Goal: Information Seeking & Learning: Learn about a topic

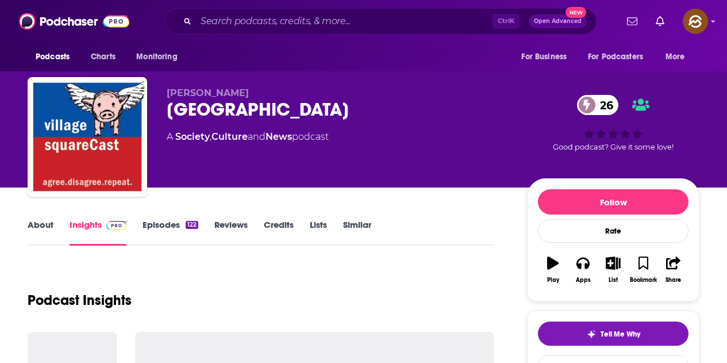
drag, startPoint x: 0, startPoint y: 0, endPoint x: 409, endPoint y: 111, distance: 424.1
click at [409, 111] on div "[GEOGRAPHIC_DATA] 26" at bounding box center [338, 109] width 342 height 22
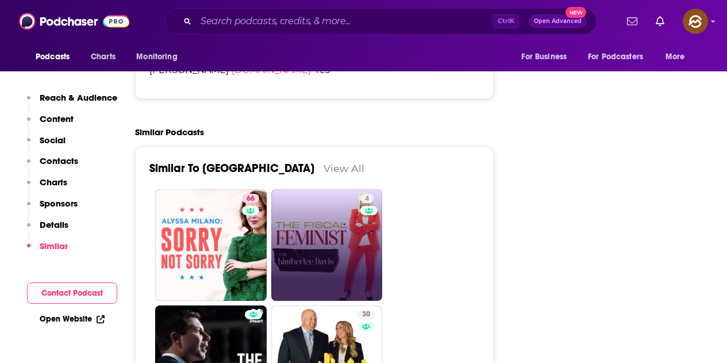
scroll to position [1954, 0]
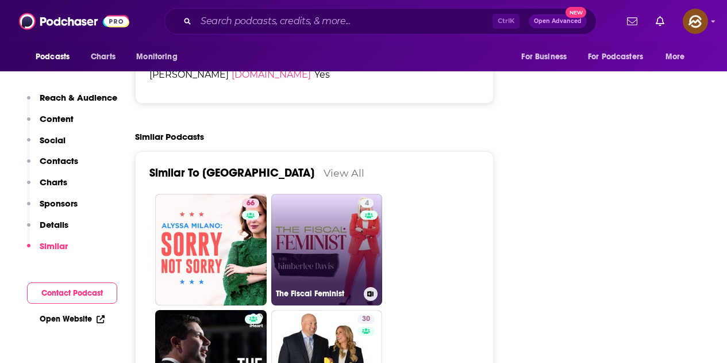
click at [355, 194] on link "4 The Fiscal Feminist" at bounding box center [326, 249] width 111 height 111
type input "https://www.podchaser.com/podcasts/the-fiscal-feminist-2264540"
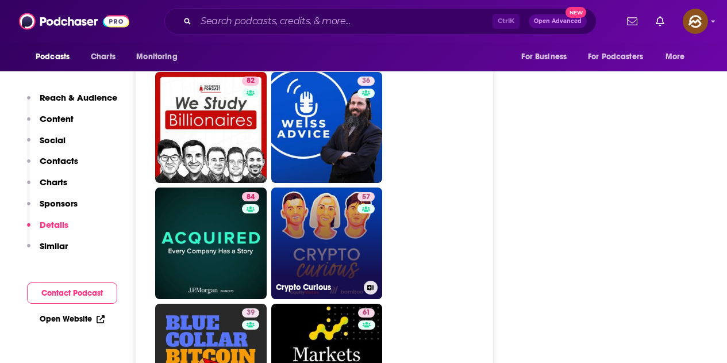
scroll to position [5057, 0]
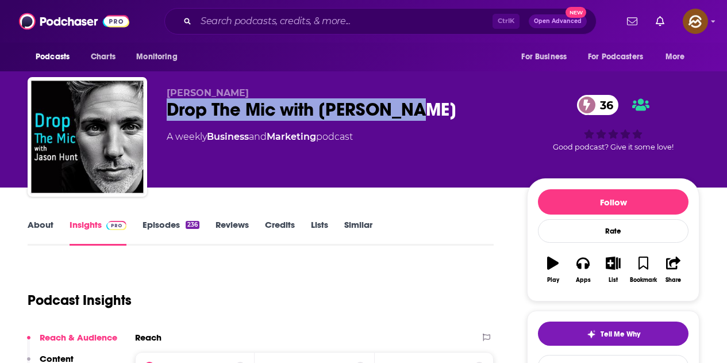
drag, startPoint x: 165, startPoint y: 111, endPoint x: 416, endPoint y: 102, distance: 251.3
click at [416, 102] on div "Jason Hunt Drop The Mic with Jason Hunt 36 A weekly Business and Marketing podc…" at bounding box center [364, 139] width 672 height 124
click at [584, 279] on div "Apps" at bounding box center [583, 279] width 15 height 7
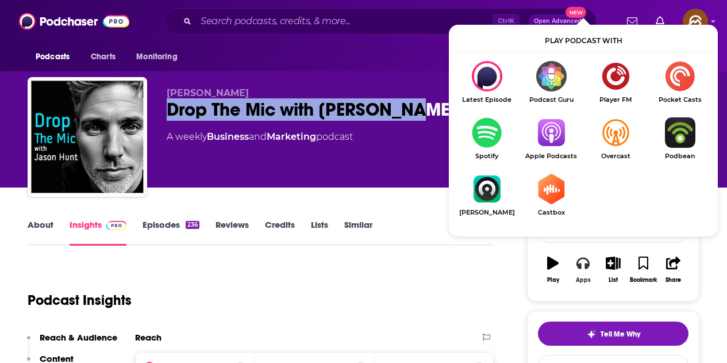
scroll to position [115, 0]
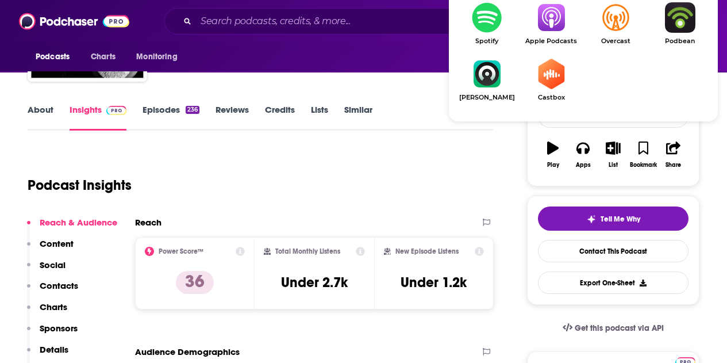
click at [560, 30] on img "Show Listen On dropdown" at bounding box center [551, 17] width 64 height 30
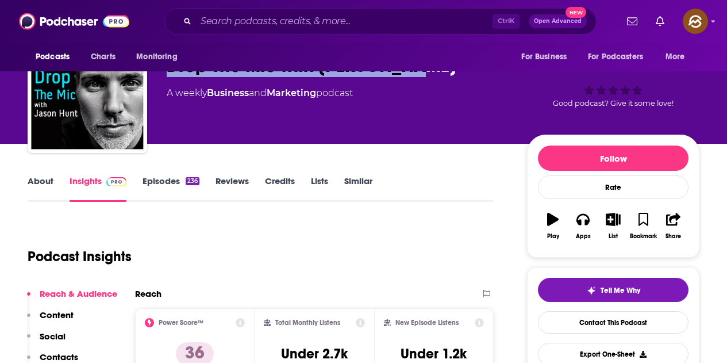
scroll to position [0, 0]
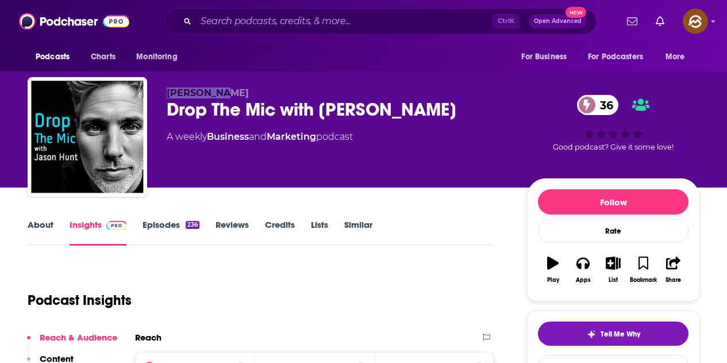
drag, startPoint x: 168, startPoint y: 90, endPoint x: 236, endPoint y: 90, distance: 67.8
click at [236, 90] on p "Jason Hunt" at bounding box center [338, 92] width 342 height 11
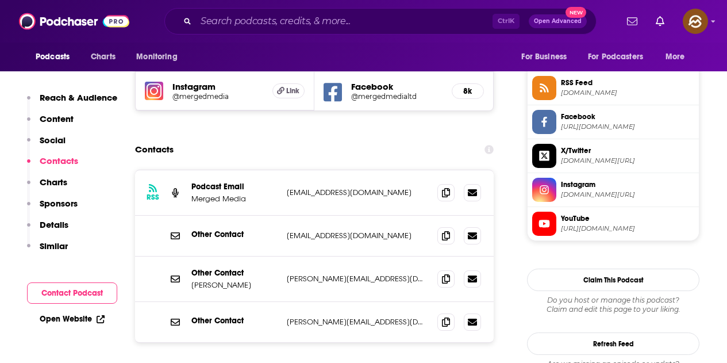
scroll to position [919, 0]
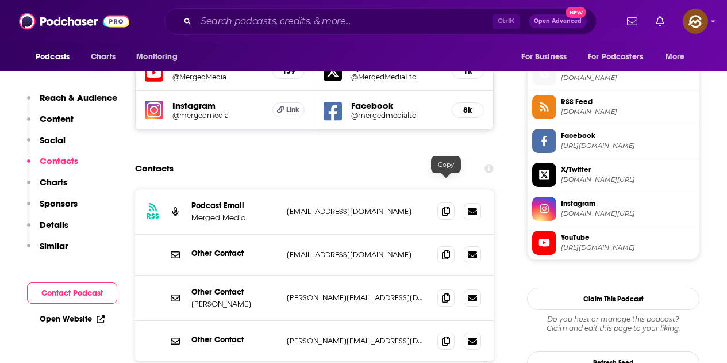
click at [446, 206] on icon at bounding box center [446, 210] width 8 height 9
click at [445, 249] on icon at bounding box center [446, 253] width 8 height 9
click at [444, 293] on icon at bounding box center [446, 297] width 8 height 9
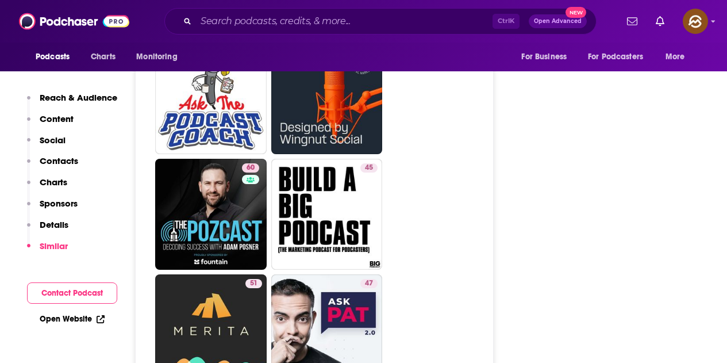
scroll to position [4425, 0]
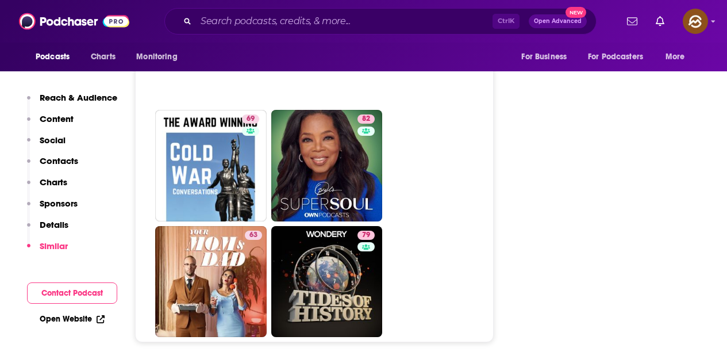
scroll to position [5230, 0]
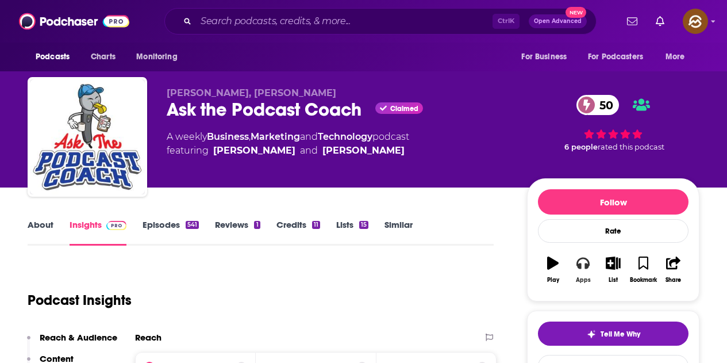
click at [590, 263] on button "Apps" at bounding box center [583, 269] width 30 height 41
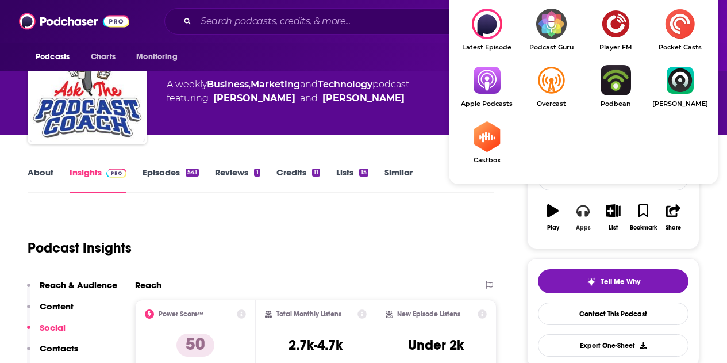
scroll to position [57, 0]
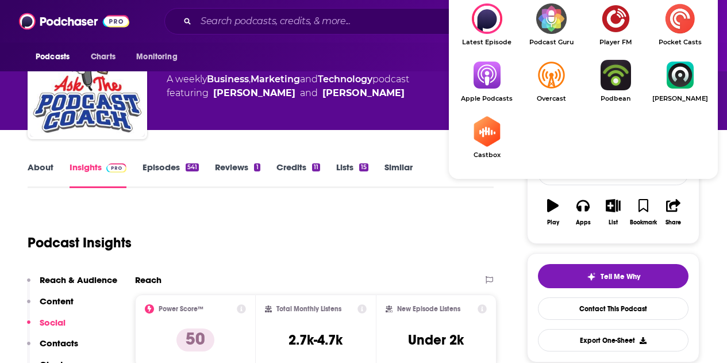
click at [486, 74] on img "Show Listen On dropdown" at bounding box center [487, 75] width 64 height 30
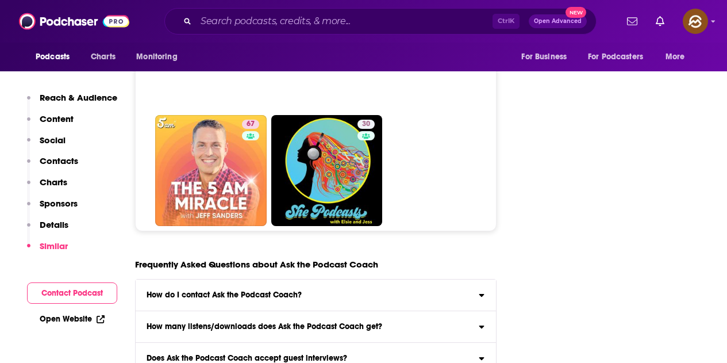
scroll to position [5115, 0]
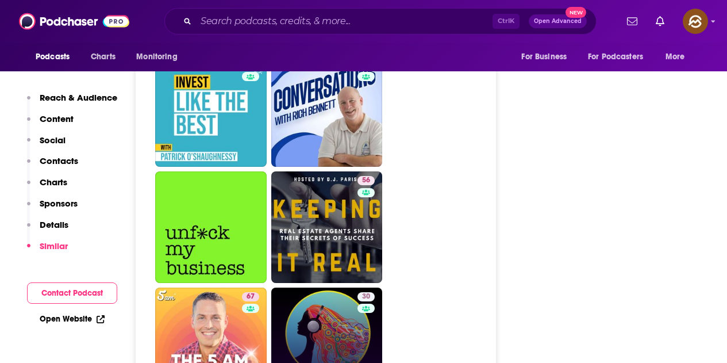
drag, startPoint x: 351, startPoint y: 274, endPoint x: 341, endPoint y: 275, distance: 9.3
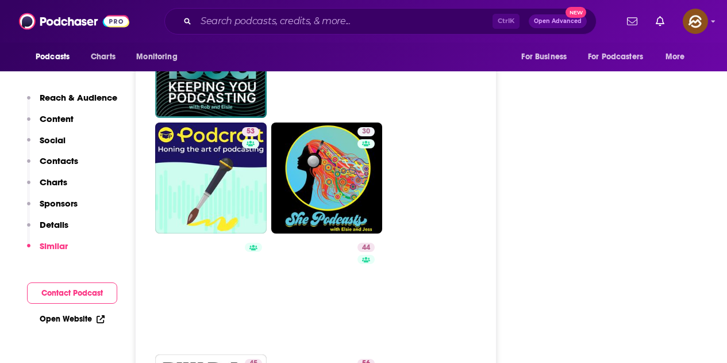
scroll to position [2356, 0]
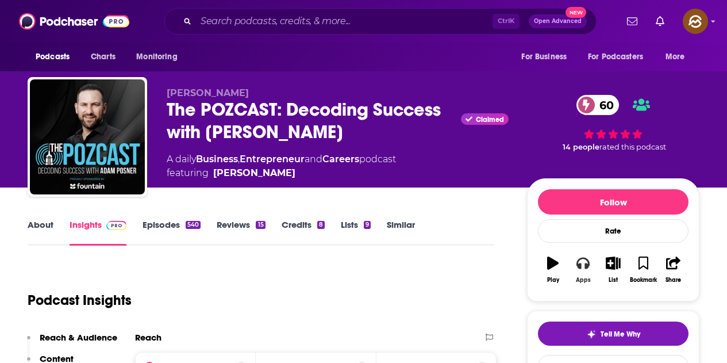
click at [585, 275] on button "Apps" at bounding box center [583, 269] width 30 height 41
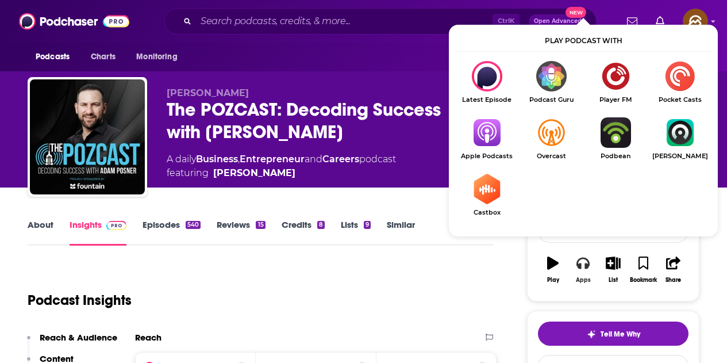
scroll to position [115, 0]
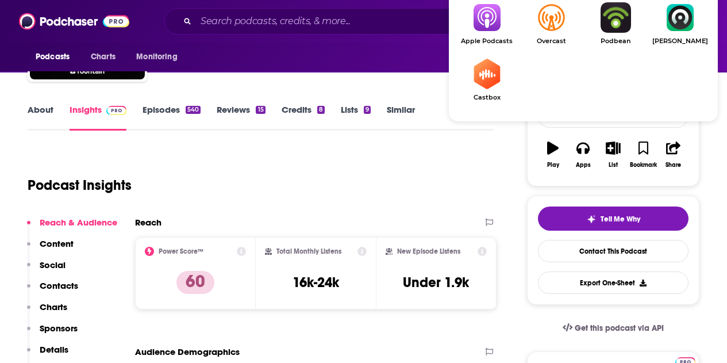
click at [497, 29] on img "Show Listen On dropdown" at bounding box center [487, 17] width 64 height 30
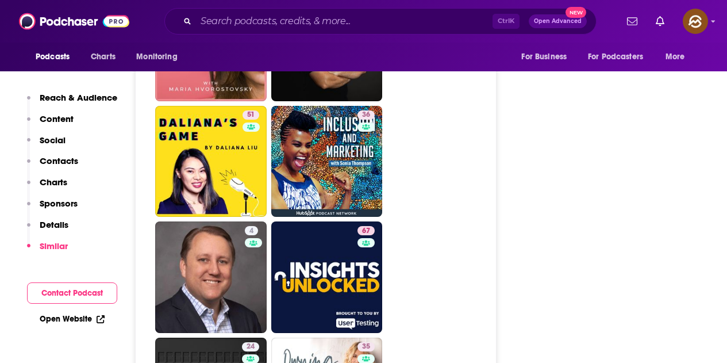
scroll to position [2988, 0]
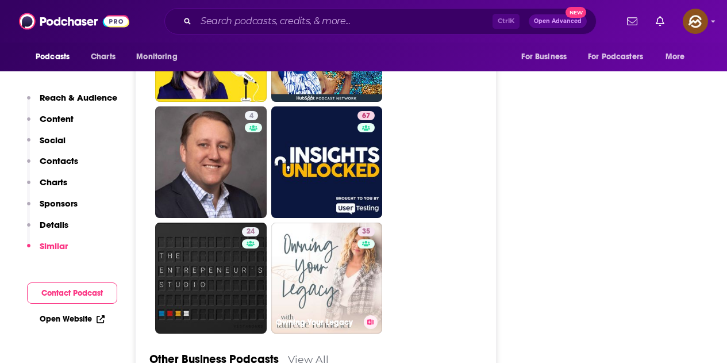
drag, startPoint x: 340, startPoint y: 197, endPoint x: 428, endPoint y: 159, distance: 95.2
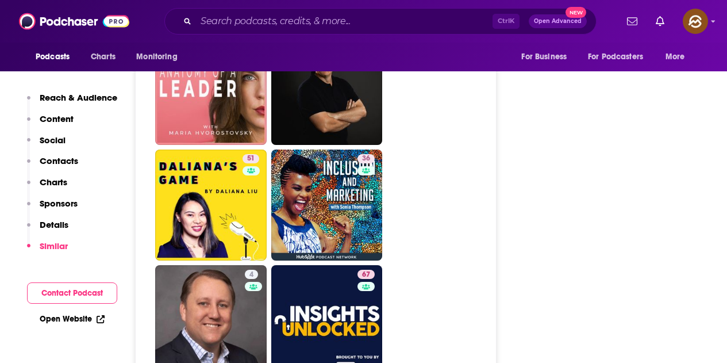
scroll to position [2991, 0]
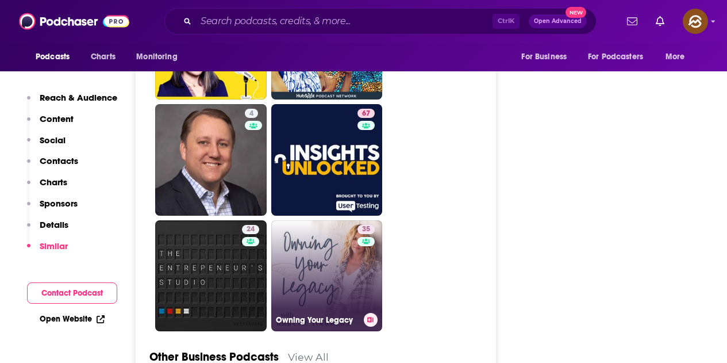
click at [325, 220] on link "35 Owning Your Legacy" at bounding box center [326, 275] width 111 height 111
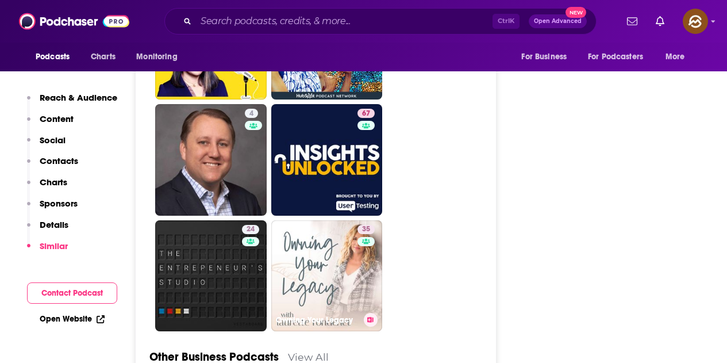
type input "https://www.podchaser.com/podcasts/owning-your-legacy-4273914"
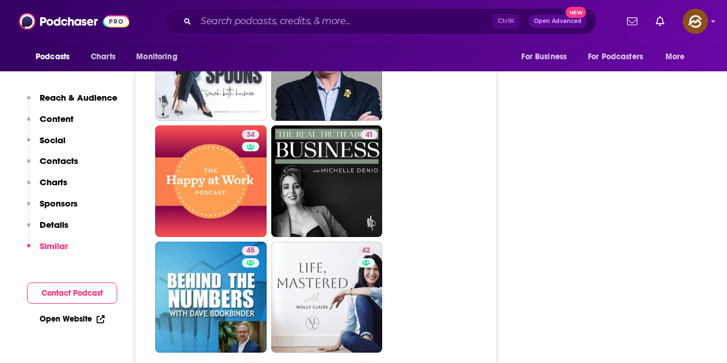
scroll to position [1781, 0]
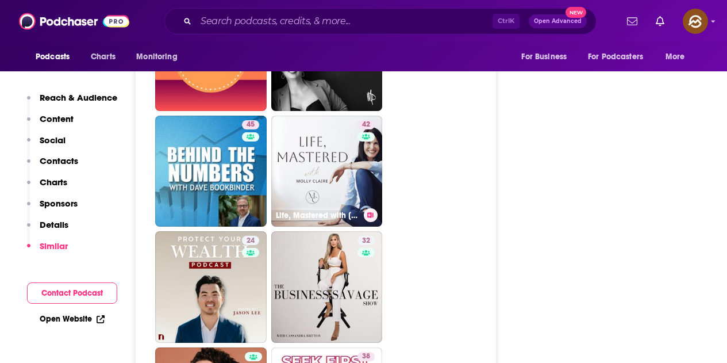
drag, startPoint x: 353, startPoint y: 176, endPoint x: 465, endPoint y: 125, distance: 123.4
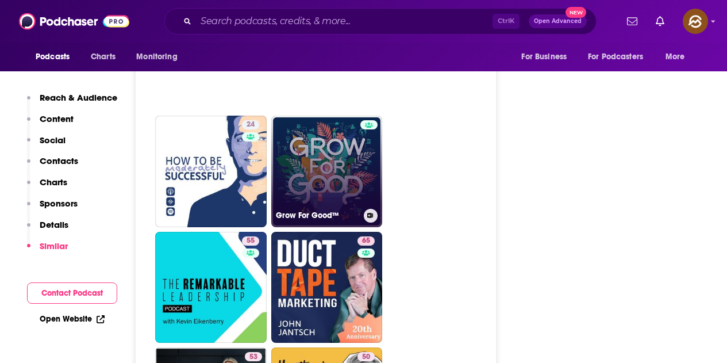
scroll to position [4195, 0]
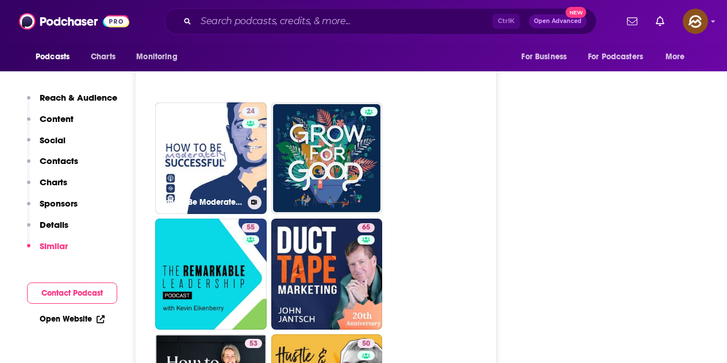
drag, startPoint x: 211, startPoint y: 152, endPoint x: 542, endPoint y: 180, distance: 332.2
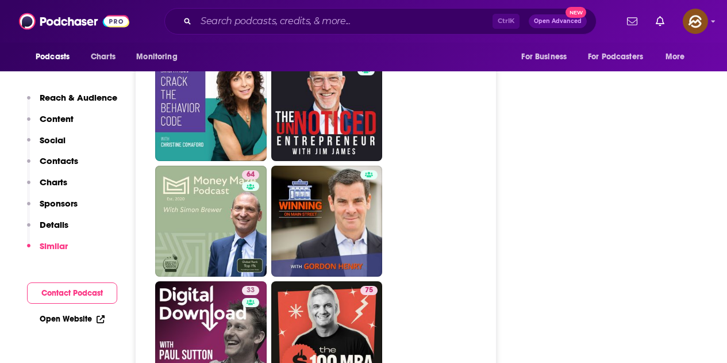
scroll to position [4999, 0]
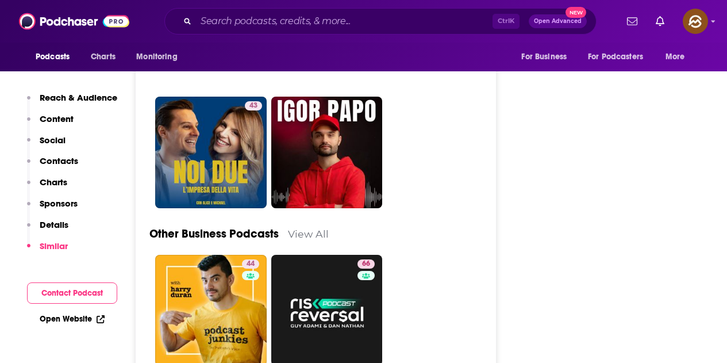
scroll to position [3391, 0]
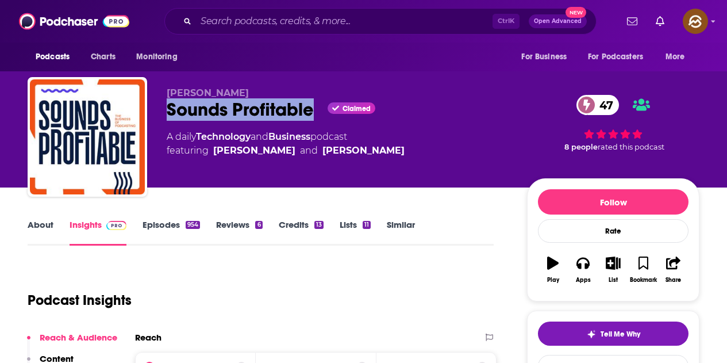
drag, startPoint x: 166, startPoint y: 111, endPoint x: 311, endPoint y: 113, distance: 144.8
click at [311, 113] on div "Bryan Barletta Sounds Profitable Claimed 47 A daily Technology and Business pod…" at bounding box center [364, 139] width 672 height 124
click at [588, 264] on icon "button" at bounding box center [582, 262] width 13 height 11
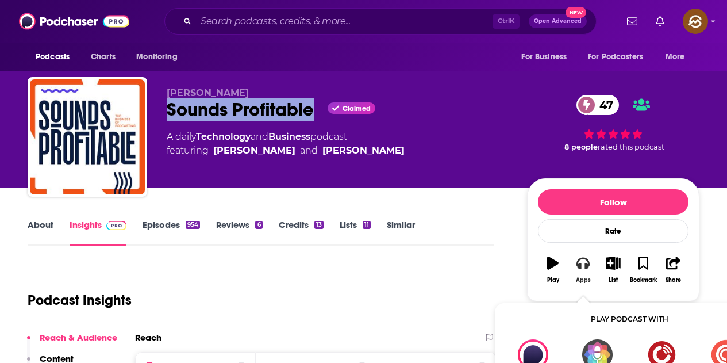
scroll to position [57, 0]
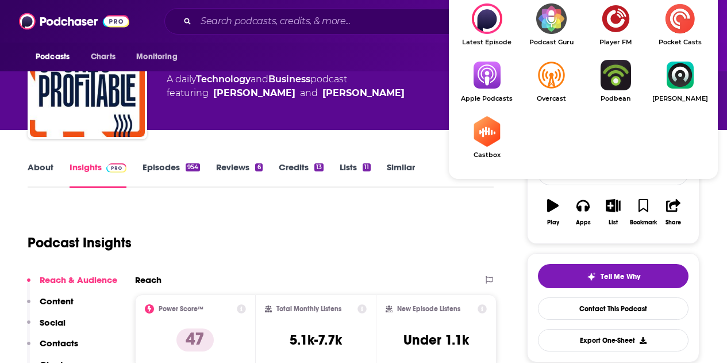
click at [495, 85] on img "Show Listen On dropdown" at bounding box center [487, 75] width 64 height 30
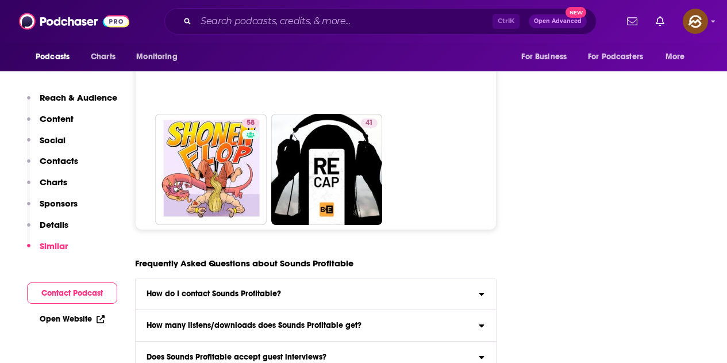
scroll to position [5345, 0]
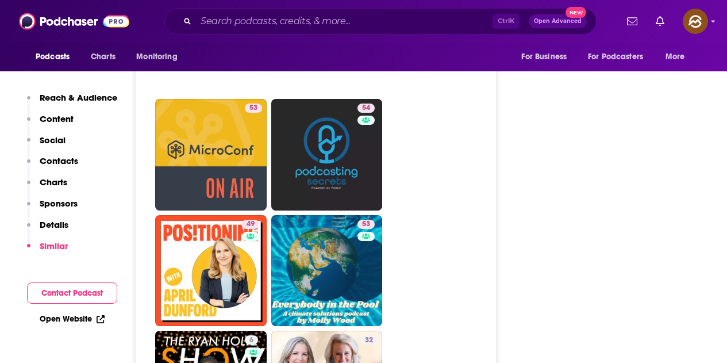
scroll to position [2471, 0]
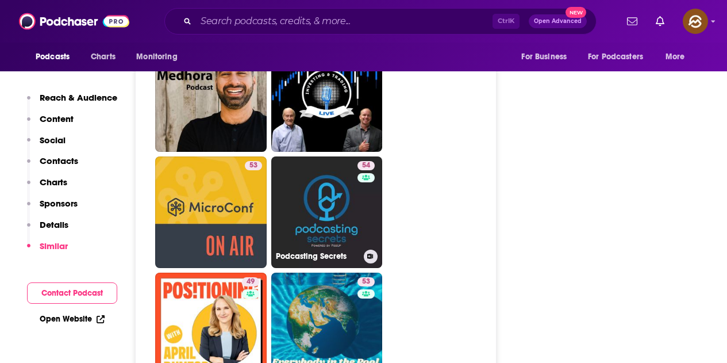
drag, startPoint x: 358, startPoint y: 148, endPoint x: 480, endPoint y: 321, distance: 211.9
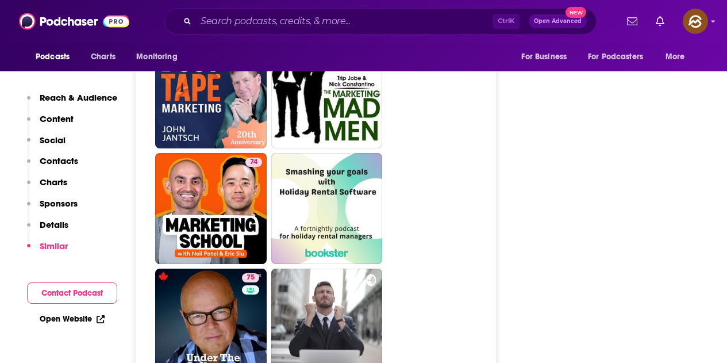
scroll to position [5345, 0]
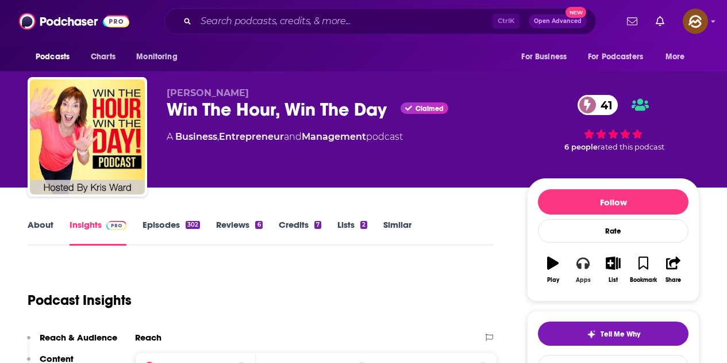
click at [594, 266] on button "Apps" at bounding box center [583, 269] width 30 height 41
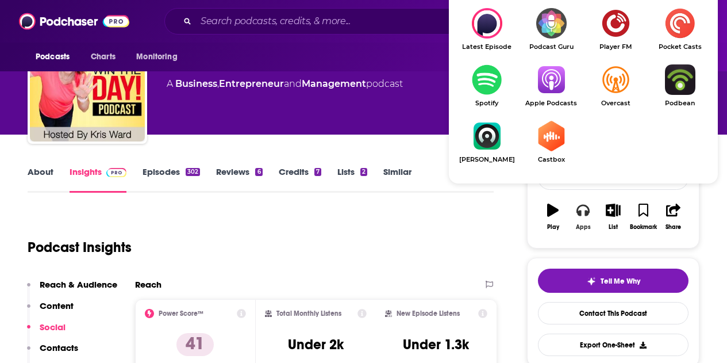
scroll to position [57, 0]
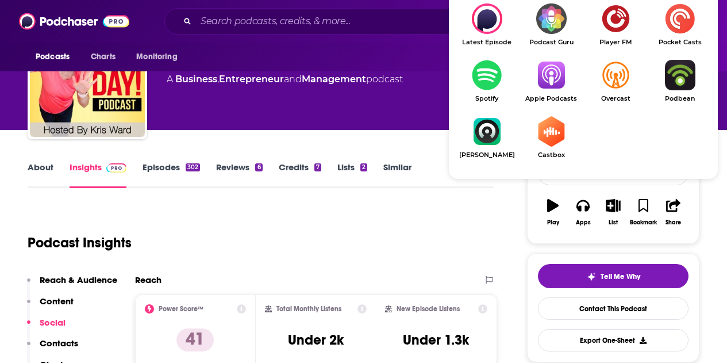
click at [559, 95] on span "Apple Podcasts" at bounding box center [551, 98] width 64 height 7
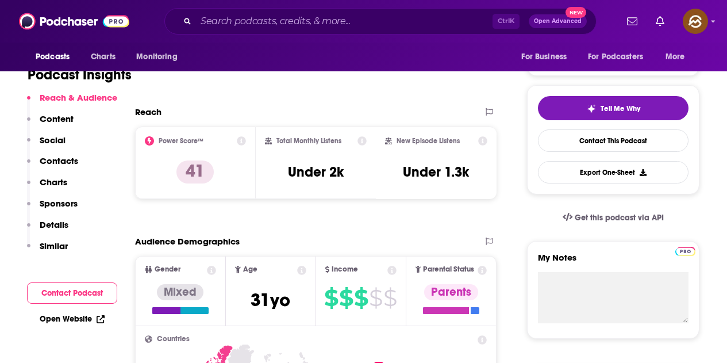
scroll to position [0, 0]
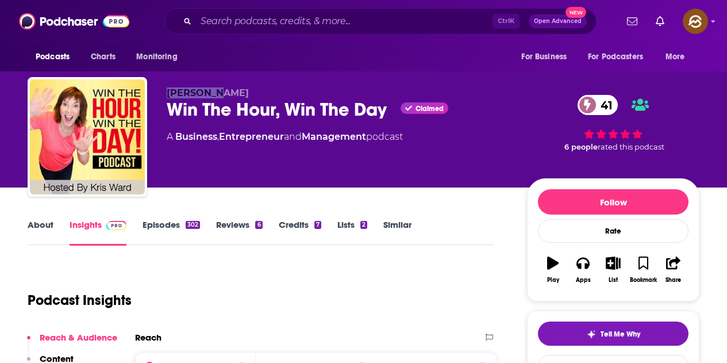
drag, startPoint x: 214, startPoint y: 88, endPoint x: 164, endPoint y: 87, distance: 49.4
click at [164, 87] on div "[PERSON_NAME] Win The Hour, Win The Day Claimed 41 A Business , Entrepreneur an…" at bounding box center [364, 139] width 672 height 124
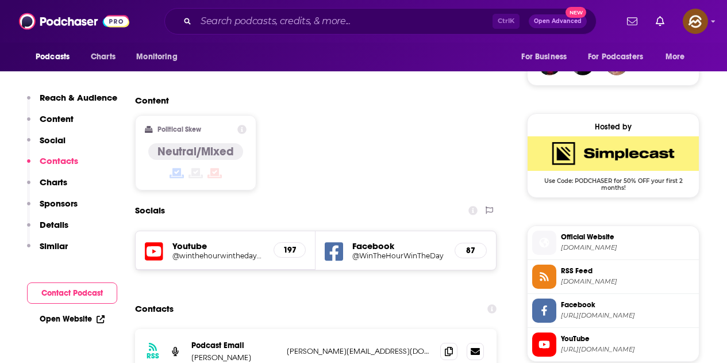
scroll to position [919, 0]
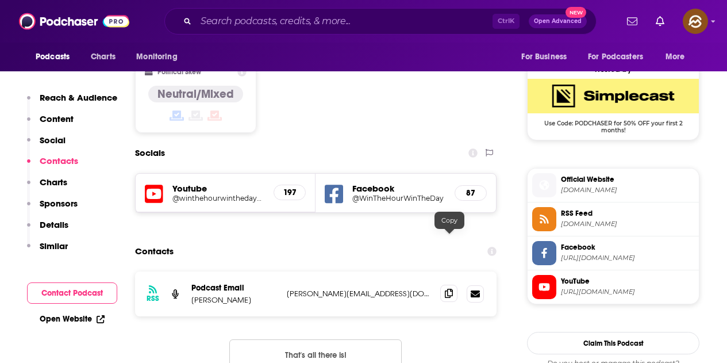
click at [449, 288] on icon at bounding box center [449, 292] width 8 height 9
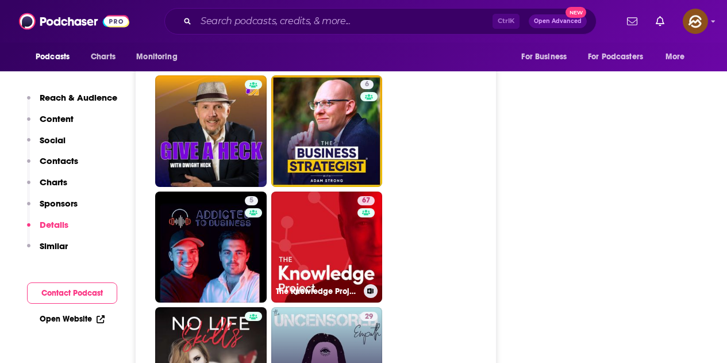
scroll to position [4942, 0]
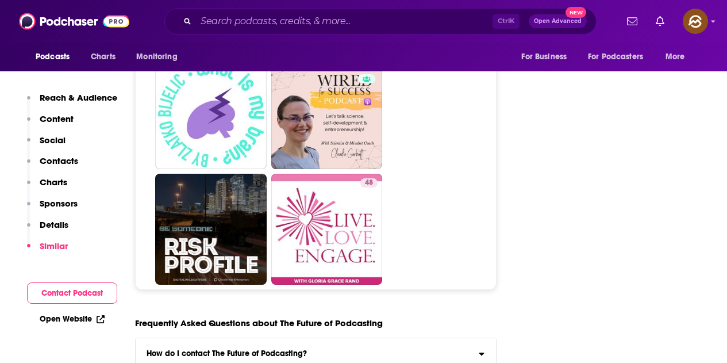
scroll to position [4885, 0]
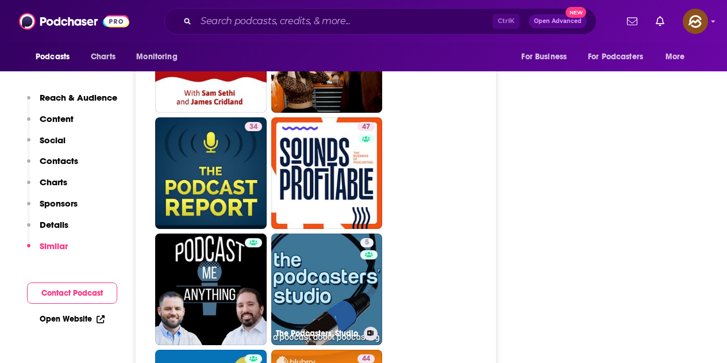
scroll to position [3333, 0]
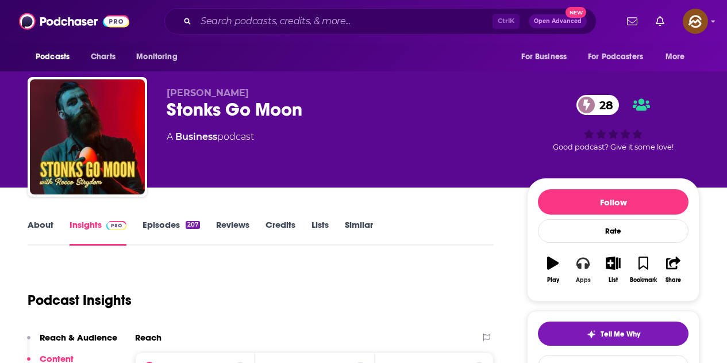
click at [573, 266] on button "Apps" at bounding box center [583, 269] width 30 height 41
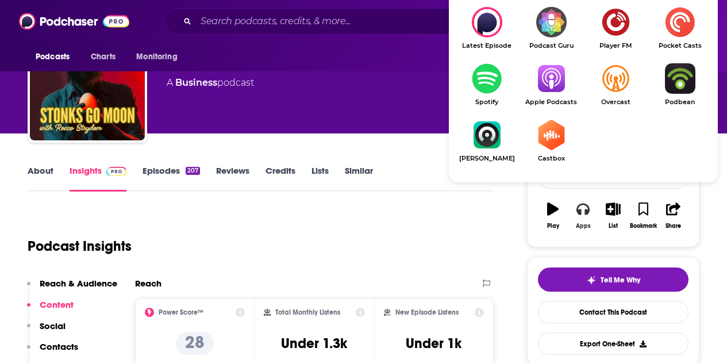
scroll to position [57, 0]
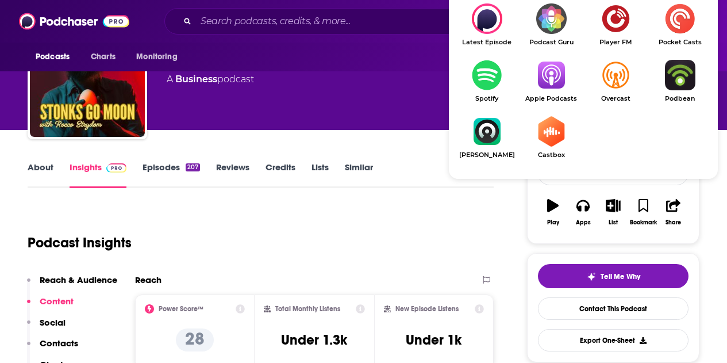
click at [537, 83] on img "Show Listen On dropdown" at bounding box center [551, 75] width 64 height 30
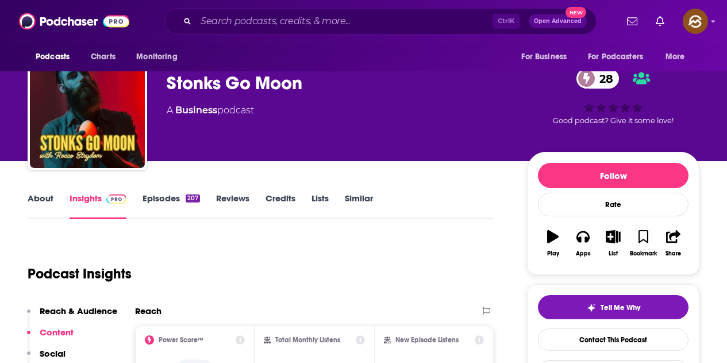
scroll to position [0, 0]
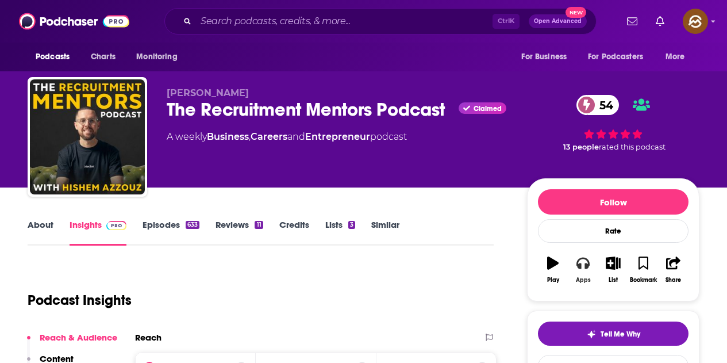
click at [584, 272] on button "Apps" at bounding box center [583, 269] width 30 height 41
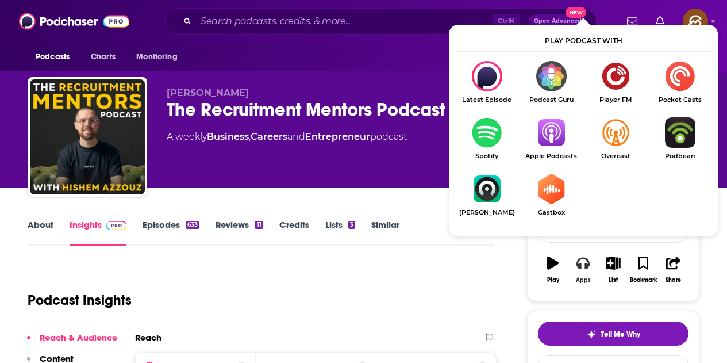
scroll to position [115, 0]
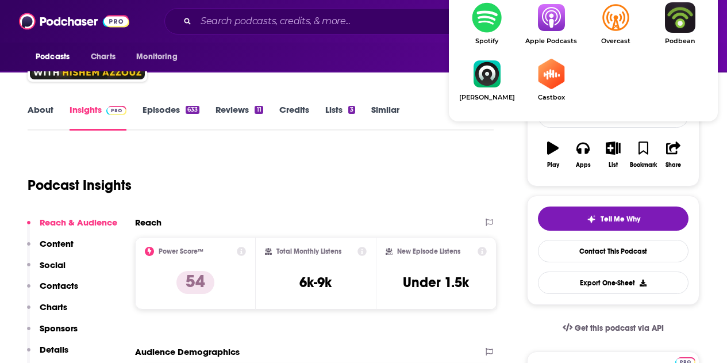
click at [547, 27] on img "Show Listen On dropdown" at bounding box center [551, 17] width 64 height 30
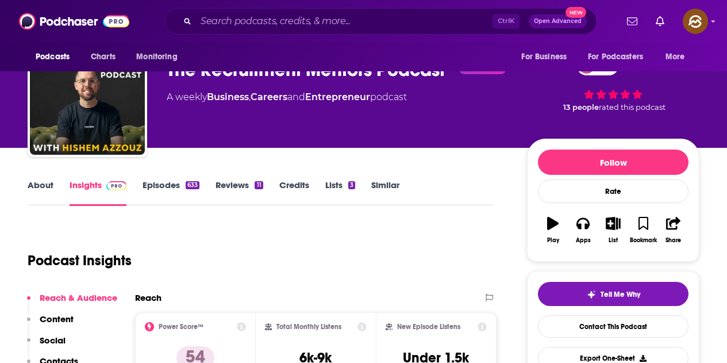
scroll to position [0, 0]
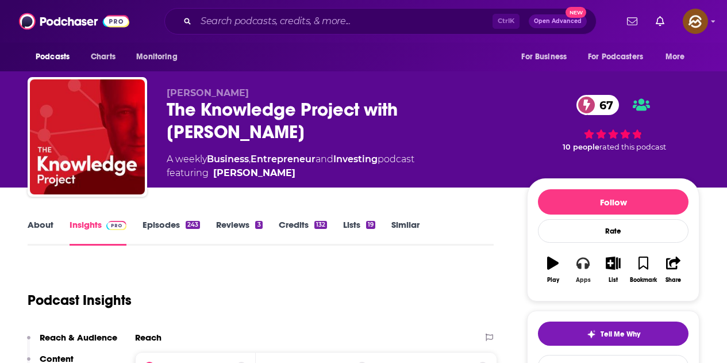
click at [586, 270] on button "Apps" at bounding box center [583, 269] width 30 height 41
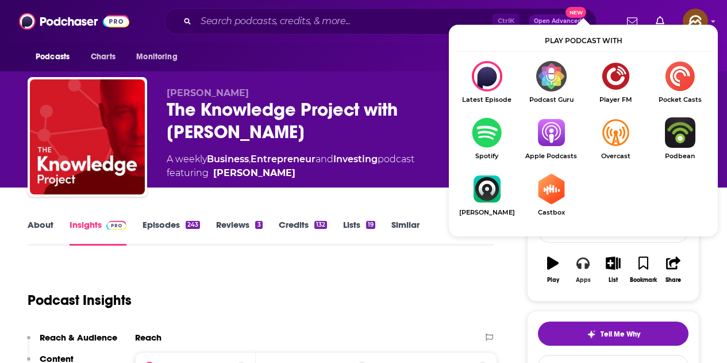
scroll to position [57, 0]
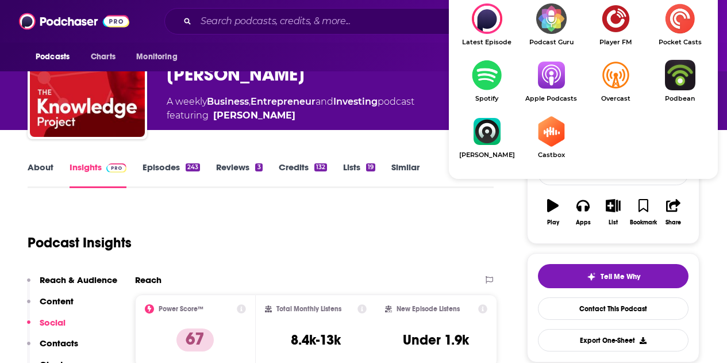
click at [548, 78] on img "Show Listen On dropdown" at bounding box center [551, 75] width 64 height 30
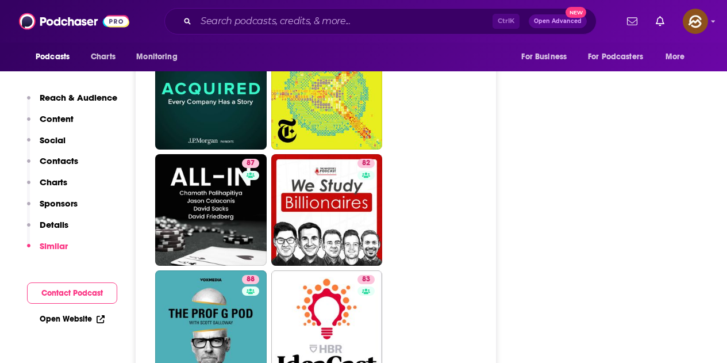
scroll to position [3620, 0]
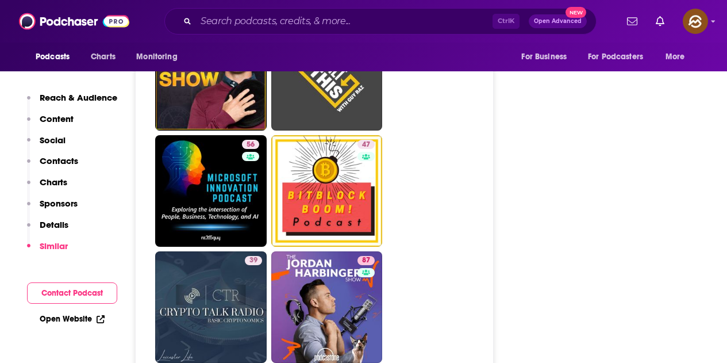
scroll to position [3908, 0]
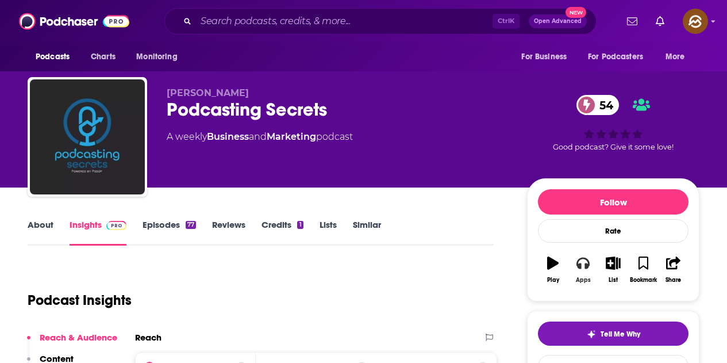
click at [584, 274] on button "Apps" at bounding box center [583, 269] width 30 height 41
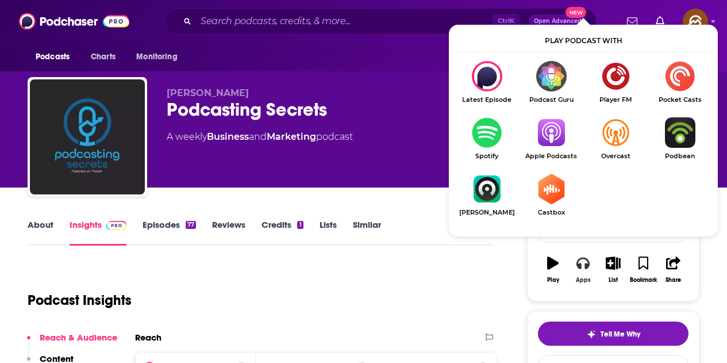
scroll to position [115, 0]
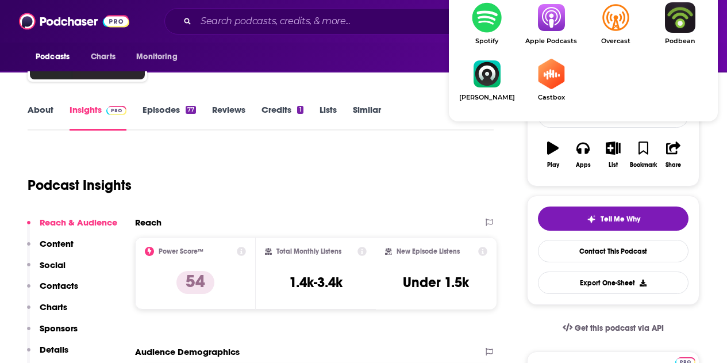
click at [545, 30] on img "Show Listen On dropdown" at bounding box center [551, 17] width 64 height 30
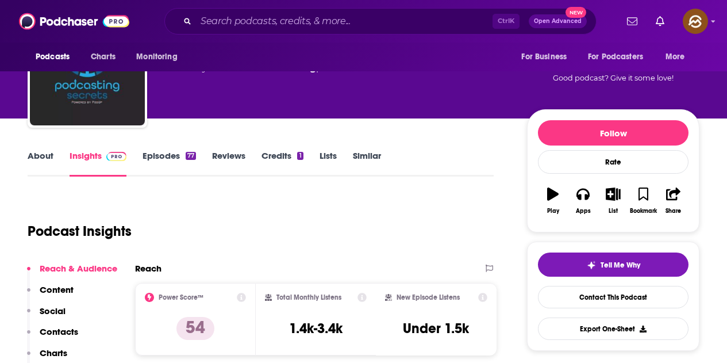
scroll to position [0, 0]
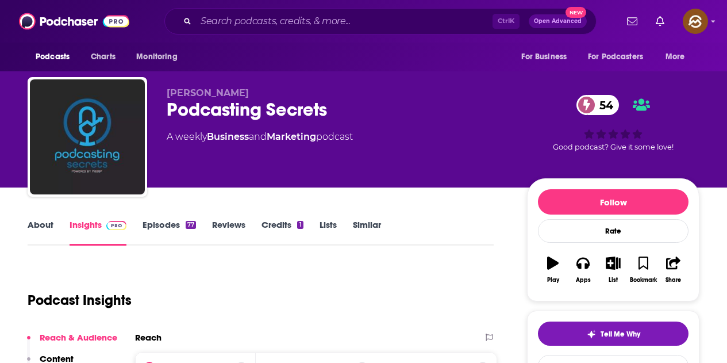
drag, startPoint x: 166, startPoint y: 89, endPoint x: 153, endPoint y: 89, distance: 13.2
click at [153, 89] on div "Nathan Gwilliam Podcasting Secrets 54 A weekly Business and Marketing podcast 5…" at bounding box center [364, 139] width 672 height 124
click at [248, 94] on p "Nathan Gwilliam" at bounding box center [338, 92] width 342 height 11
click at [416, 129] on div "Nathan Gwilliam Podcasting Secrets 54 A weekly Business and Marketing podcast" at bounding box center [338, 133] width 342 height 92
drag, startPoint x: 190, startPoint y: 94, endPoint x: 261, endPoint y: 87, distance: 71.0
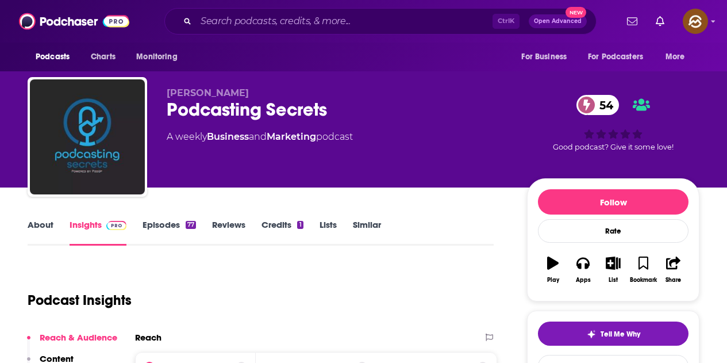
click at [261, 87] on p "Nathan Gwilliam" at bounding box center [338, 92] width 342 height 11
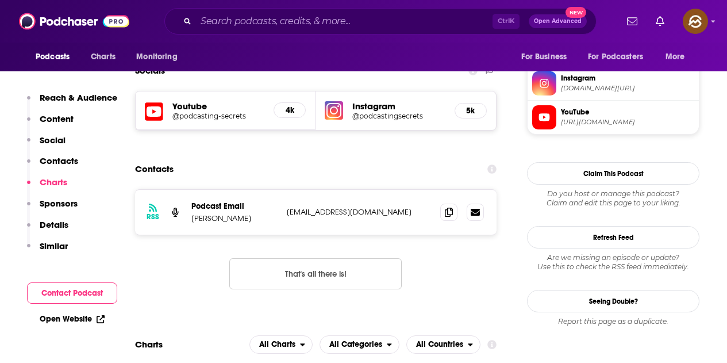
scroll to position [919, 0]
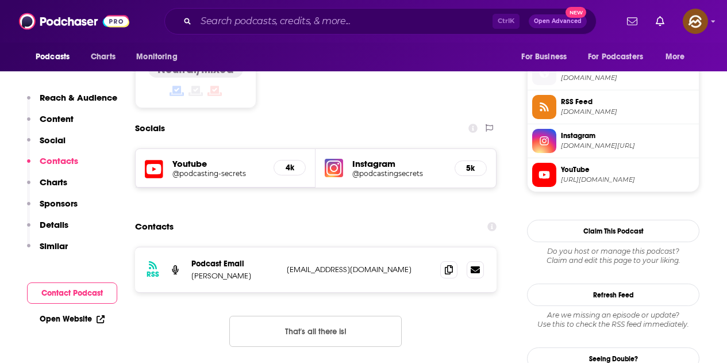
drag, startPoint x: 194, startPoint y: 120, endPoint x: 165, endPoint y: 162, distance: 50.8
click at [451, 264] on icon at bounding box center [449, 268] width 8 height 9
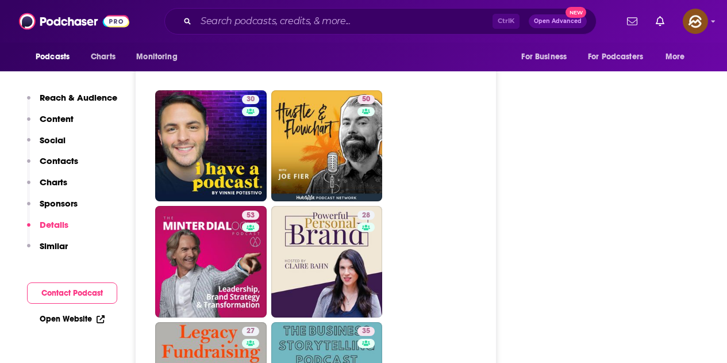
scroll to position [5115, 0]
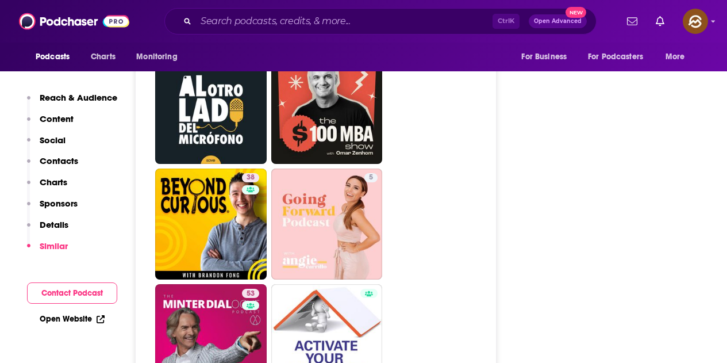
scroll to position [5517, 0]
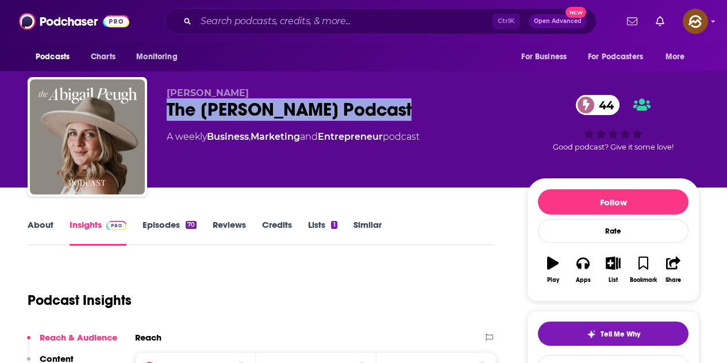
drag, startPoint x: 167, startPoint y: 110, endPoint x: 394, endPoint y: 106, distance: 227.0
click at [394, 106] on div "The Abigail Peugh Podcast 44" at bounding box center [338, 109] width 342 height 22
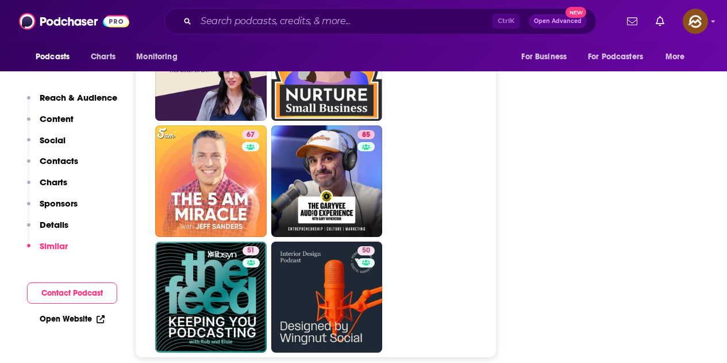
scroll to position [5230, 0]
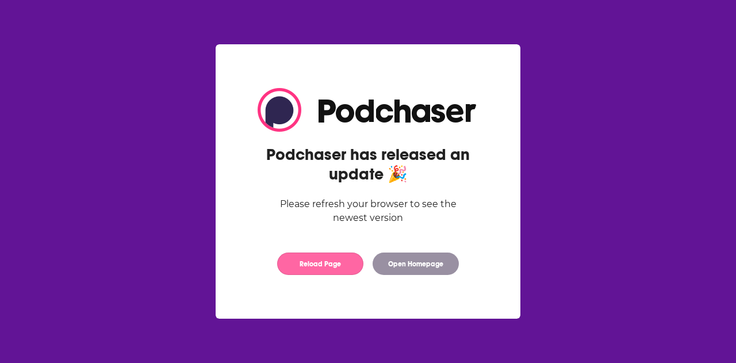
click at [321, 264] on button "Reload Page" at bounding box center [320, 263] width 86 height 22
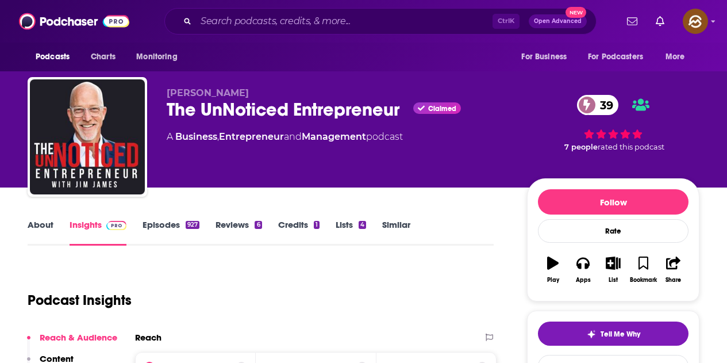
click at [333, 113] on div "Jim James The UnNoticed Entrepreneur Claimed 39 A Business , Entrepreneur and M…" at bounding box center [364, 139] width 672 height 124
click at [263, 124] on div "Jim James The UnNoticed Entrepreneur Claimed 39 A Business , Entrepreneur and M…" at bounding box center [338, 133] width 342 height 92
drag, startPoint x: 225, startPoint y: 108, endPoint x: 399, endPoint y: 109, distance: 174.1
click at [399, 109] on div "The UnNoticed Entrepreneur Claimed 39" at bounding box center [338, 109] width 342 height 22
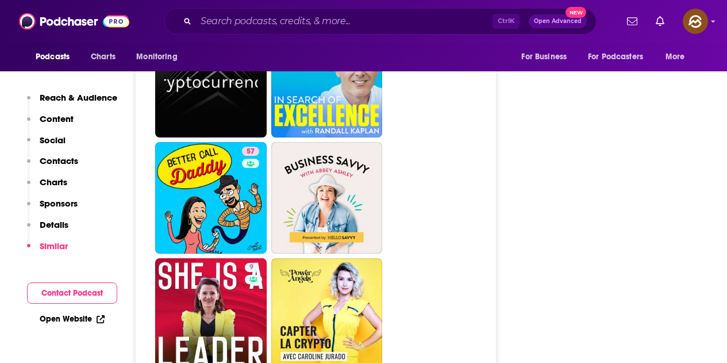
scroll to position [5287, 0]
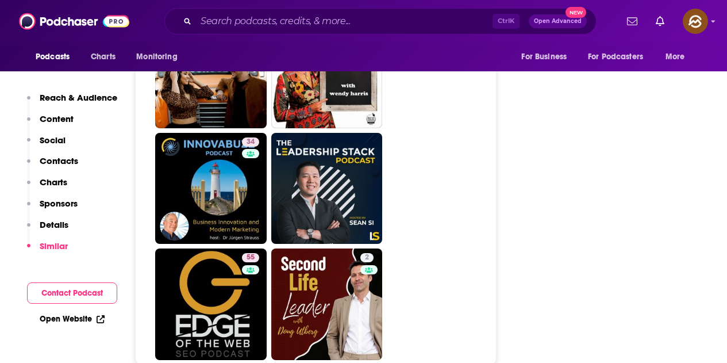
scroll to position [5172, 0]
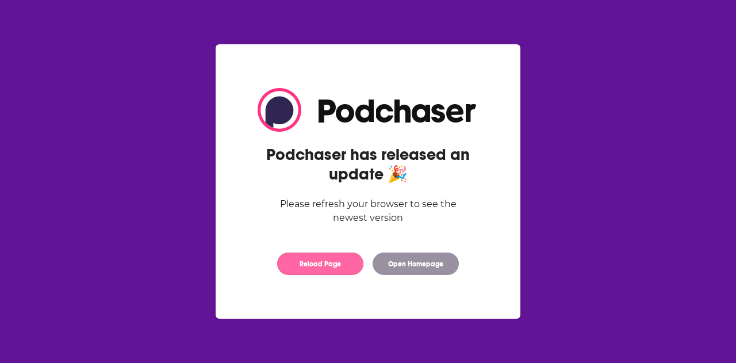
click at [312, 267] on button "Reload Page" at bounding box center [320, 263] width 86 height 22
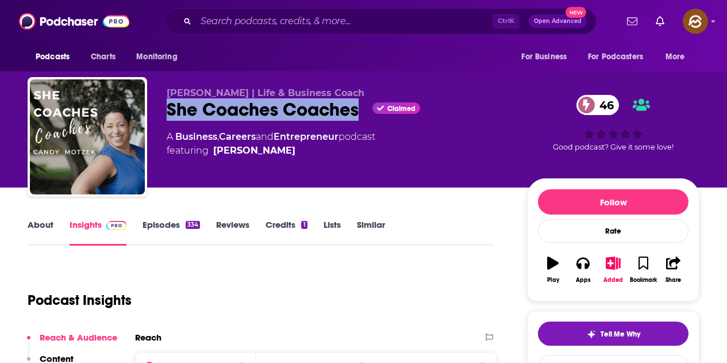
drag, startPoint x: 167, startPoint y: 113, endPoint x: 357, endPoint y: 111, distance: 189.6
click at [357, 111] on div "She Coaches Coaches Claimed 46" at bounding box center [338, 109] width 342 height 22
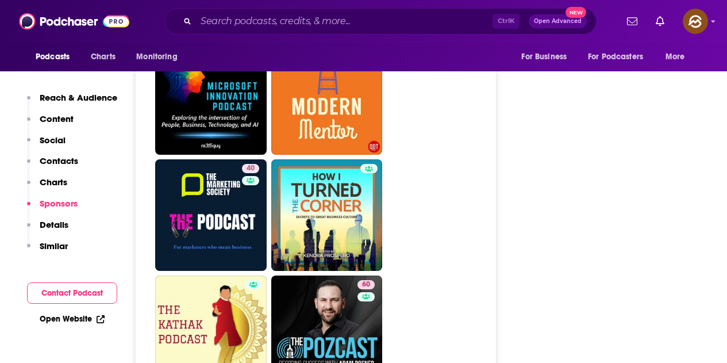
scroll to position [5172, 0]
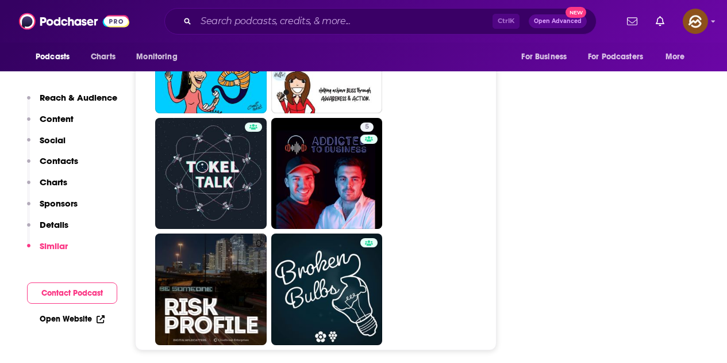
scroll to position [5172, 0]
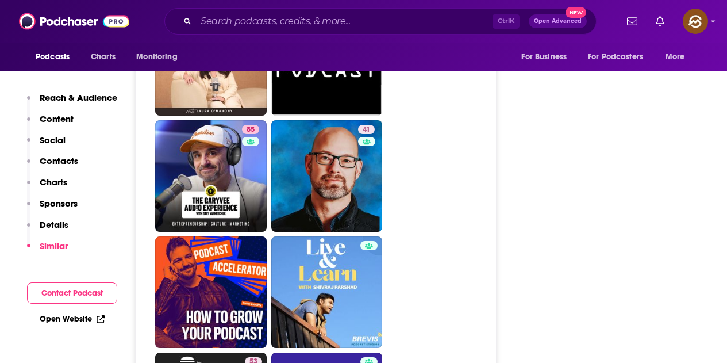
scroll to position [5057, 0]
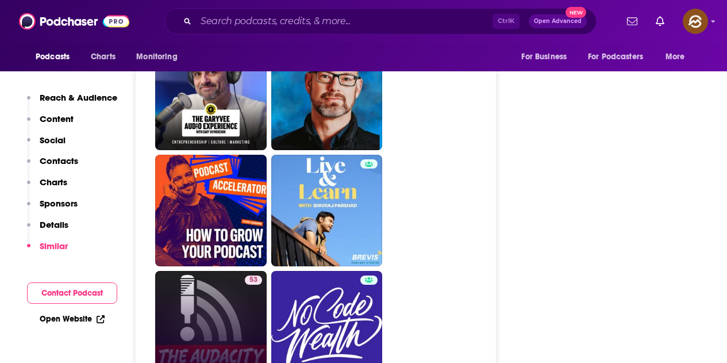
click at [240, 279] on link "53 The Audacity to Podcast®" at bounding box center [210, 326] width 111 height 111
type input "https://www.podchaser.com/podcasts/the-audacity-to-podcast-6282"
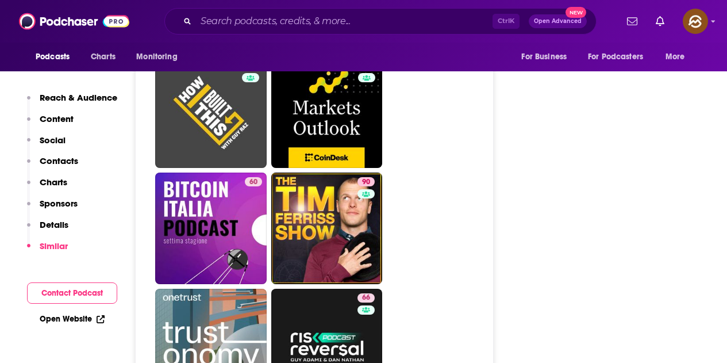
scroll to position [5230, 0]
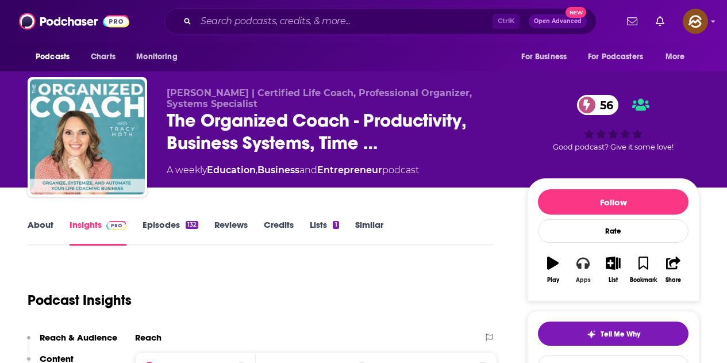
click at [576, 265] on button "Apps" at bounding box center [583, 269] width 30 height 41
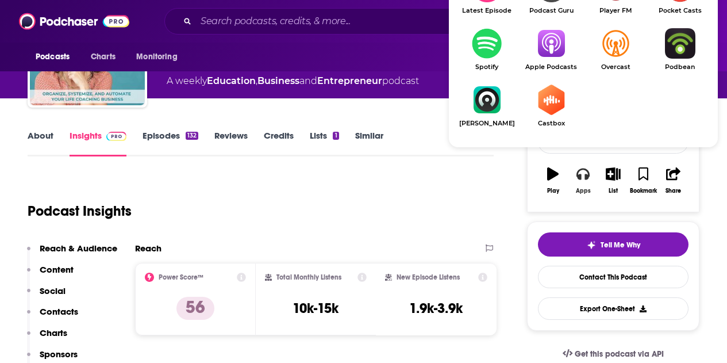
scroll to position [115, 0]
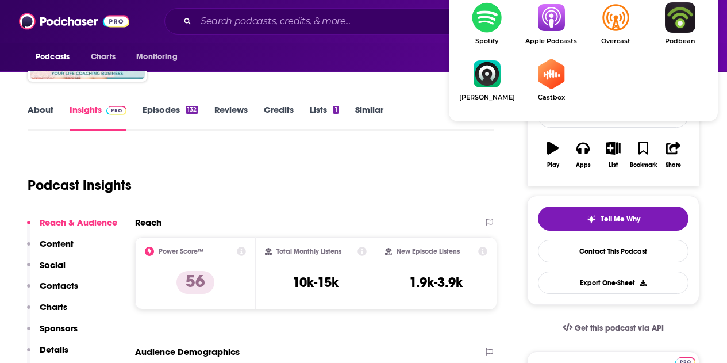
click at [548, 34] on link "Apple Podcasts" at bounding box center [551, 23] width 64 height 43
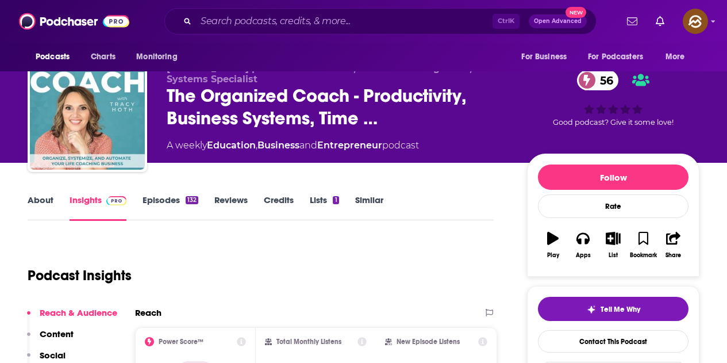
scroll to position [0, 0]
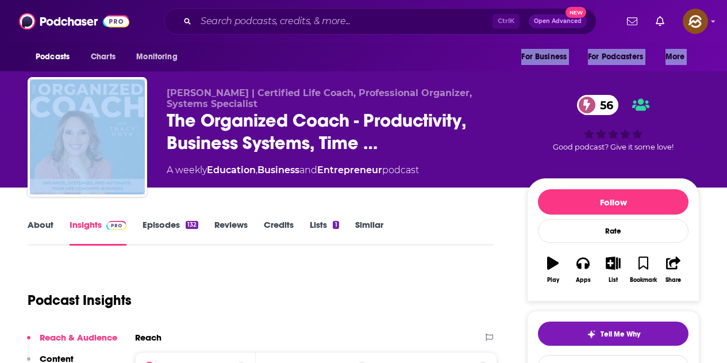
drag, startPoint x: 167, startPoint y: 89, endPoint x: 226, endPoint y: 56, distance: 67.9
click at [186, 87] on span "Tracy Hoth | Certified Life Coach, Professional Organizer, Systems Specialist" at bounding box center [319, 98] width 305 height 22
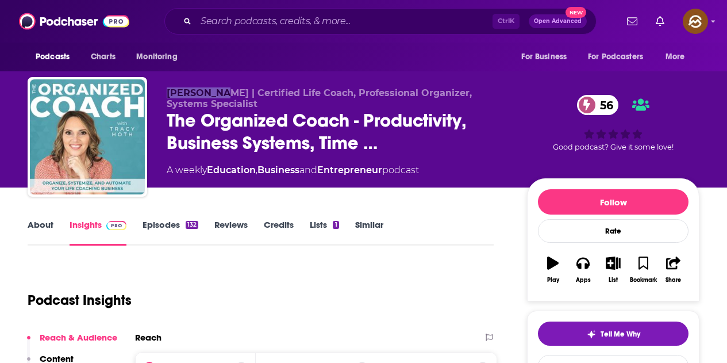
drag, startPoint x: 166, startPoint y: 92, endPoint x: 220, endPoint y: 91, distance: 53.5
click at [220, 91] on div "Tracy Hoth | Certified Life Coach, Professional Organizer, Systems Specialist T…" at bounding box center [364, 139] width 672 height 124
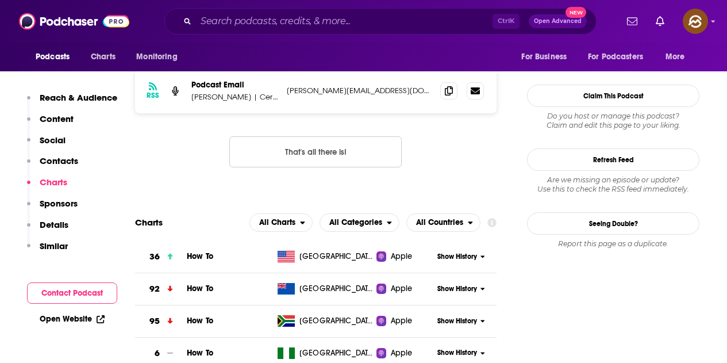
scroll to position [977, 0]
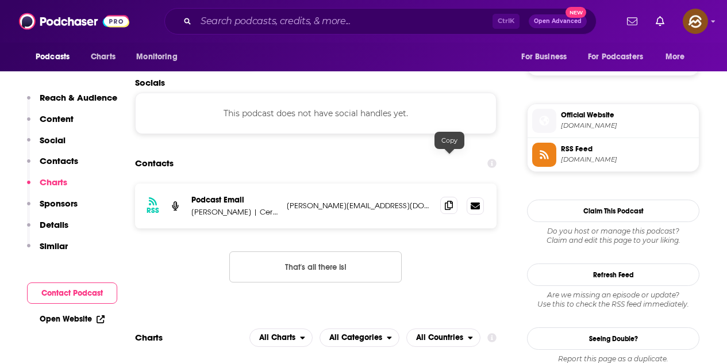
click at [449, 201] on icon at bounding box center [449, 205] width 8 height 9
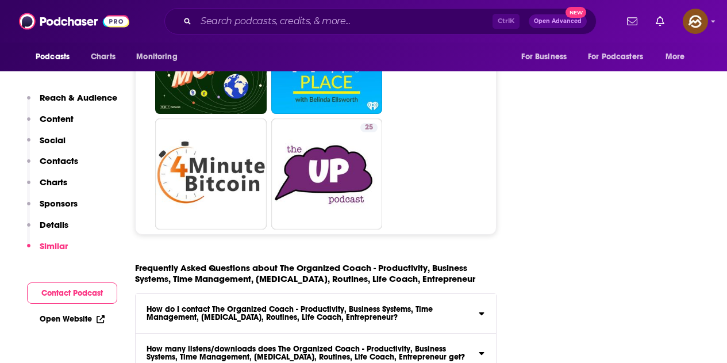
scroll to position [5517, 0]
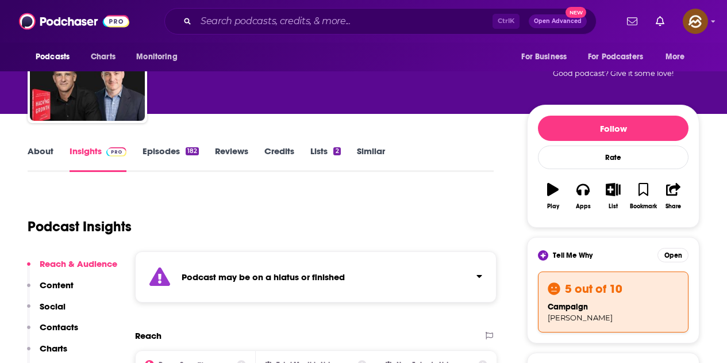
scroll to position [115, 0]
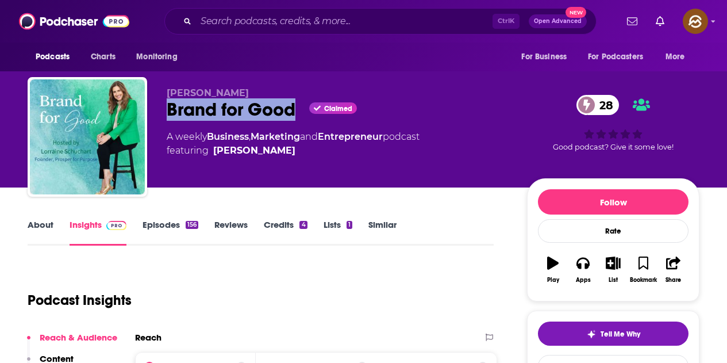
drag, startPoint x: 168, startPoint y: 109, endPoint x: 293, endPoint y: 121, distance: 125.9
click at [293, 121] on div "Lorraine Schuchart Brand for Good Claimed 28 A weekly Business , Marketing and …" at bounding box center [338, 133] width 342 height 92
click at [586, 268] on icon "button" at bounding box center [582, 262] width 13 height 11
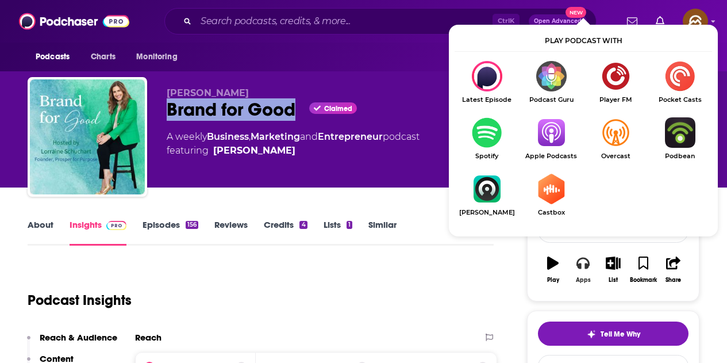
scroll to position [115, 0]
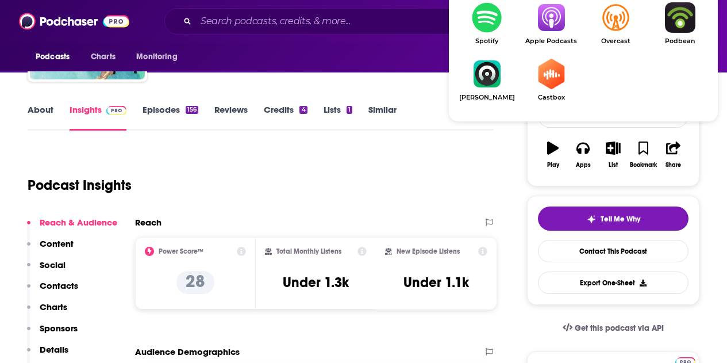
click at [556, 25] on img "Show Listen On dropdown" at bounding box center [551, 17] width 64 height 30
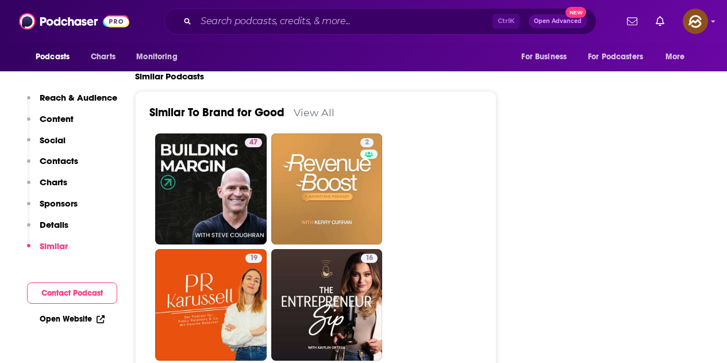
scroll to position [1552, 0]
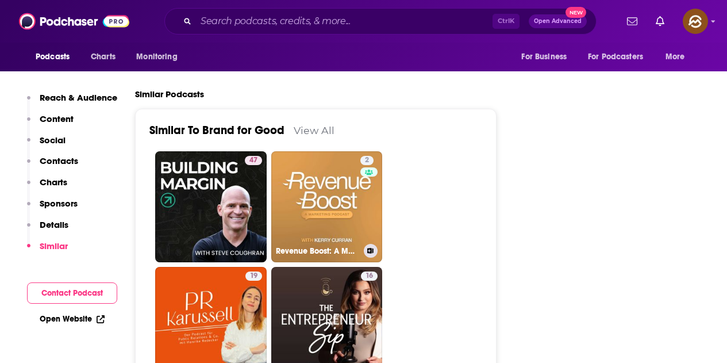
drag, startPoint x: 311, startPoint y: 215, endPoint x: 526, endPoint y: 197, distance: 216.3
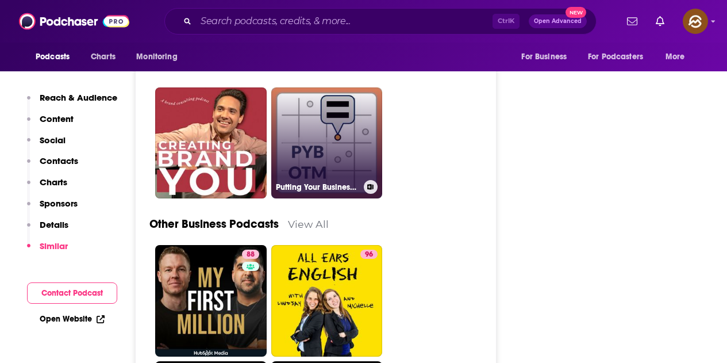
scroll to position [2816, 0]
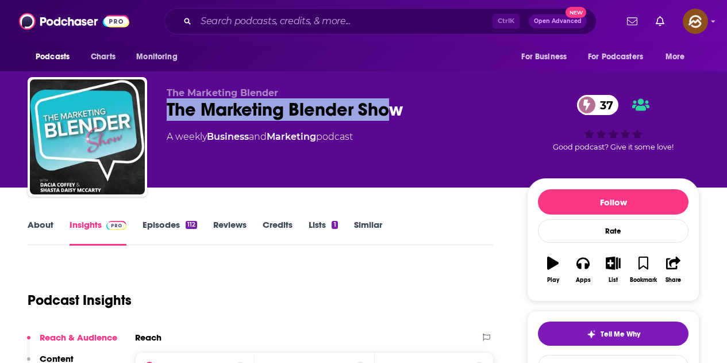
drag, startPoint x: 168, startPoint y: 112, endPoint x: 396, endPoint y: 110, distance: 228.2
click at [396, 110] on div "The Marketing Blender Show 37" at bounding box center [338, 109] width 342 height 22
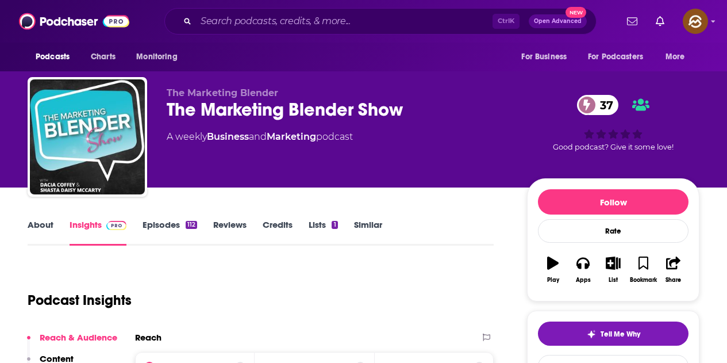
click at [414, 131] on div "A weekly Business and Marketing podcast" at bounding box center [338, 137] width 342 height 14
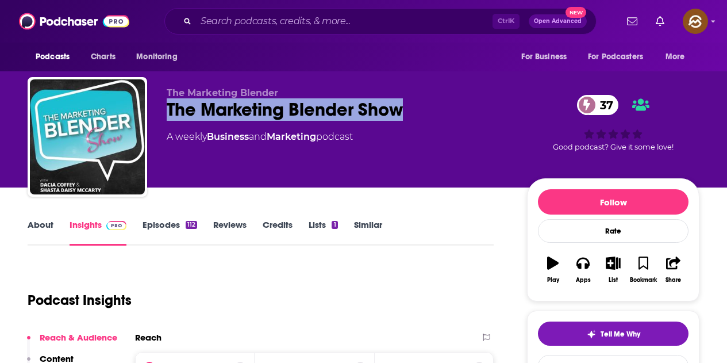
drag, startPoint x: 167, startPoint y: 103, endPoint x: 399, endPoint y: 103, distance: 231.6
click at [399, 103] on div "The Marketing Blender Show 37" at bounding box center [338, 109] width 342 height 22
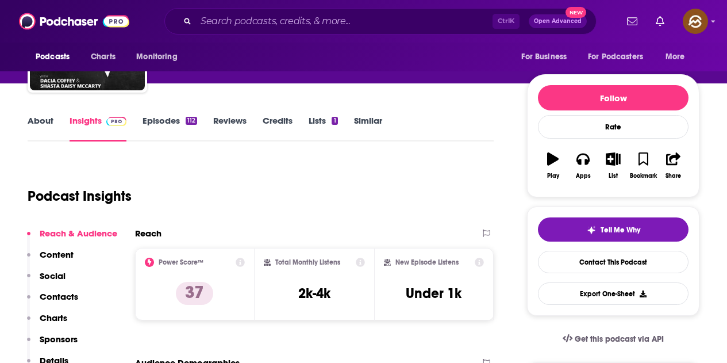
scroll to position [115, 0]
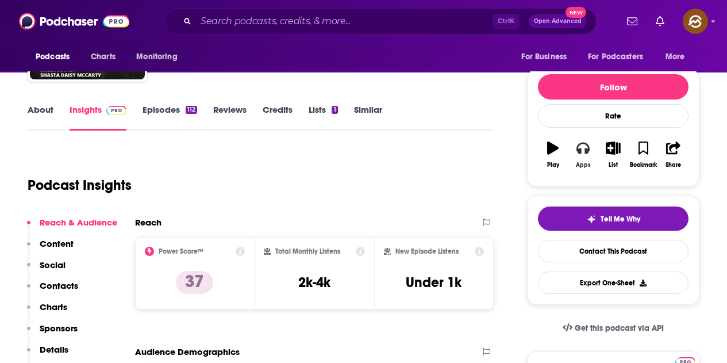
click at [585, 152] on icon "button" at bounding box center [582, 148] width 13 height 11
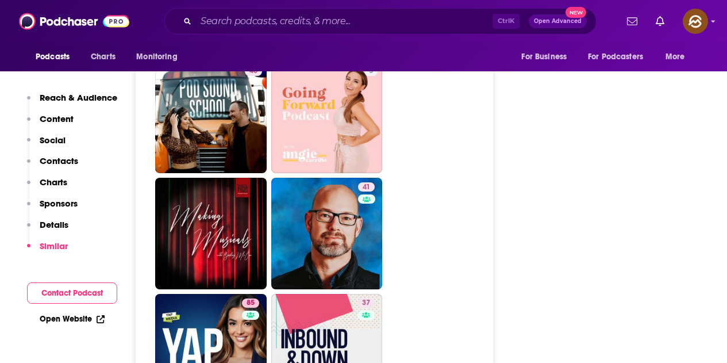
scroll to position [4712, 0]
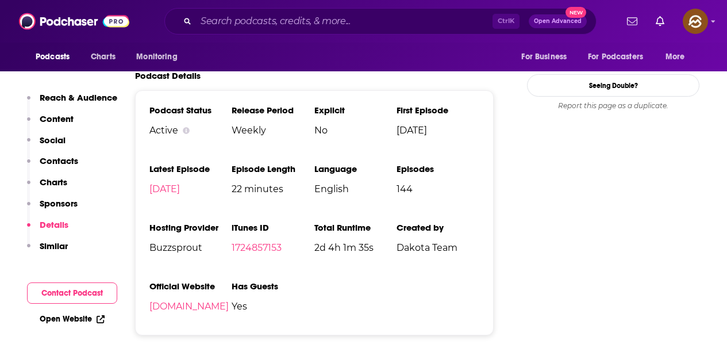
scroll to position [1264, 0]
drag, startPoint x: 726, startPoint y: 93, endPoint x: 735, endPoint y: -5, distance: 98.1
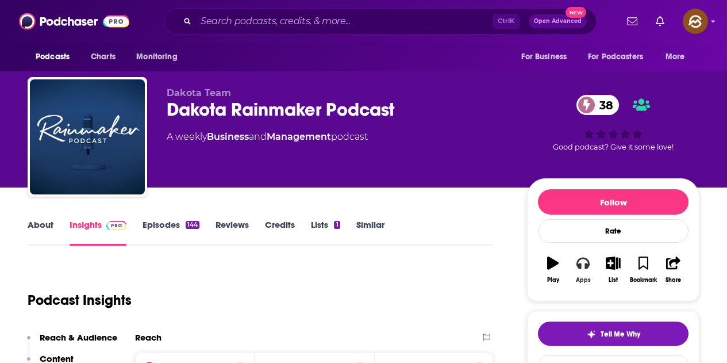
click at [583, 259] on icon "button" at bounding box center [582, 262] width 13 height 11
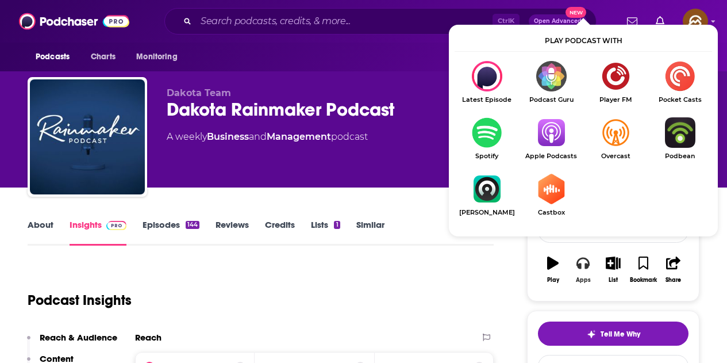
scroll to position [115, 0]
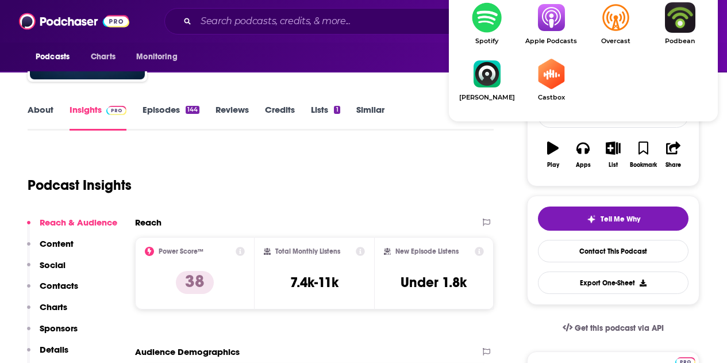
click at [546, 30] on img "Show Listen On dropdown" at bounding box center [551, 17] width 64 height 30
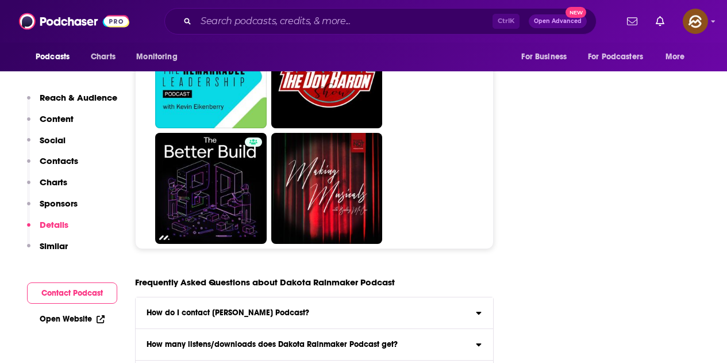
scroll to position [4885, 0]
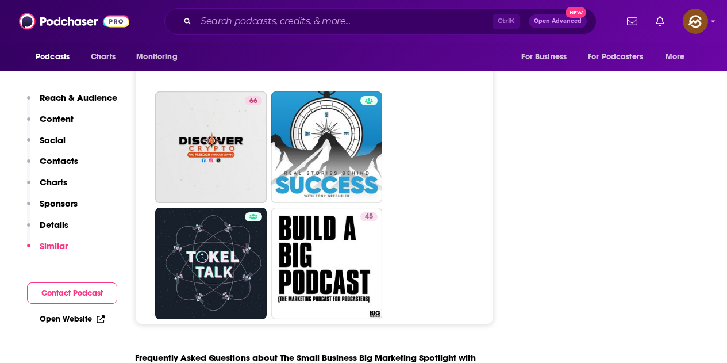
scroll to position [4942, 0]
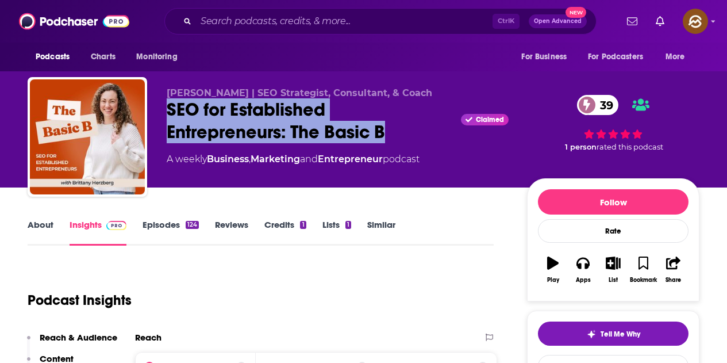
drag, startPoint x: 165, startPoint y: 107, endPoint x: 383, endPoint y: 130, distance: 219.0
click at [383, 130] on div "Brittany Herzberg | SEO Strategist, Consultant, & Coach SEO for Established Ent…" at bounding box center [364, 139] width 672 height 124
click at [587, 271] on button "Apps" at bounding box center [583, 269] width 30 height 41
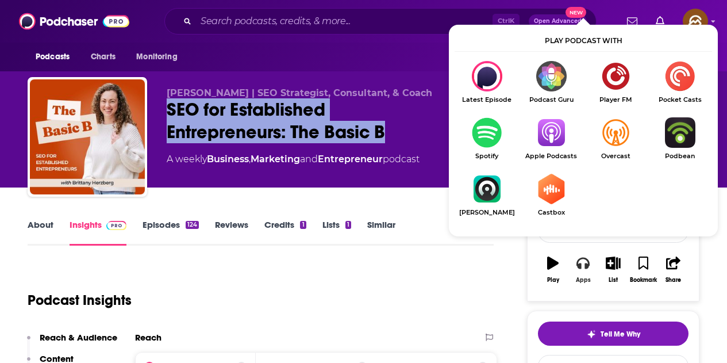
scroll to position [57, 0]
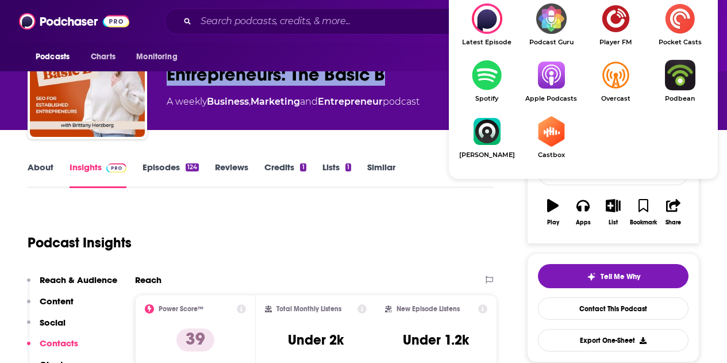
click at [539, 76] on img "Show Listen On dropdown" at bounding box center [551, 75] width 64 height 30
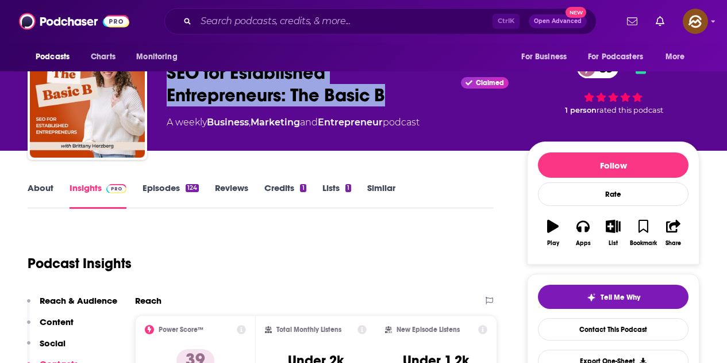
scroll to position [0, 0]
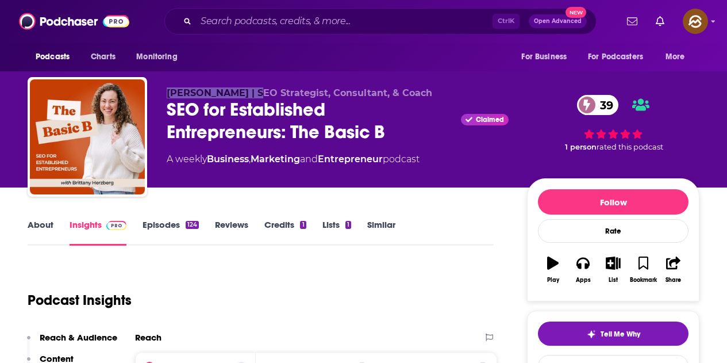
drag, startPoint x: 198, startPoint y: 89, endPoint x: 253, endPoint y: 91, distance: 54.6
click at [253, 91] on span "Brittany Herzberg | SEO Strategist, Consultant, & Coach" at bounding box center [300, 92] width 266 height 11
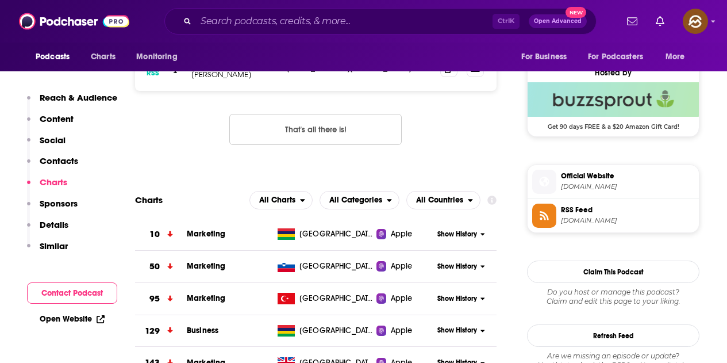
scroll to position [805, 0]
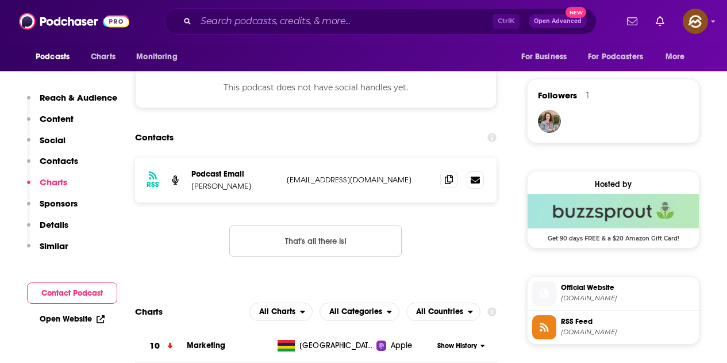
click at [441, 177] on span at bounding box center [448, 179] width 17 height 17
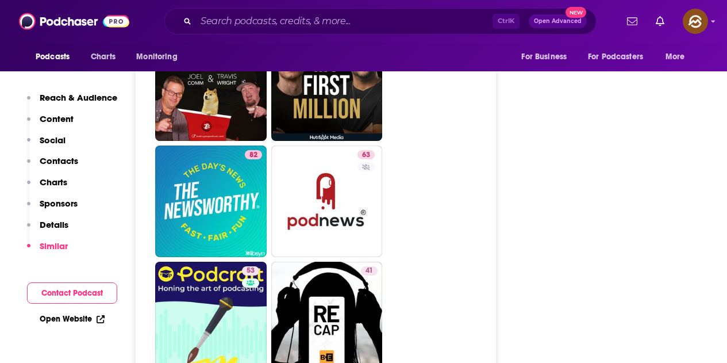
scroll to position [4138, 0]
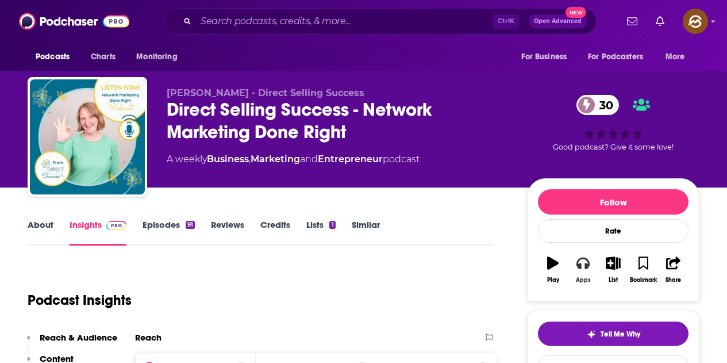
click at [590, 264] on button "Apps" at bounding box center [583, 269] width 30 height 41
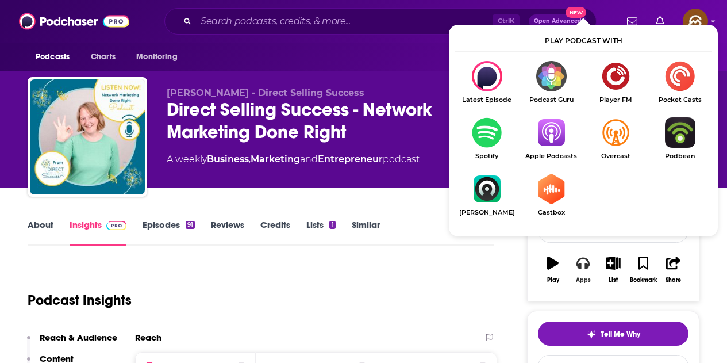
scroll to position [57, 0]
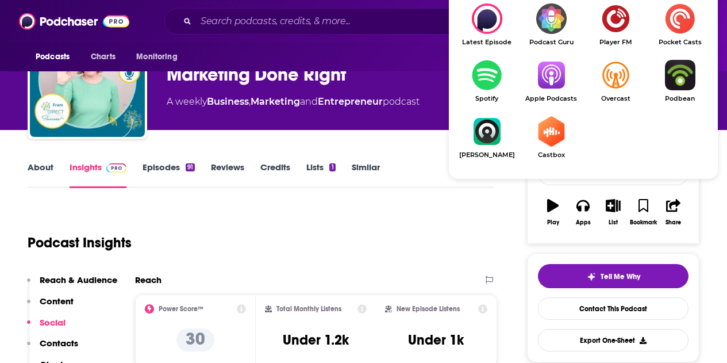
click at [559, 79] on img "Show Listen On dropdown" at bounding box center [551, 75] width 64 height 30
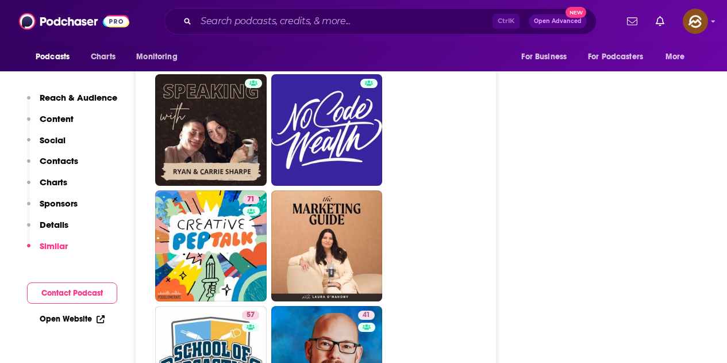
scroll to position [5115, 0]
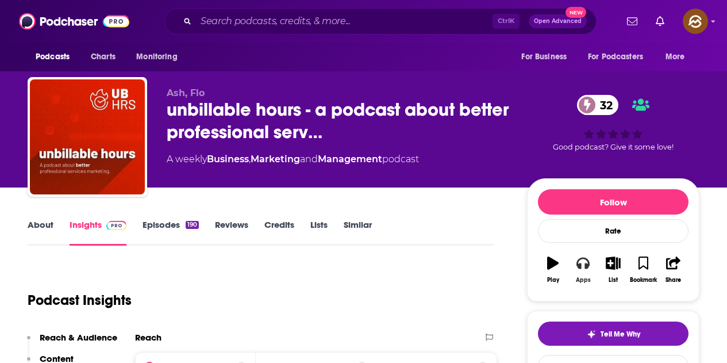
click at [588, 261] on icon "button" at bounding box center [582, 262] width 13 height 11
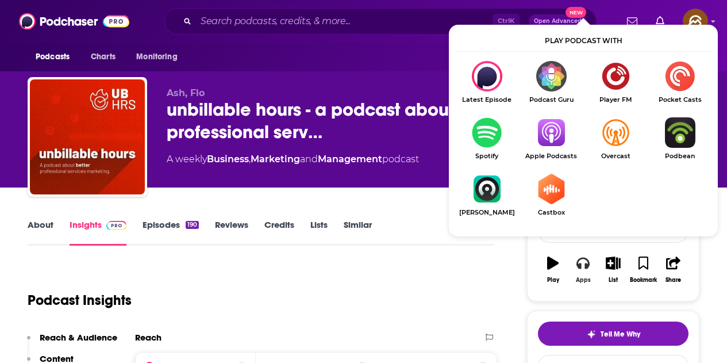
scroll to position [115, 0]
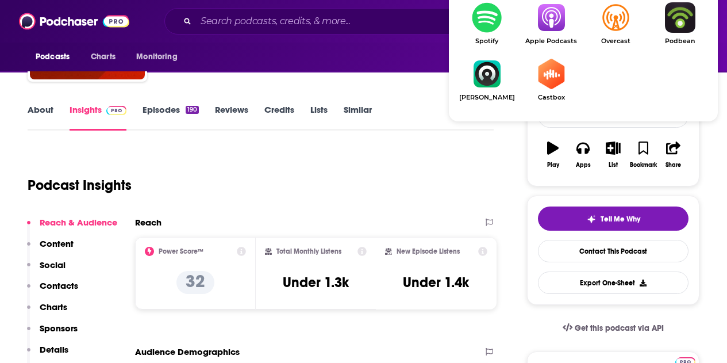
click at [431, 120] on div "About Insights Episodes 190 Reviews Credits Lists Similar" at bounding box center [261, 116] width 466 height 28
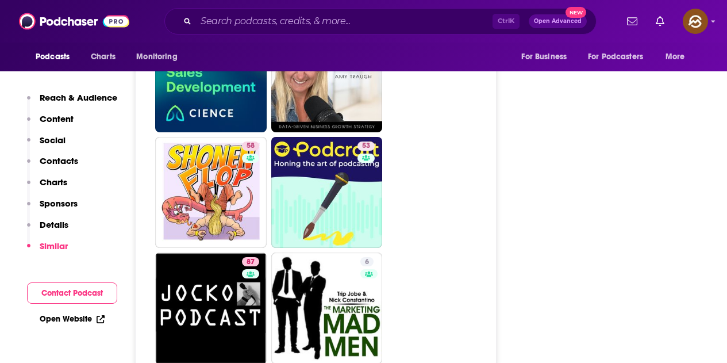
scroll to position [5115, 0]
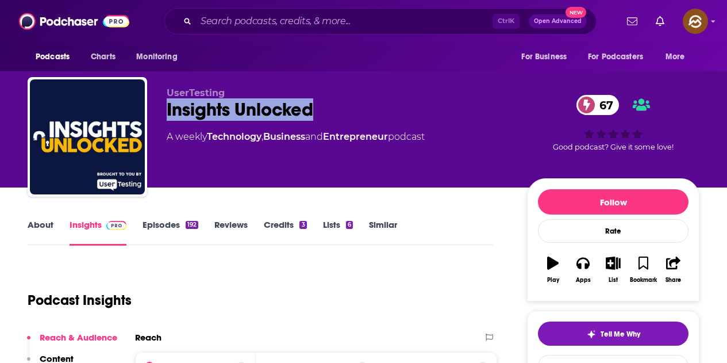
drag, startPoint x: 167, startPoint y: 104, endPoint x: 313, endPoint y: 102, distance: 146.0
click at [313, 102] on div "Insights Unlocked 67" at bounding box center [338, 109] width 342 height 22
click at [584, 266] on icon "button" at bounding box center [582, 262] width 13 height 13
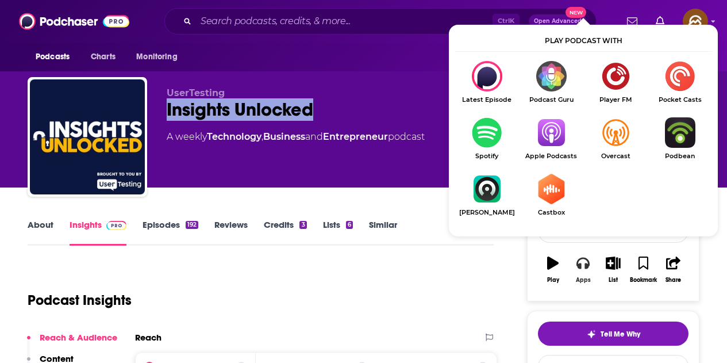
scroll to position [115, 0]
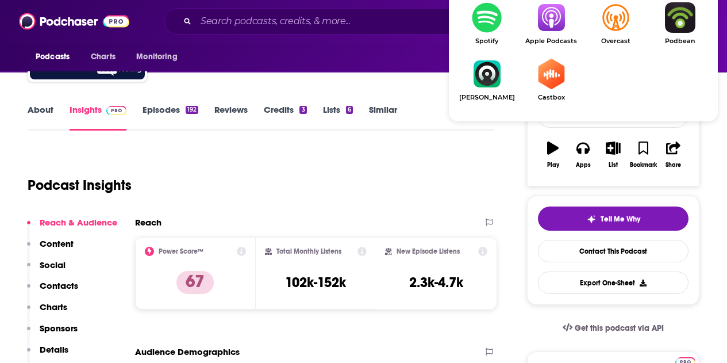
click at [553, 42] on span "Apple Podcasts" at bounding box center [551, 40] width 64 height 7
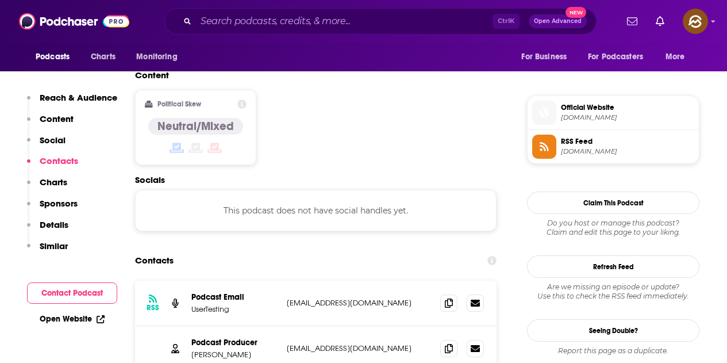
scroll to position [977, 0]
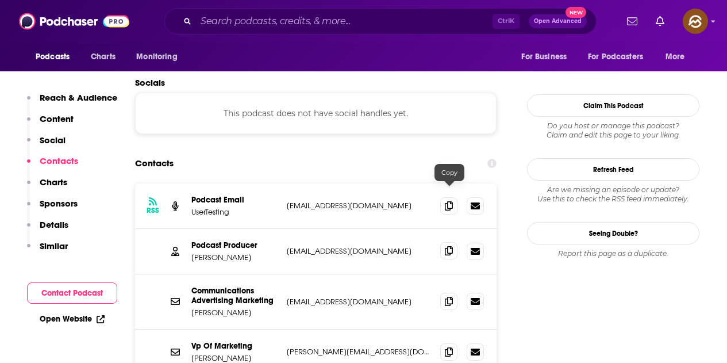
click at [453, 246] on icon at bounding box center [449, 250] width 8 height 9
click at [443, 197] on span at bounding box center [448, 205] width 17 height 17
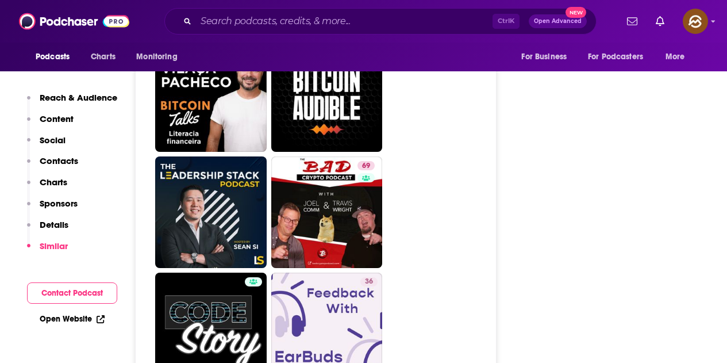
scroll to position [4023, 0]
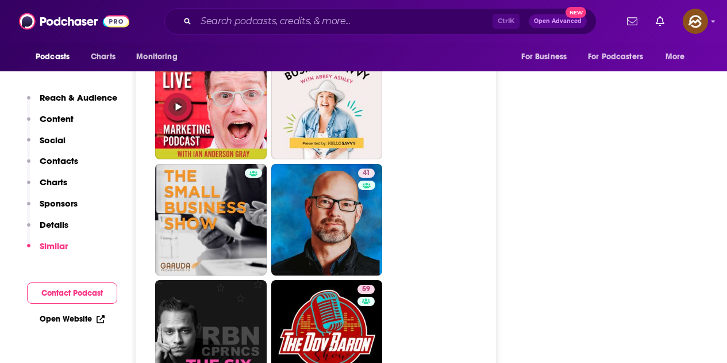
scroll to position [5230, 0]
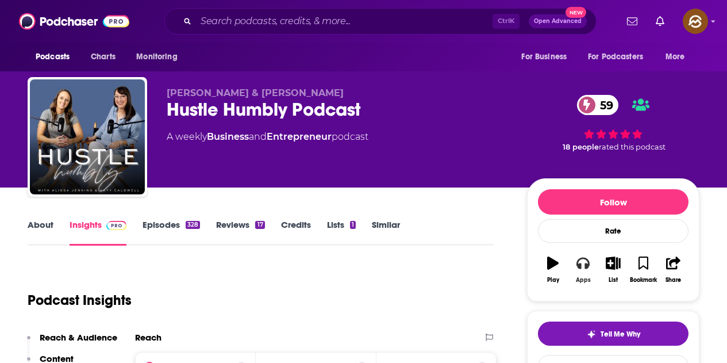
click at [578, 270] on button "Apps" at bounding box center [583, 269] width 30 height 41
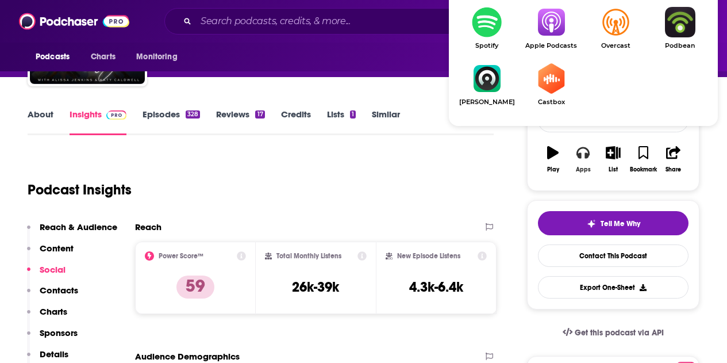
scroll to position [115, 0]
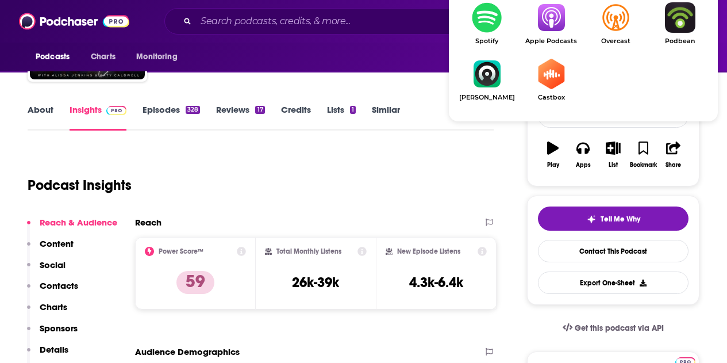
click at [549, 25] on img "Show Listen On dropdown" at bounding box center [551, 17] width 64 height 30
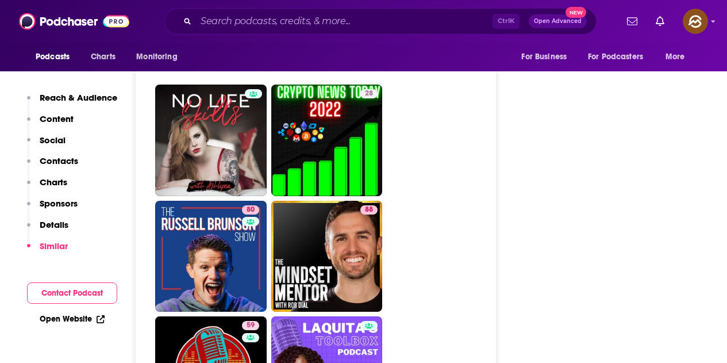
scroll to position [5230, 0]
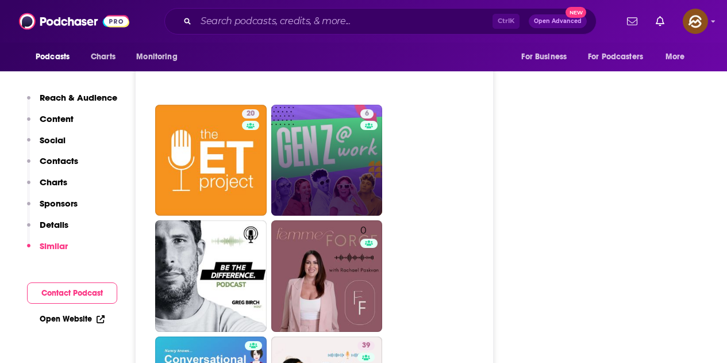
scroll to position [2241, 0]
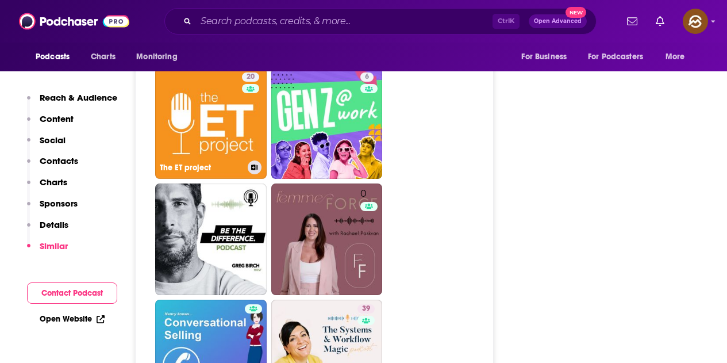
drag, startPoint x: 241, startPoint y: 101, endPoint x: 582, endPoint y: 207, distance: 357.0
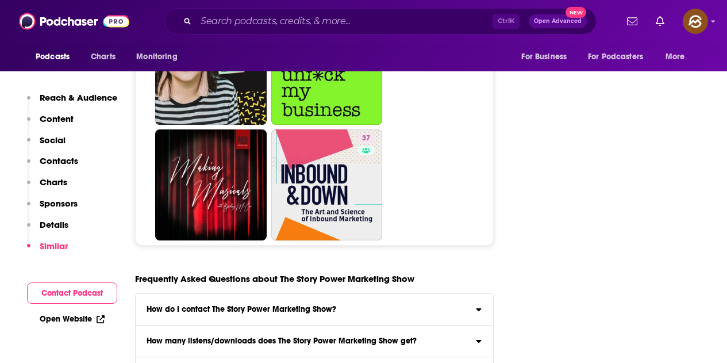
scroll to position [5172, 0]
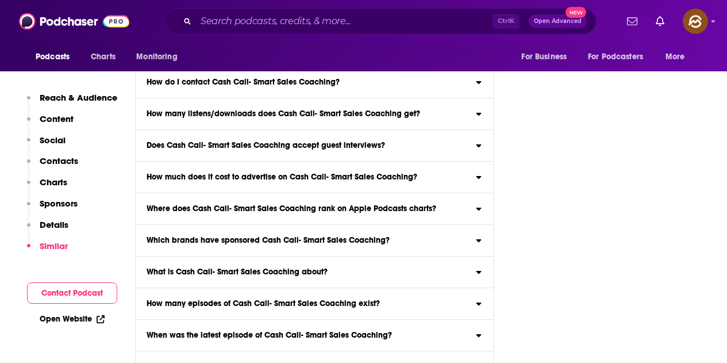
scroll to position [4253, 0]
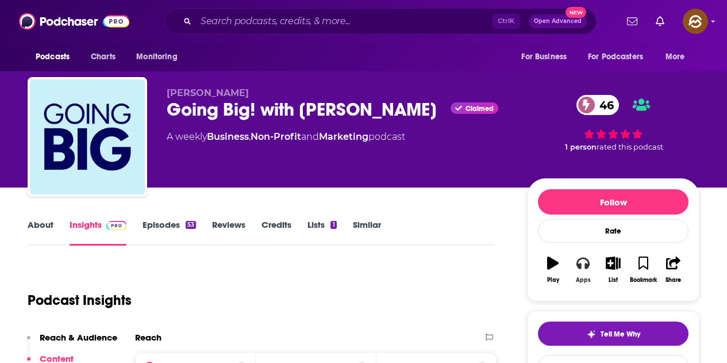
click at [588, 261] on icon "button" at bounding box center [582, 262] width 13 height 11
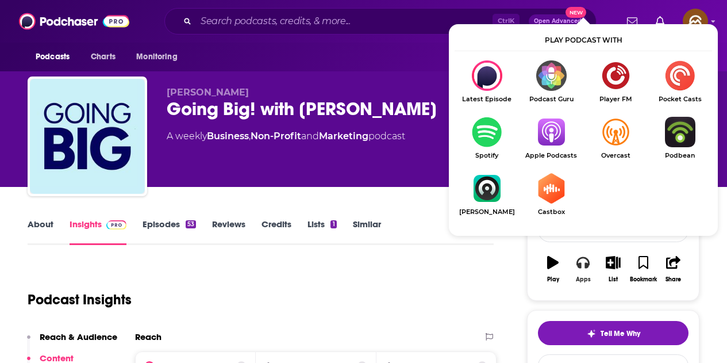
scroll to position [57, 0]
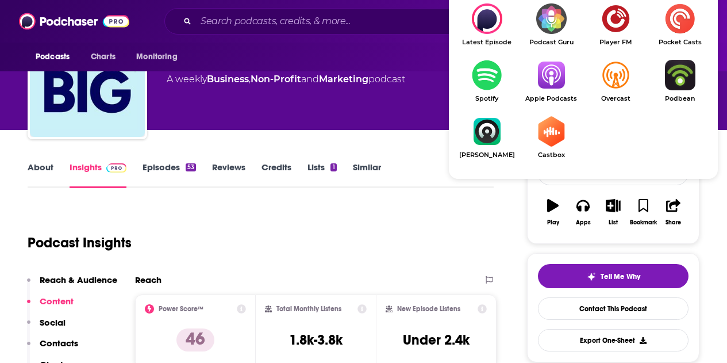
click at [551, 71] on img "Show Listen On dropdown" at bounding box center [551, 75] width 64 height 30
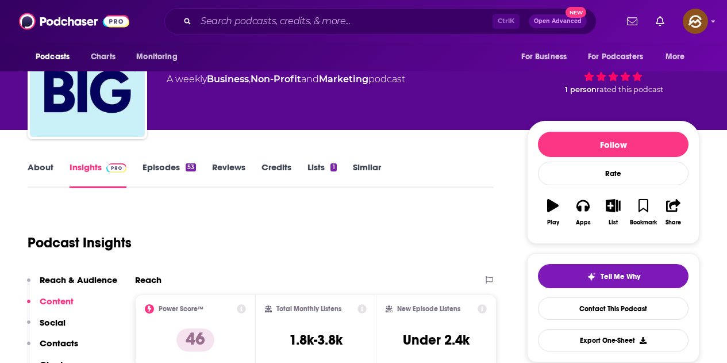
scroll to position [0, 0]
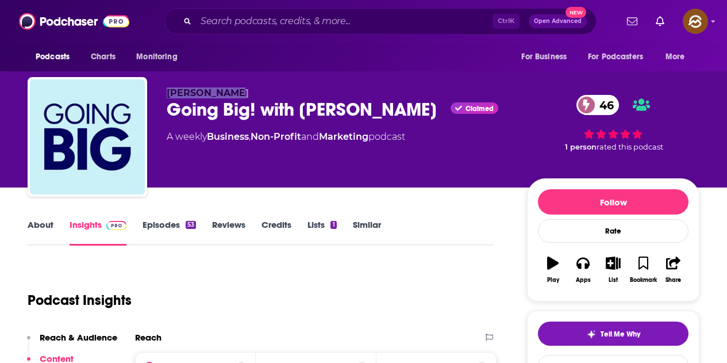
drag, startPoint x: 164, startPoint y: 94, endPoint x: 230, endPoint y: 89, distance: 66.3
click at [230, 89] on div "Kevin Gentry Going Big! with Kevin Gentry Claimed 46 A weekly Business , Non-Pr…" at bounding box center [364, 139] width 672 height 124
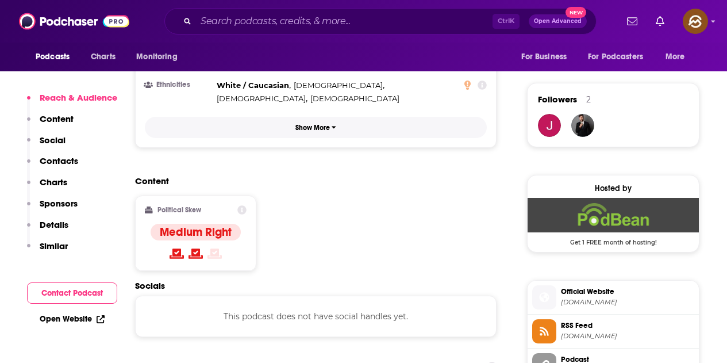
scroll to position [805, 0]
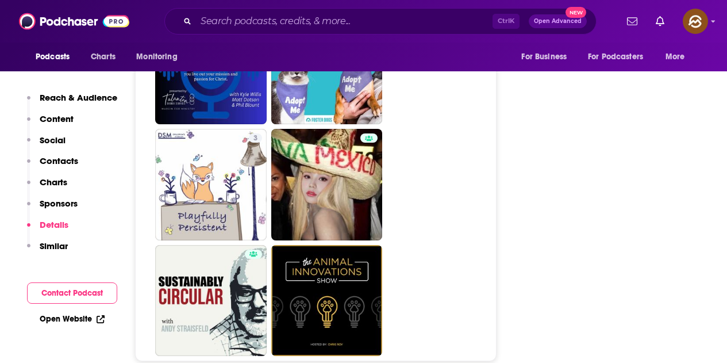
scroll to position [5287, 0]
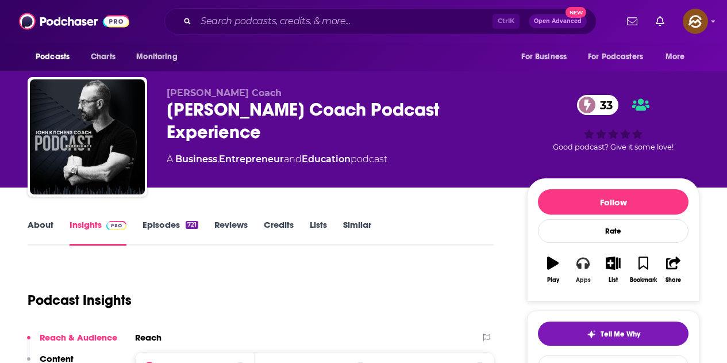
click at [575, 265] on button "Apps" at bounding box center [583, 269] width 30 height 41
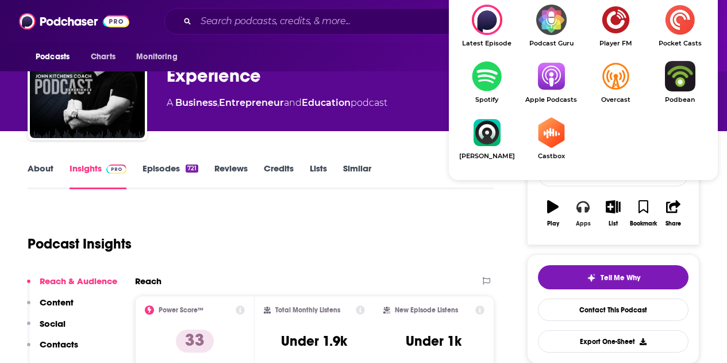
scroll to position [57, 0]
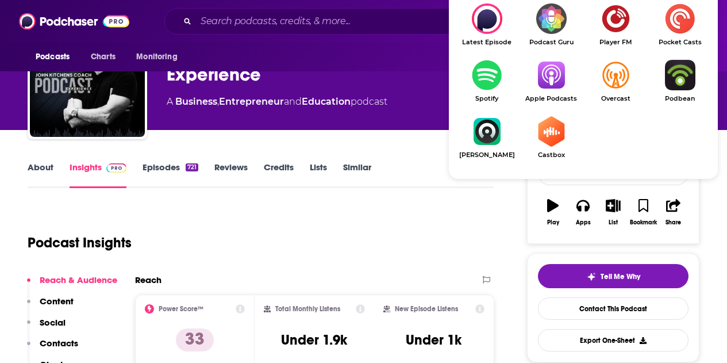
click at [546, 83] on img "Show Listen On dropdown" at bounding box center [551, 75] width 64 height 30
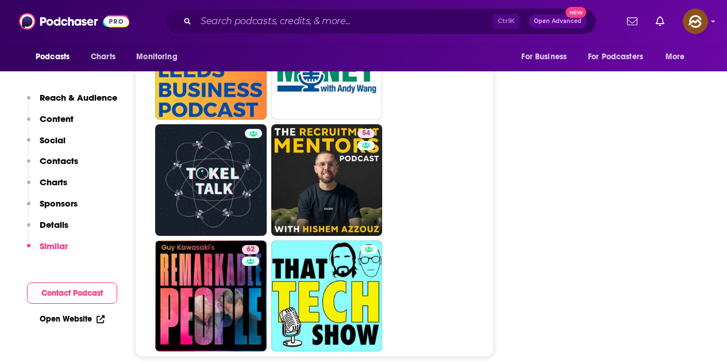
scroll to position [5172, 0]
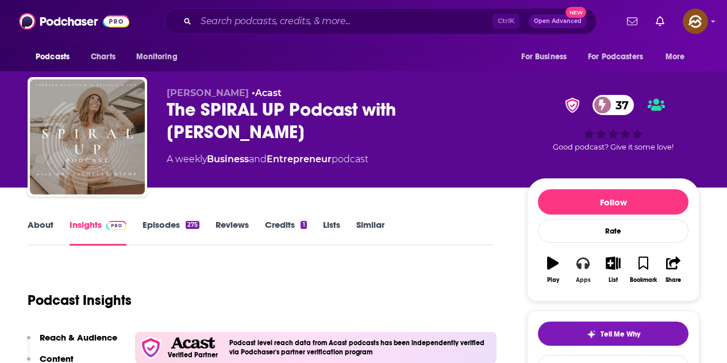
click at [587, 279] on div "Apps" at bounding box center [583, 279] width 15 height 7
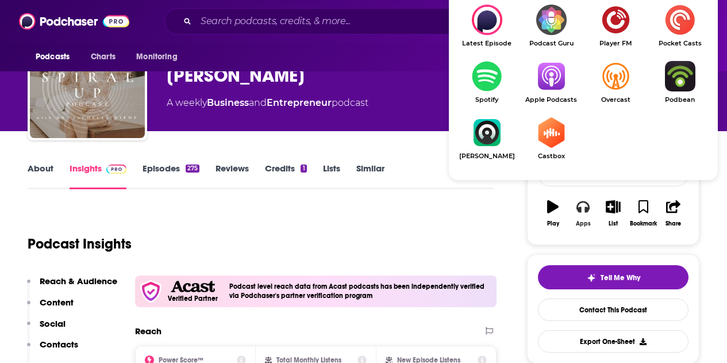
scroll to position [57, 0]
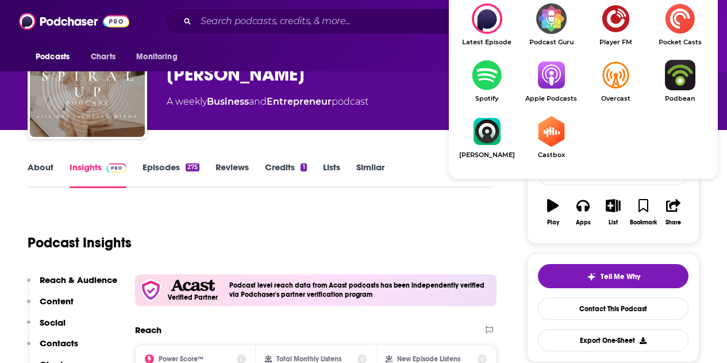
click at [553, 90] on img "Show Listen On dropdown" at bounding box center [551, 75] width 64 height 30
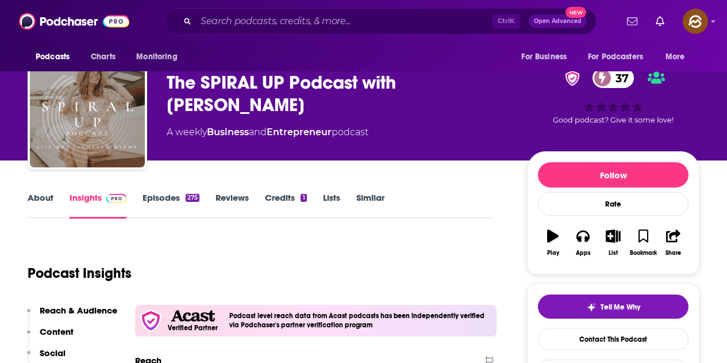
scroll to position [0, 0]
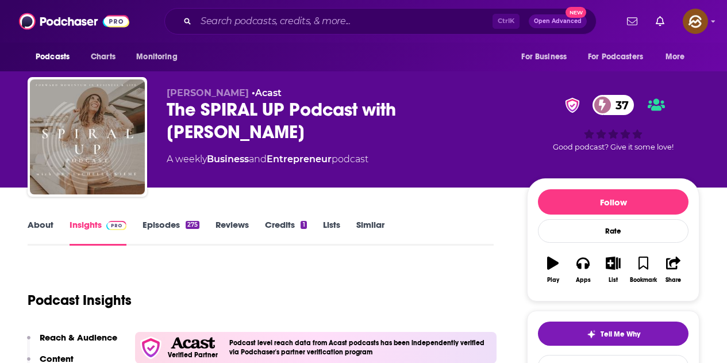
drag, startPoint x: 167, startPoint y: 106, endPoint x: 224, endPoint y: 126, distance: 61.1
click at [224, 126] on div "The SPIRAL UP Podcast with LaChelle Wieme 37" at bounding box center [338, 120] width 342 height 45
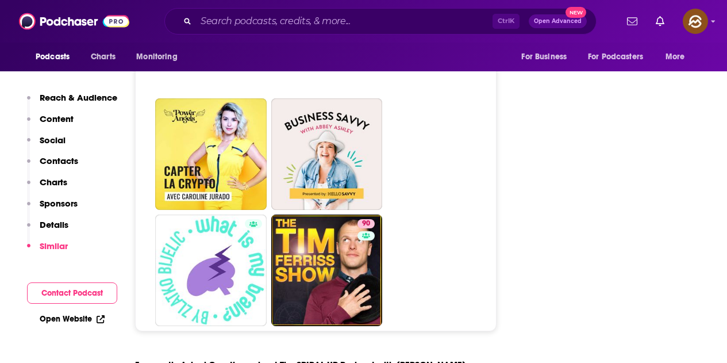
scroll to position [5402, 0]
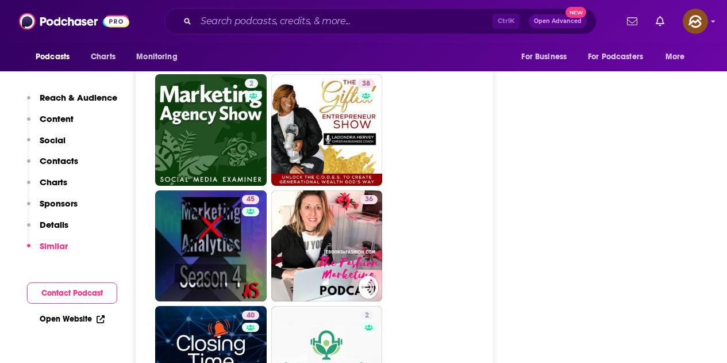
scroll to position [1954, 0]
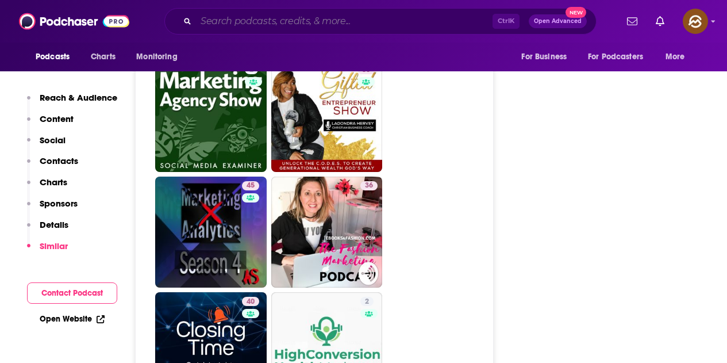
click at [314, 26] on input "Search podcasts, credits, & more..." at bounding box center [344, 21] width 297 height 18
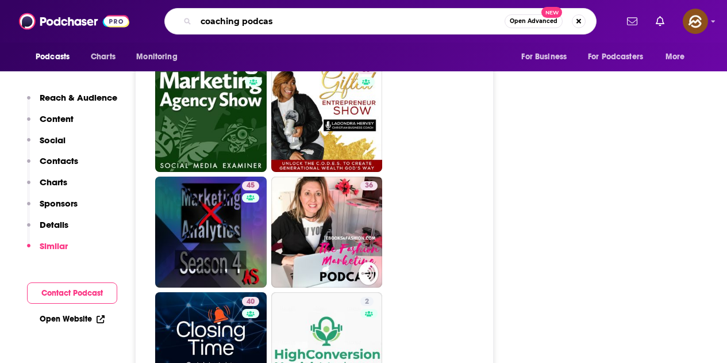
type input "coaching podcast"
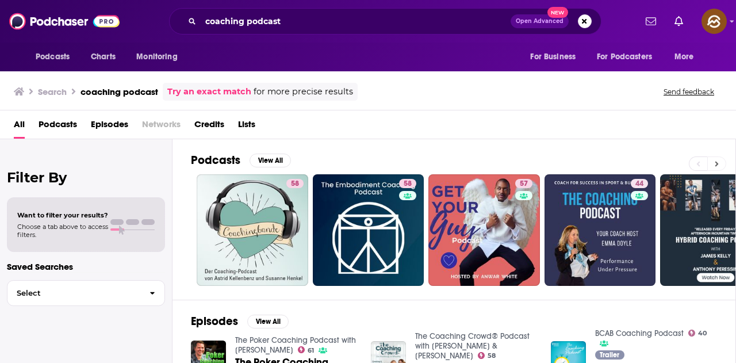
click at [722, 166] on button at bounding box center [716, 163] width 19 height 14
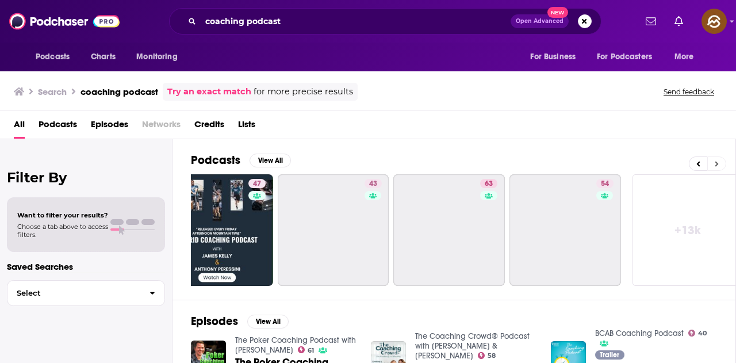
scroll to position [0, 511]
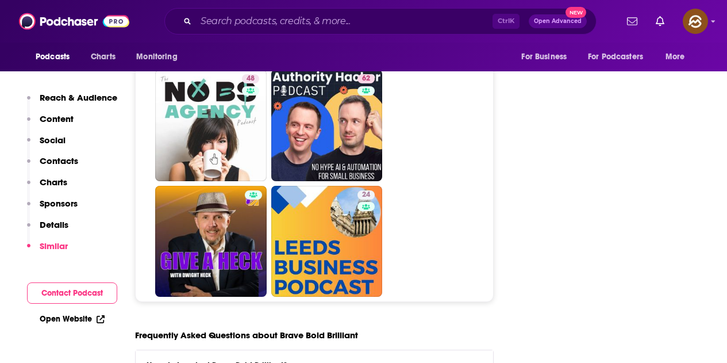
scroll to position [5115, 0]
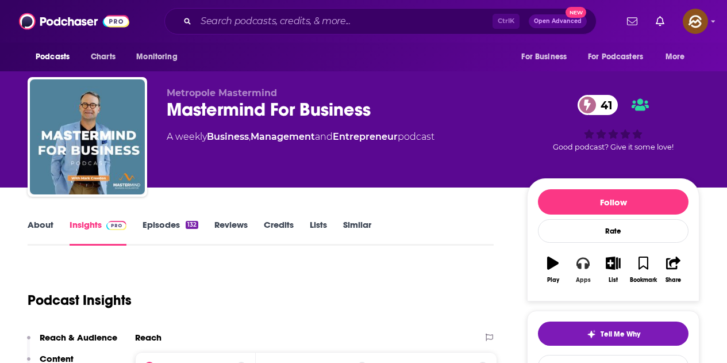
click at [585, 270] on button "Apps" at bounding box center [583, 269] width 30 height 41
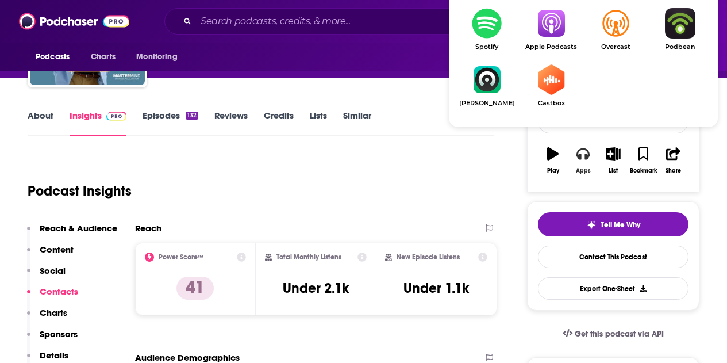
scroll to position [115, 0]
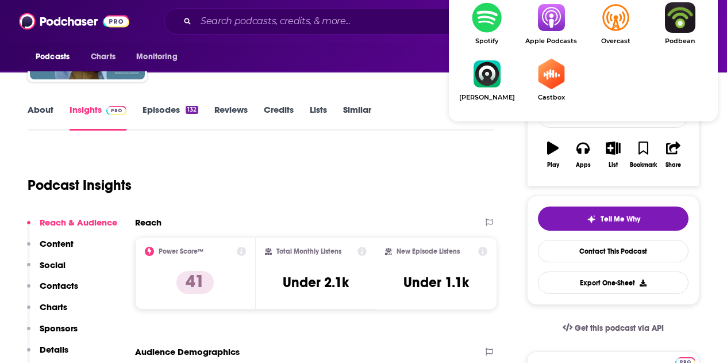
click at [552, 24] on img "Show Listen On dropdown" at bounding box center [551, 17] width 64 height 30
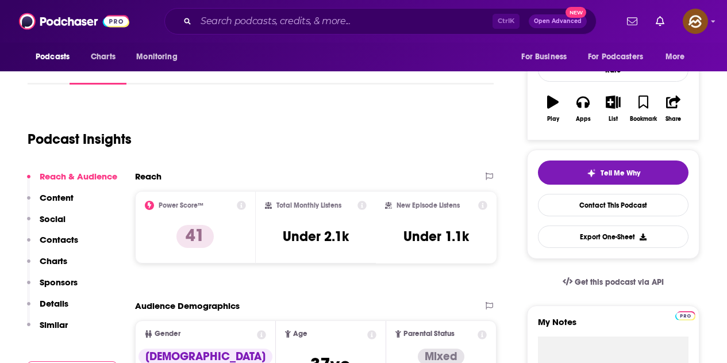
scroll to position [172, 0]
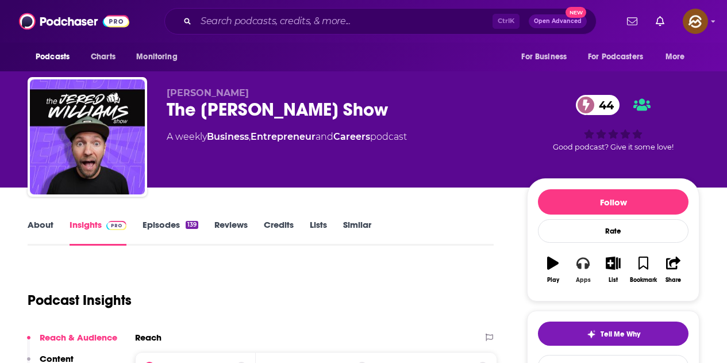
click at [576, 267] on icon "button" at bounding box center [582, 262] width 13 height 13
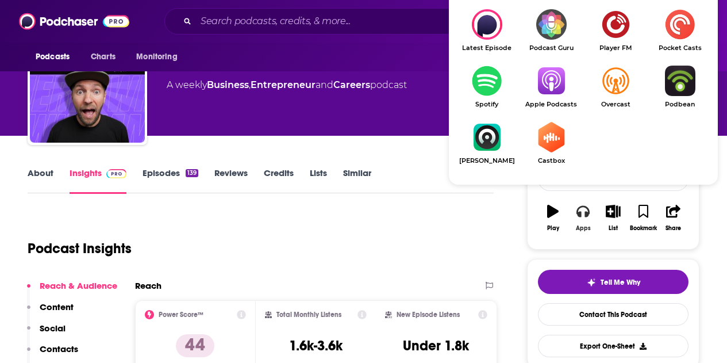
scroll to position [57, 0]
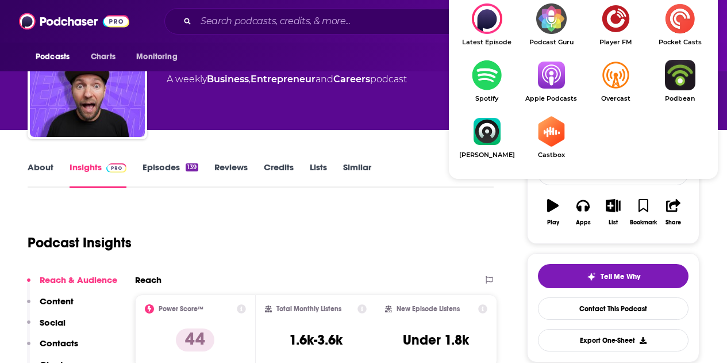
click at [542, 79] on img "Show Listen On dropdown" at bounding box center [551, 75] width 64 height 30
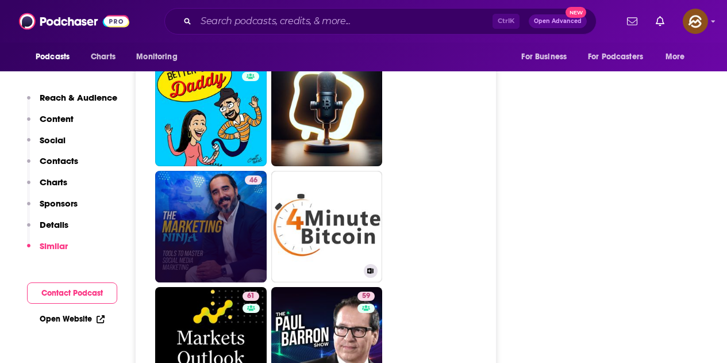
scroll to position [3391, 0]
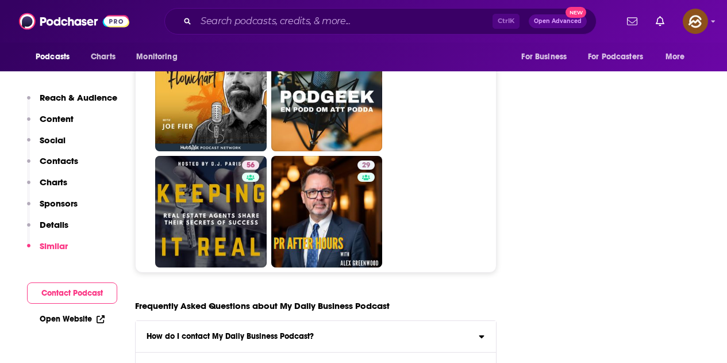
scroll to position [5345, 0]
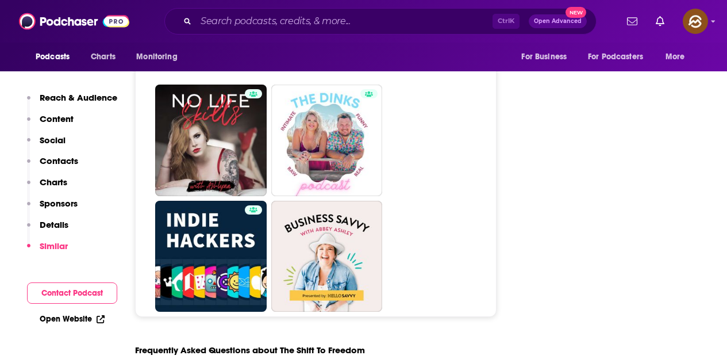
scroll to position [5345, 0]
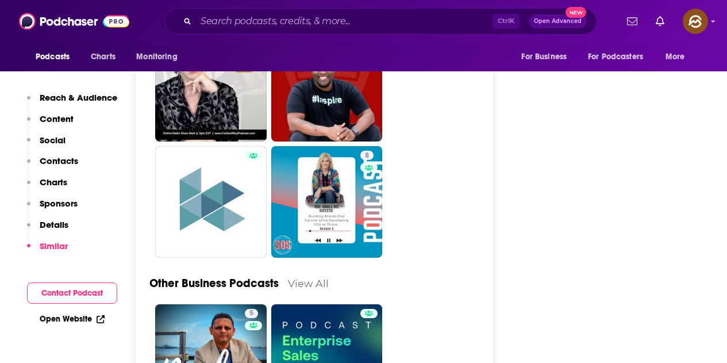
scroll to position [3103, 0]
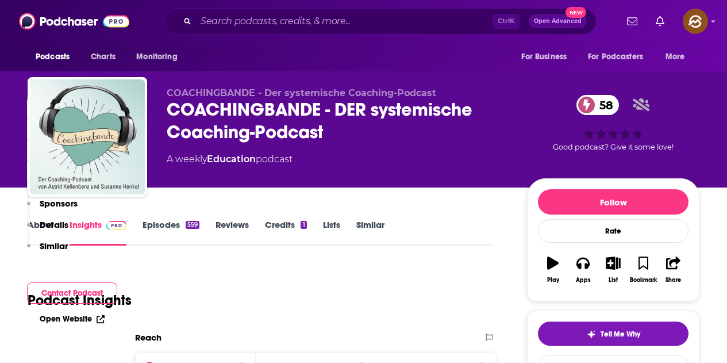
scroll to position [287, 0]
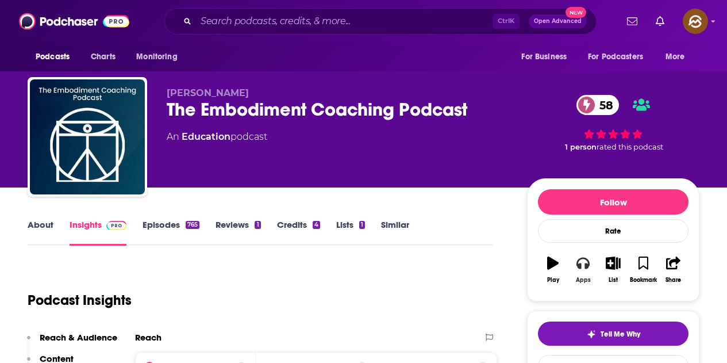
click at [583, 264] on icon "button" at bounding box center [582, 262] width 13 height 13
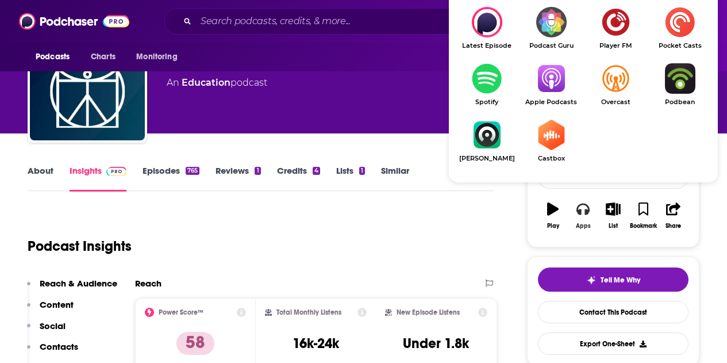
scroll to position [57, 0]
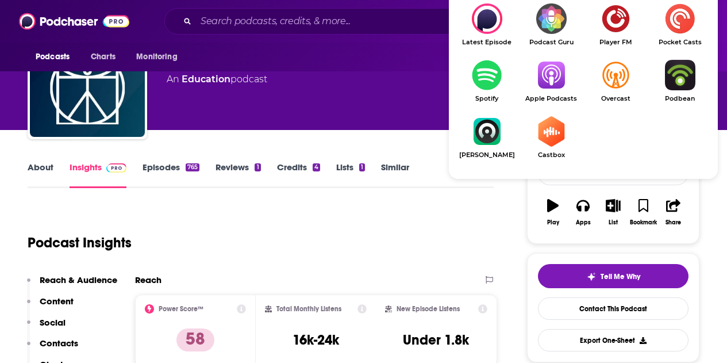
click at [541, 79] on img "Show Listen On dropdown" at bounding box center [551, 75] width 64 height 30
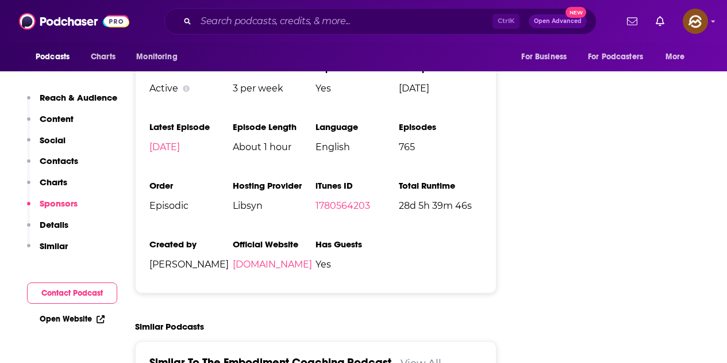
scroll to position [1839, 0]
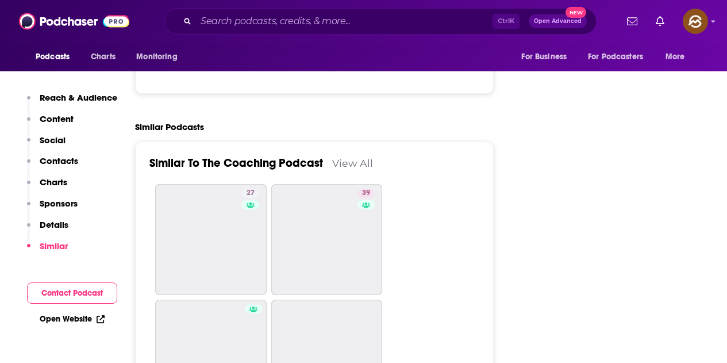
scroll to position [1724, 0]
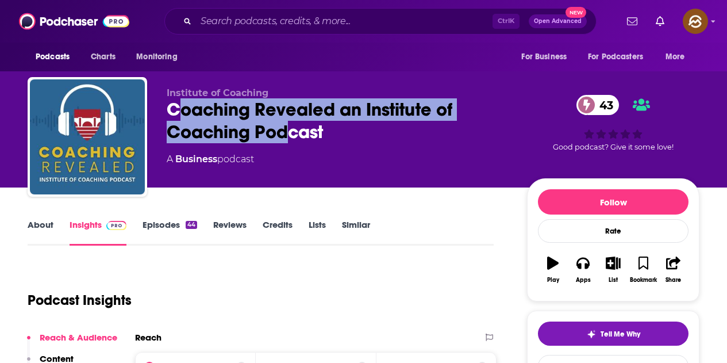
drag, startPoint x: 174, startPoint y: 111, endPoint x: 287, endPoint y: 123, distance: 113.8
click at [287, 123] on div "Coaching Revealed an Institute of Coaching Podcast 43" at bounding box center [338, 120] width 342 height 45
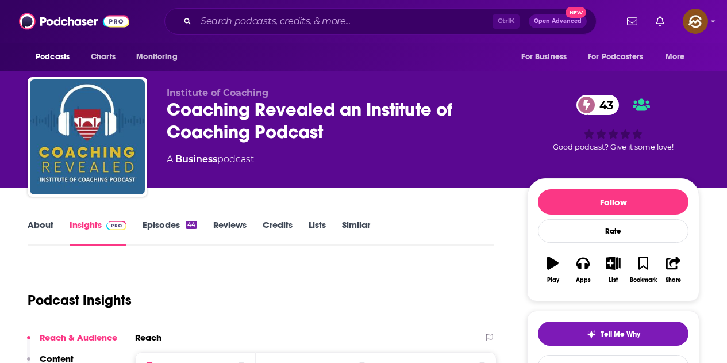
click at [294, 124] on div "Coaching Revealed an Institute of Coaching Podcast 43" at bounding box center [338, 120] width 342 height 45
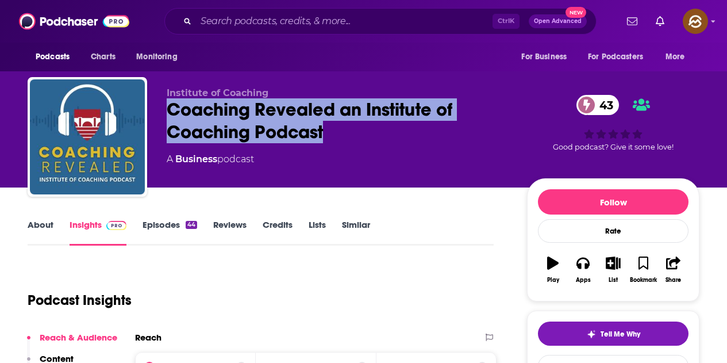
drag, startPoint x: 166, startPoint y: 107, endPoint x: 326, endPoint y: 128, distance: 162.3
click at [326, 128] on div "Institute of Coaching Coaching Revealed an Institute of Coaching Podcast 43 A B…" at bounding box center [364, 139] width 672 height 124
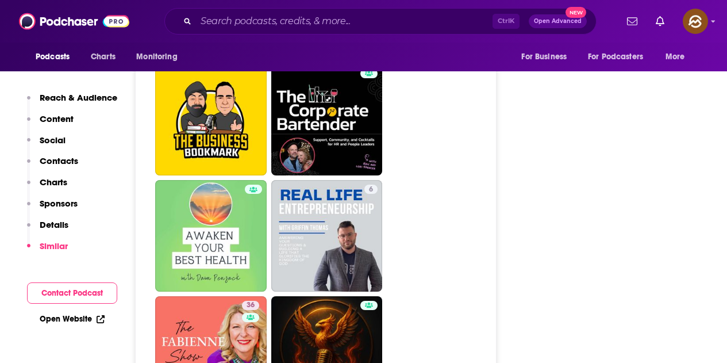
scroll to position [3046, 0]
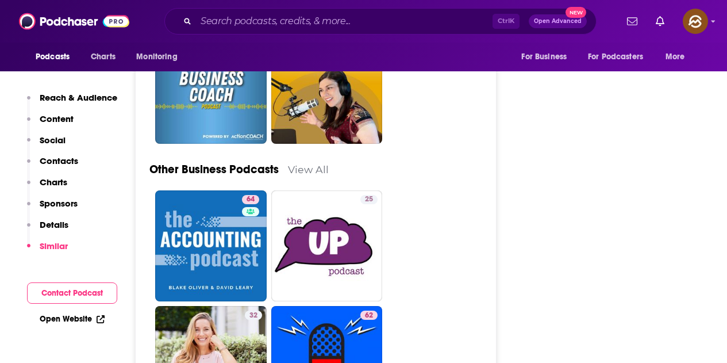
scroll to position [2988, 0]
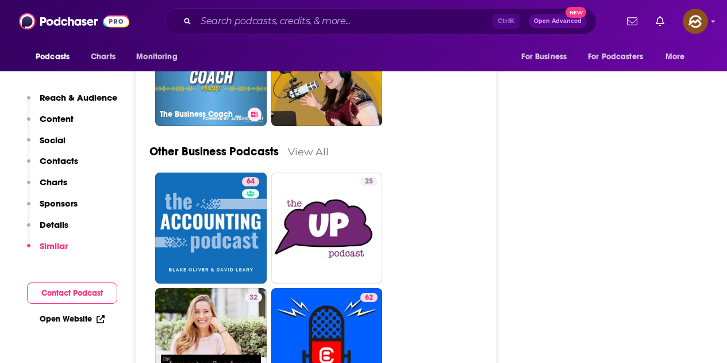
click at [217, 94] on link "25 The Business Coach Podcast" at bounding box center [210, 69] width 111 height 111
type input "https://www.podchaser.com/podcasts/the-business-coach-podcast-5637953"
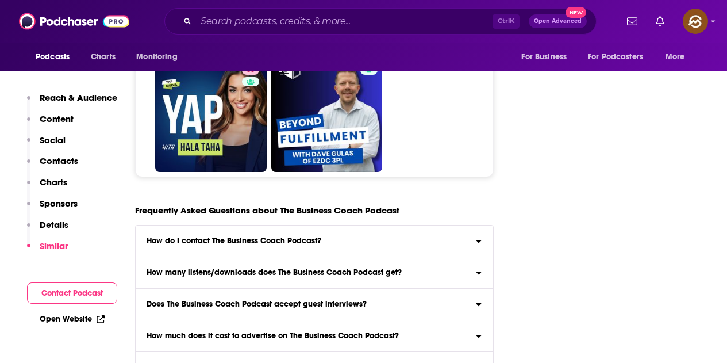
scroll to position [5115, 0]
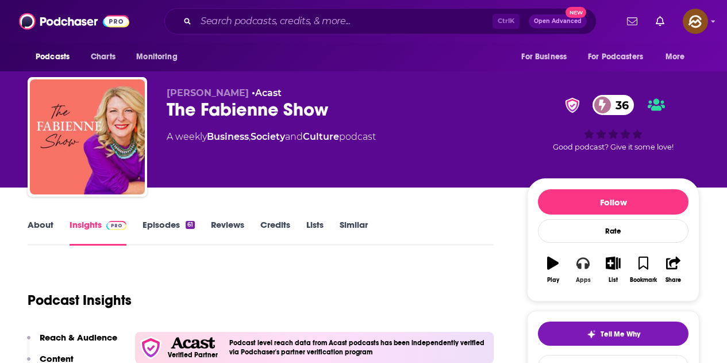
click at [583, 264] on icon "button" at bounding box center [582, 262] width 13 height 13
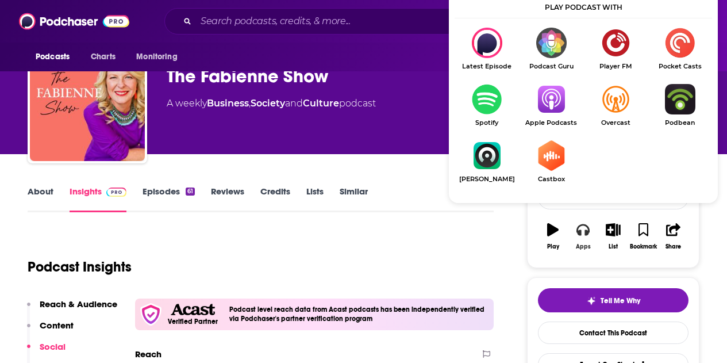
scroll to position [115, 0]
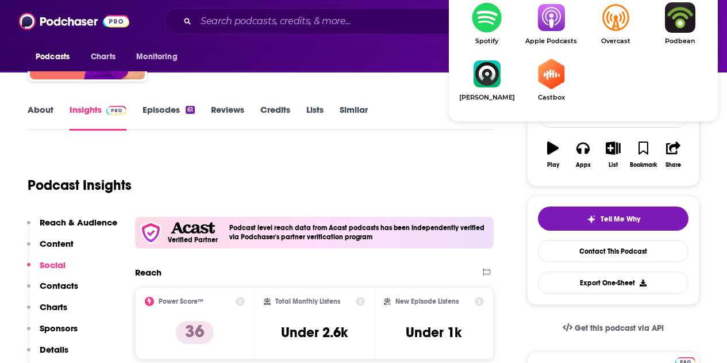
click at [556, 24] on img "Show Listen On dropdown" at bounding box center [551, 17] width 64 height 30
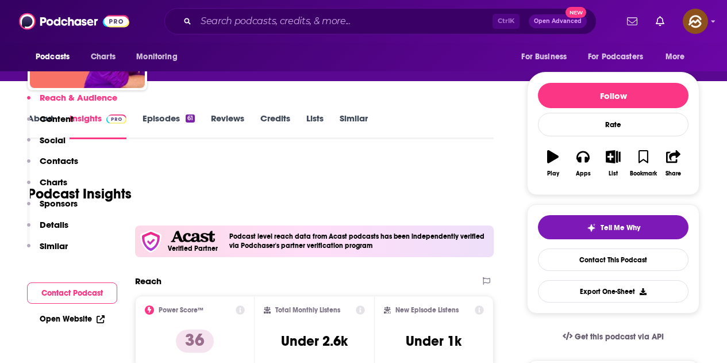
scroll to position [0, 0]
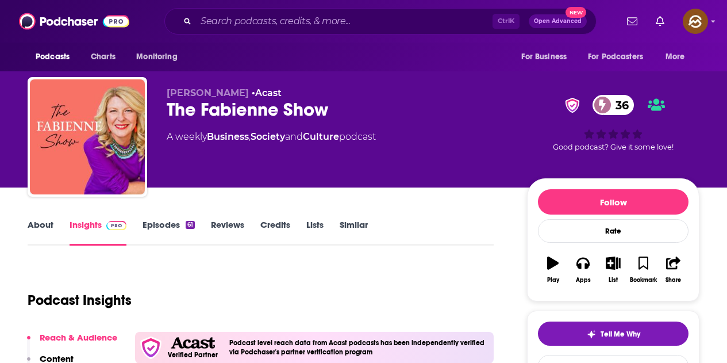
drag, startPoint x: 175, startPoint y: 92, endPoint x: 270, endPoint y: 92, distance: 95.4
click at [270, 92] on div "Fabienne Fredrickson • Acast The Fabienne Show 36 A weekly Business , Society a…" at bounding box center [364, 139] width 672 height 124
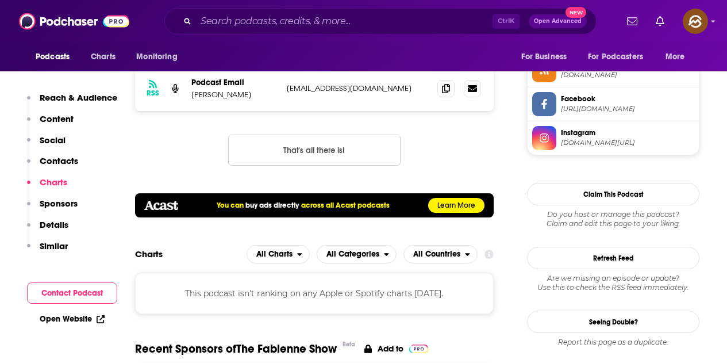
scroll to position [862, 0]
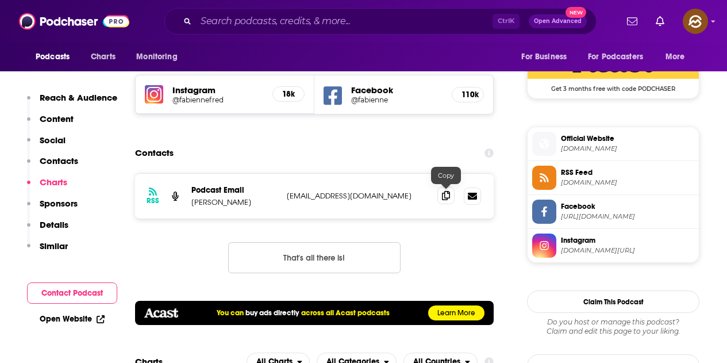
click at [437, 195] on span at bounding box center [445, 195] width 17 height 17
click at [301, 148] on div "Contacts" at bounding box center [314, 153] width 359 height 22
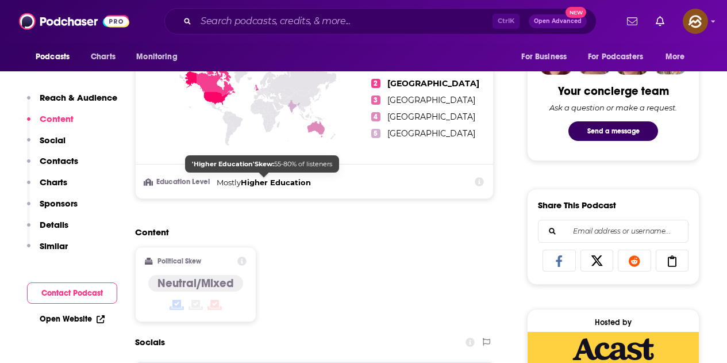
scroll to position [747, 0]
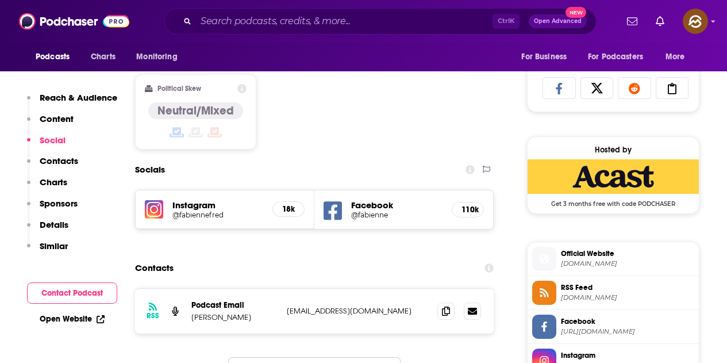
drag, startPoint x: 388, startPoint y: 209, endPoint x: 370, endPoint y: 205, distance: 19.0
drag, startPoint x: 370, startPoint y: 205, endPoint x: 332, endPoint y: 210, distance: 38.3
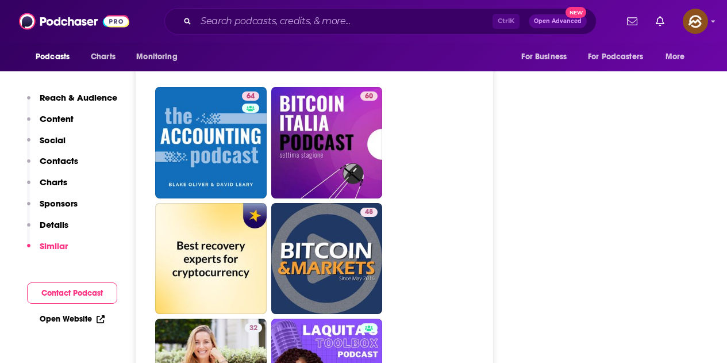
scroll to position [3793, 0]
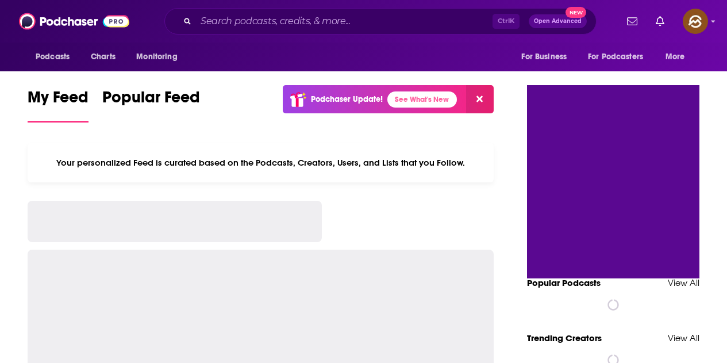
click at [233, 10] on div "Ctrl K Open Advanced New" at bounding box center [380, 21] width 432 height 26
click at [236, 16] on input "Search podcasts, credits, & more..." at bounding box center [344, 21] width 297 height 18
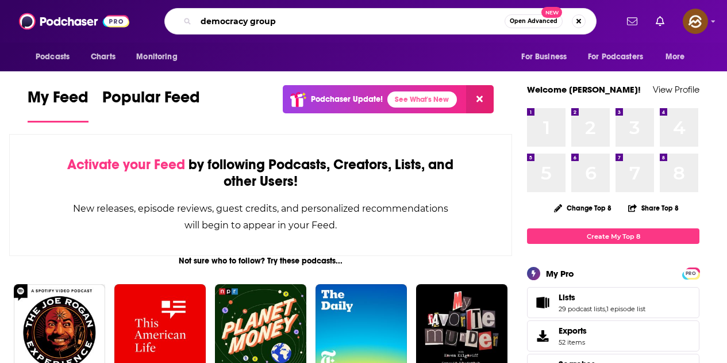
type input "democracy group"
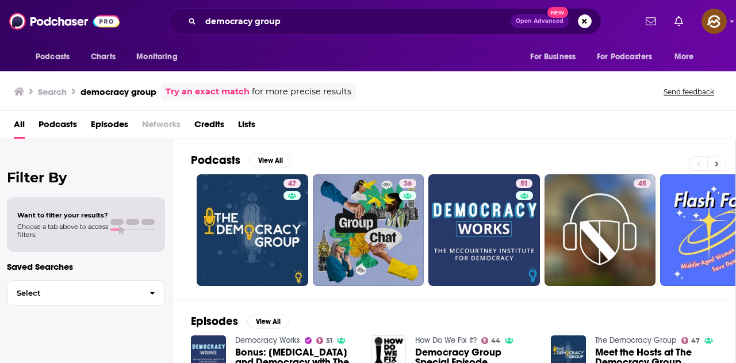
click at [718, 165] on icon at bounding box center [716, 164] width 4 height 8
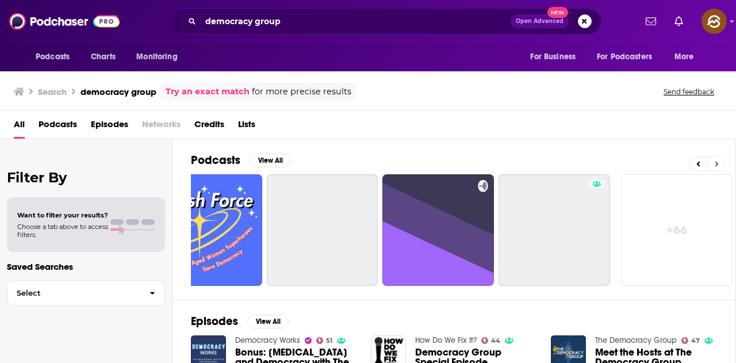
scroll to position [0, 511]
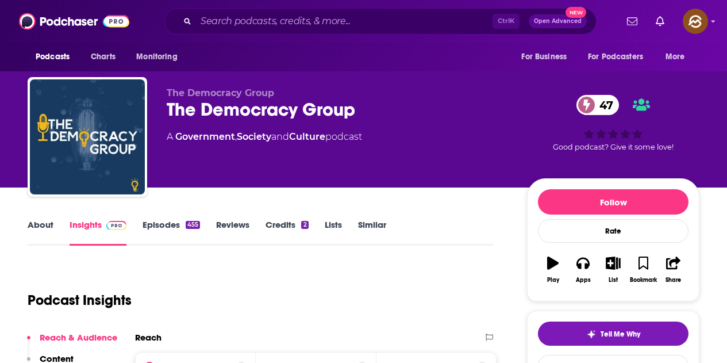
click at [164, 226] on link "Episodes 455" at bounding box center [171, 232] width 57 height 26
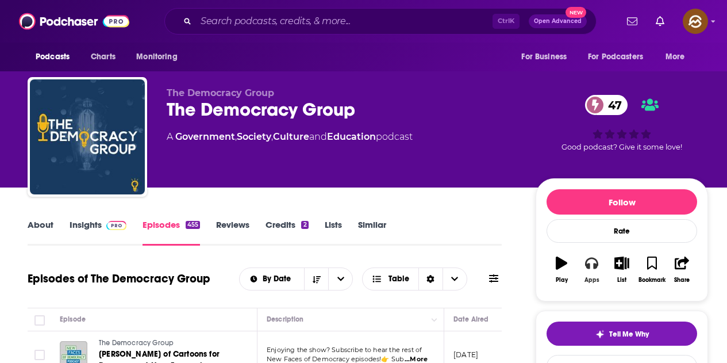
click at [594, 268] on icon "button" at bounding box center [591, 262] width 13 height 11
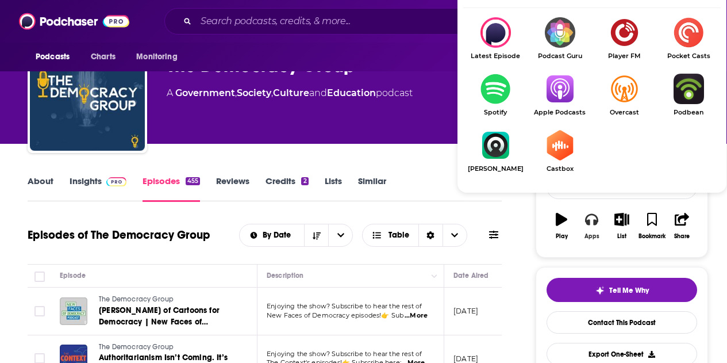
scroll to position [57, 0]
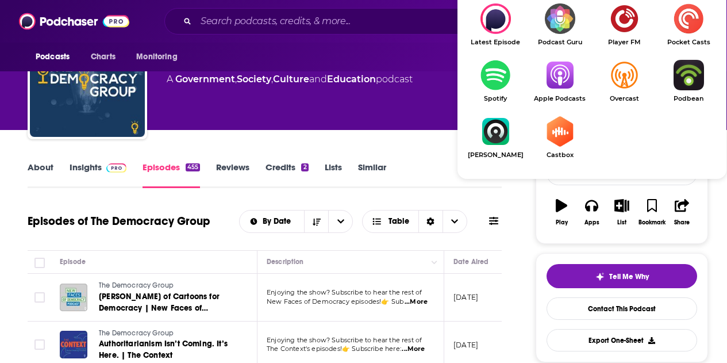
click at [559, 81] on img "Show Listen On dropdown" at bounding box center [560, 75] width 64 height 30
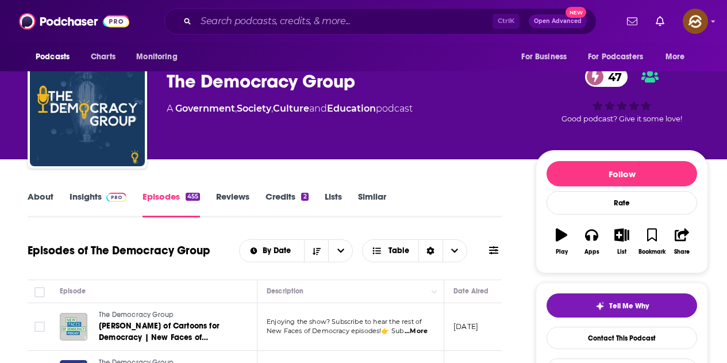
scroll to position [0, 0]
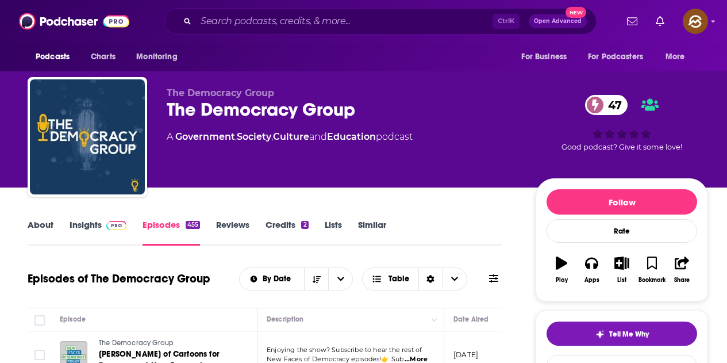
click at [82, 229] on link "Insights" at bounding box center [98, 232] width 57 height 26
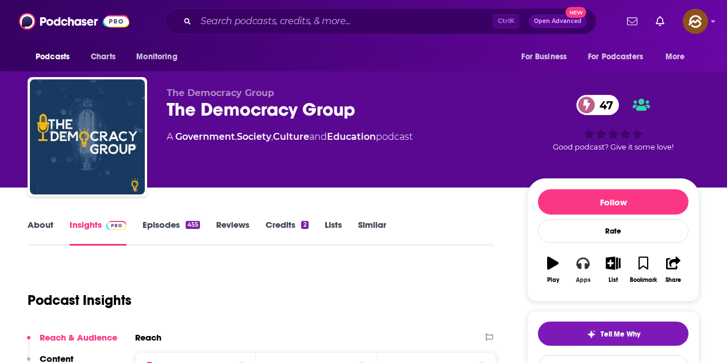
click at [587, 260] on icon "button" at bounding box center [582, 262] width 13 height 11
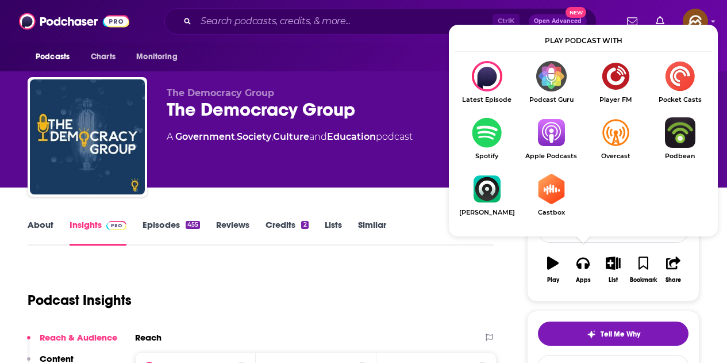
click at [546, 136] on img "Show Listen On dropdown" at bounding box center [551, 132] width 64 height 30
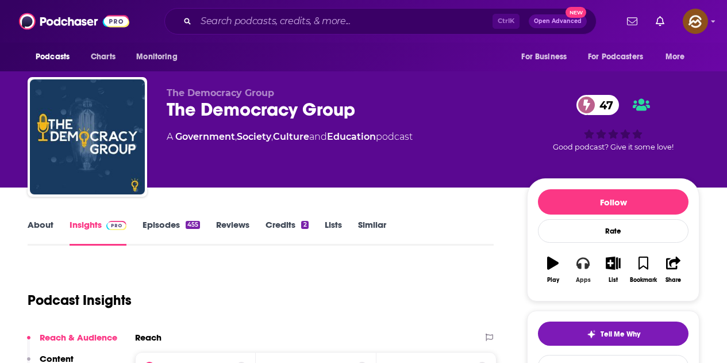
click at [582, 270] on button "Apps" at bounding box center [583, 269] width 30 height 41
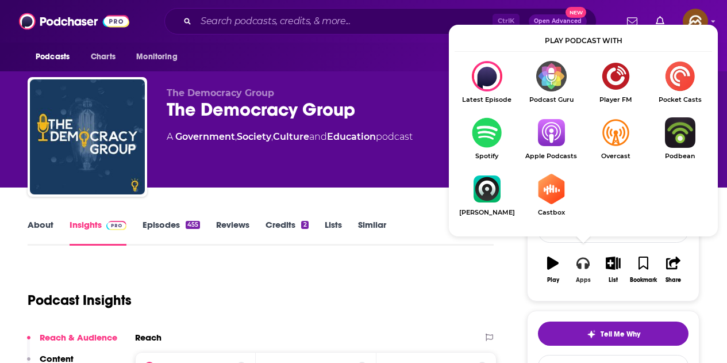
scroll to position [57, 0]
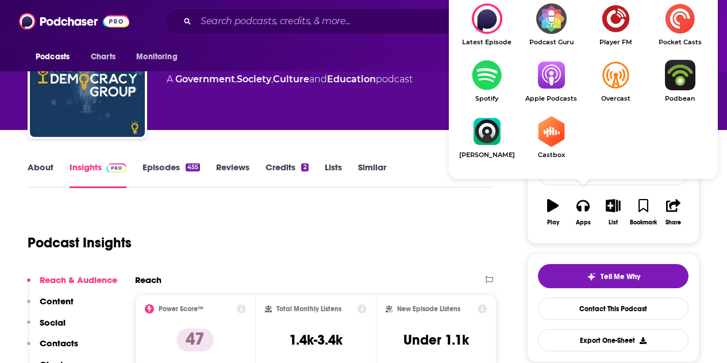
click at [558, 86] on img "Show Listen On dropdown" at bounding box center [551, 75] width 64 height 30
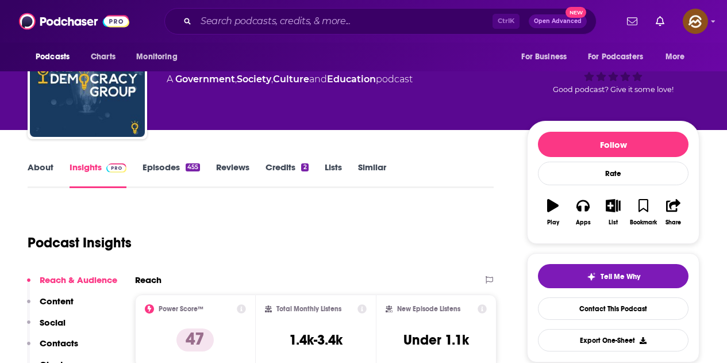
scroll to position [0, 0]
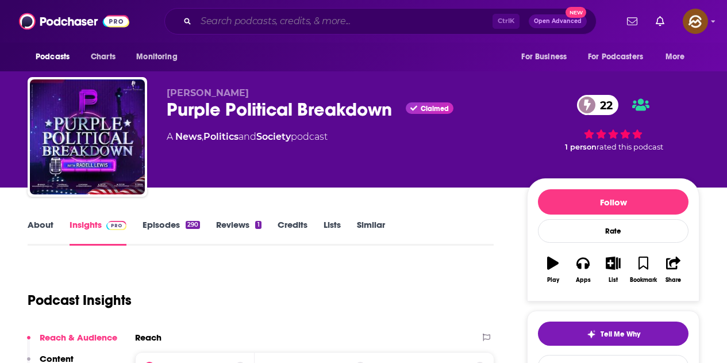
click at [315, 17] on input "Search podcasts, credits, & more..." at bounding box center [344, 21] width 297 height 18
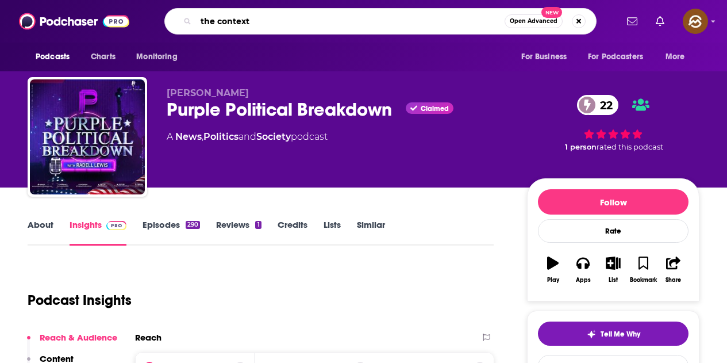
type input "the context"
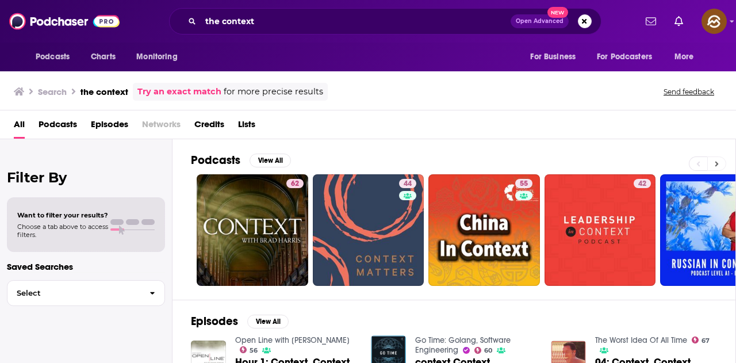
click at [718, 166] on icon at bounding box center [716, 164] width 4 height 8
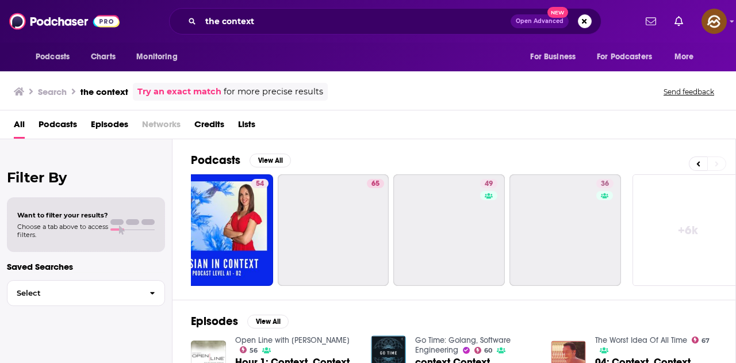
scroll to position [0, 511]
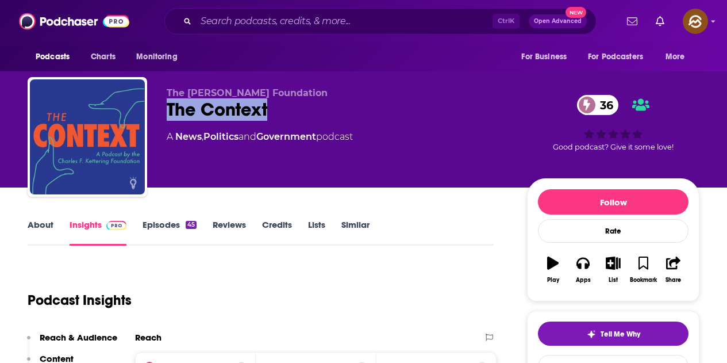
drag, startPoint x: 166, startPoint y: 109, endPoint x: 266, endPoint y: 105, distance: 100.1
click at [266, 105] on div "The Charles F. Kettering Foundation The Context 36 A News , Politics and Govern…" at bounding box center [364, 139] width 672 height 124
click at [287, 21] on input "Search podcasts, credits, & more..." at bounding box center [344, 21] width 297 height 18
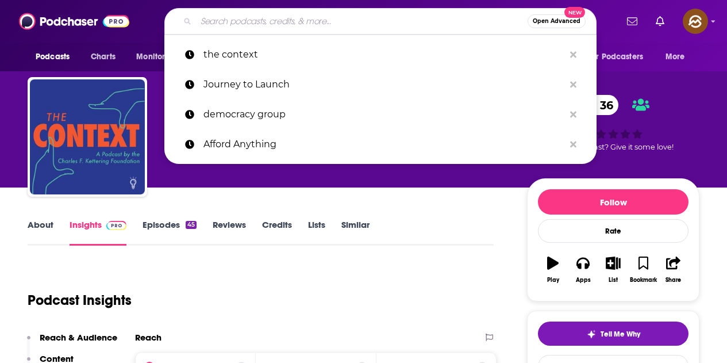
paste input "Let's Find Common Ground"
type input "Let's Find Common Ground"
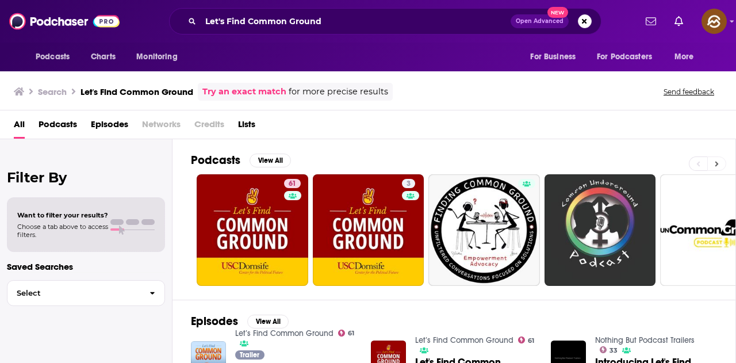
click at [713, 163] on button at bounding box center [716, 163] width 19 height 14
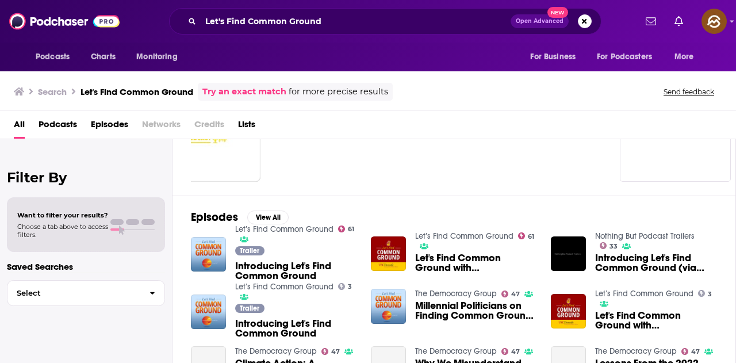
scroll to position [172, 0]
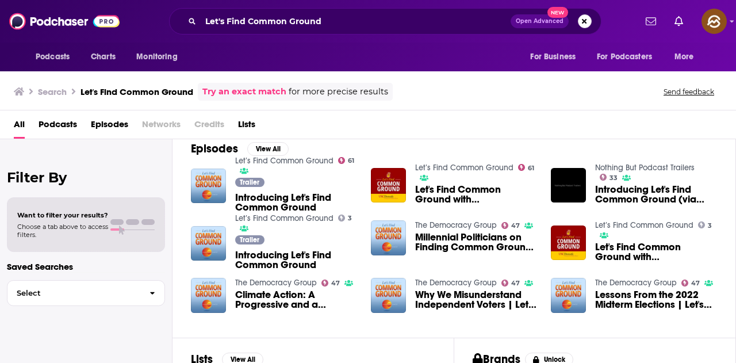
click at [587, 21] on button "Search podcasts, credits, & more..." at bounding box center [585, 21] width 14 height 14
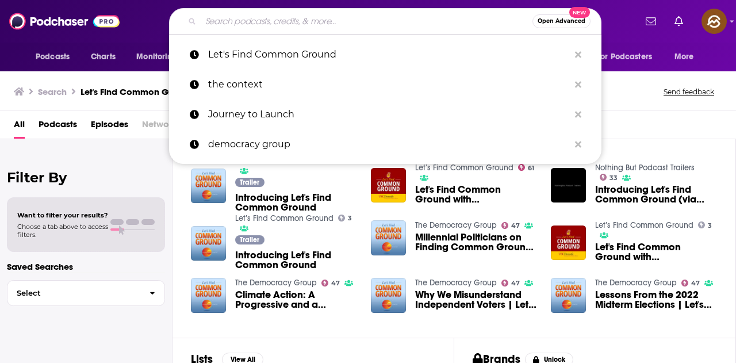
paste input "Politics in Question"
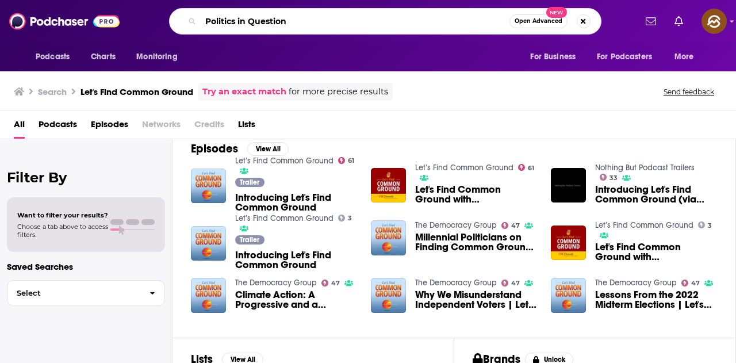
type input "Politics in Question"
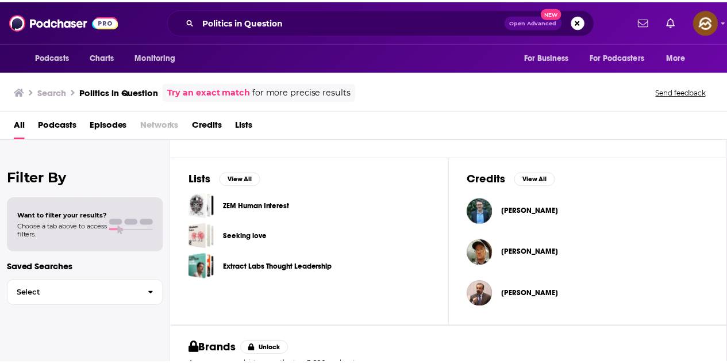
scroll to position [217, 0]
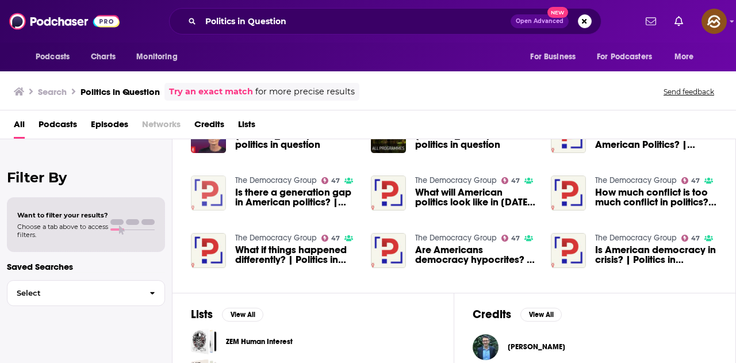
click at [218, 194] on img "Is there a generation gap in American politics? | Politics in Question" at bounding box center [208, 192] width 35 height 35
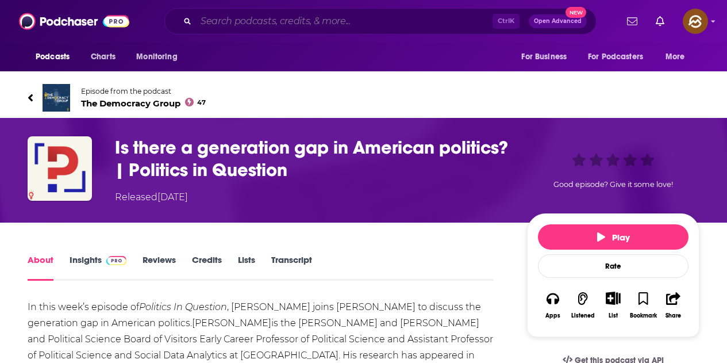
click at [320, 16] on input "Search podcasts, credits, & more..." at bounding box center [344, 21] width 297 height 18
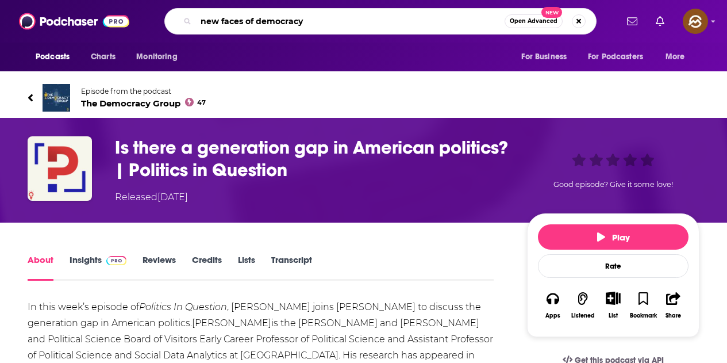
type input "new faces of democracy"
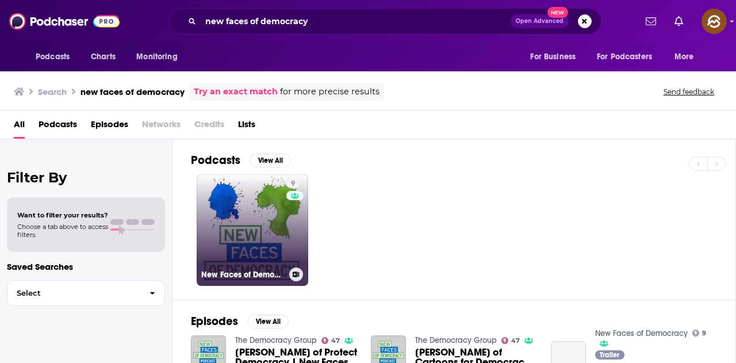
click at [281, 244] on link "9 New Faces of Democracy" at bounding box center [252, 229] width 111 height 111
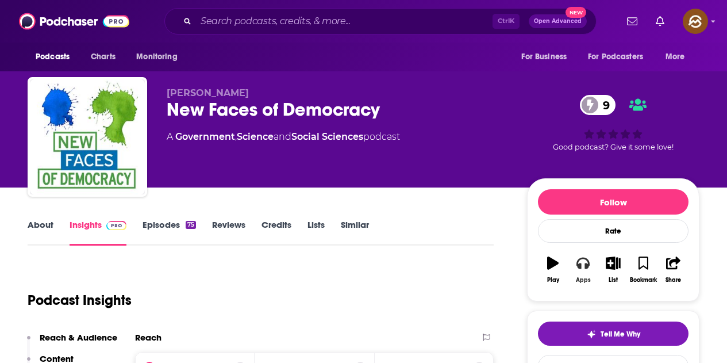
click at [584, 271] on button "Apps" at bounding box center [583, 269] width 30 height 41
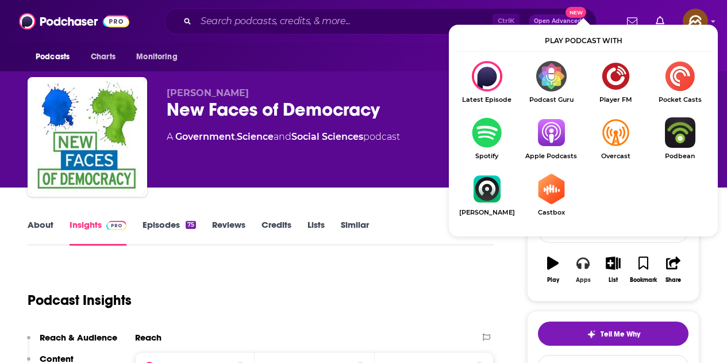
scroll to position [57, 0]
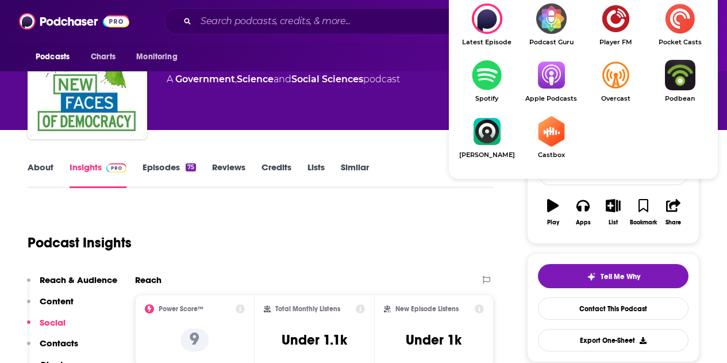
click at [553, 93] on link "Apple Podcasts" at bounding box center [551, 81] width 64 height 43
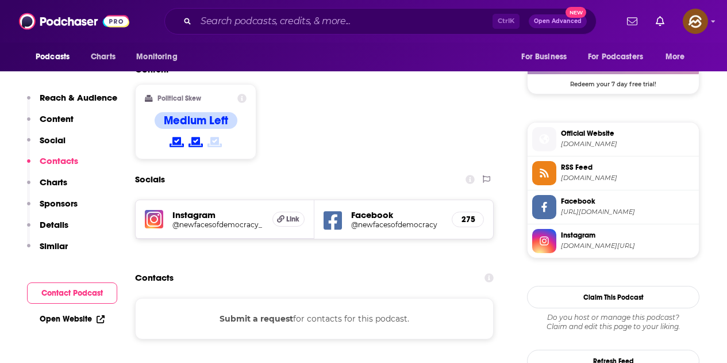
scroll to position [862, 0]
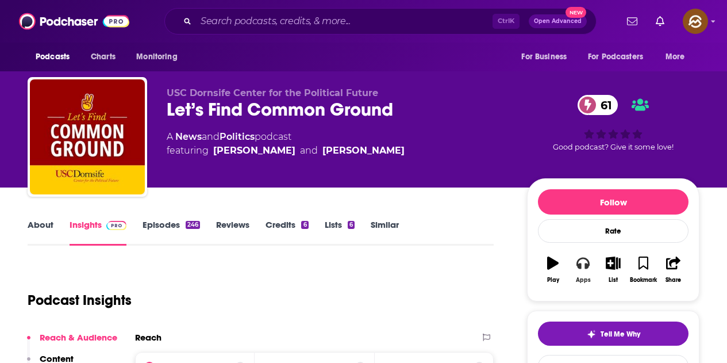
click at [588, 263] on icon "button" at bounding box center [582, 262] width 13 height 11
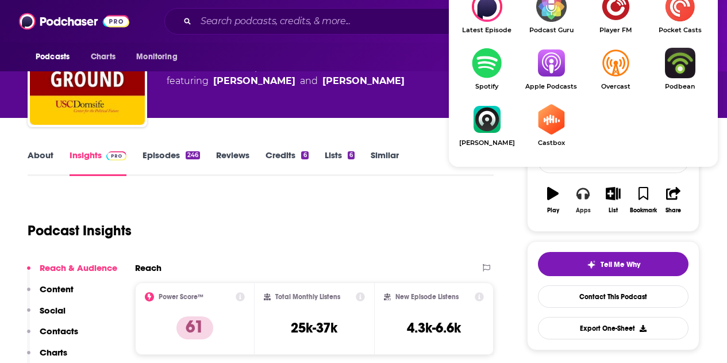
scroll to position [115, 0]
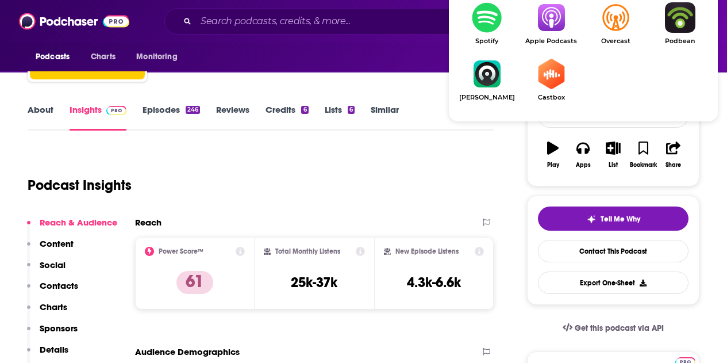
click at [553, 18] on img "Show Listen On dropdown" at bounding box center [551, 17] width 64 height 30
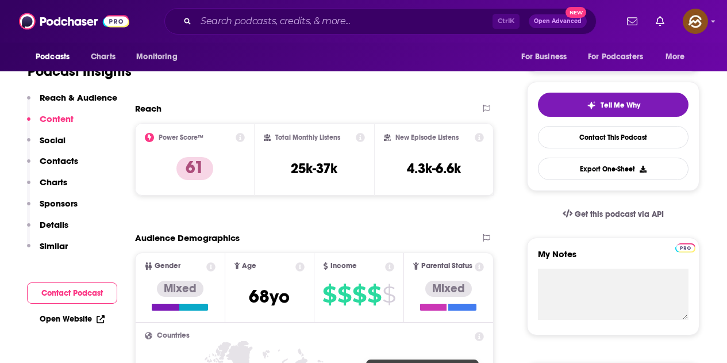
scroll to position [0, 0]
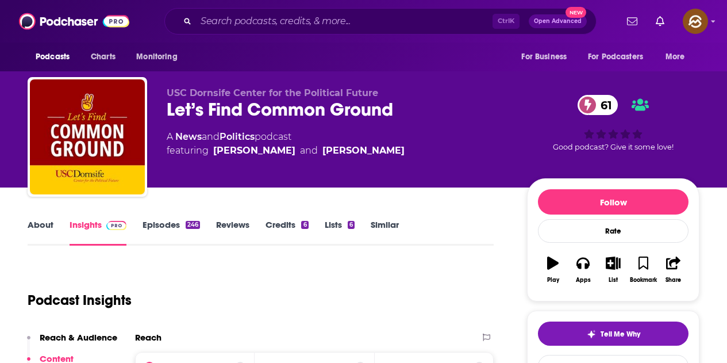
drag, startPoint x: 214, startPoint y: 159, endPoint x: 395, endPoint y: 163, distance: 181.1
click at [395, 163] on div "USC Dornsife Center for the Political Future Let’s Find Common Ground 61 A News…" at bounding box center [338, 133] width 342 height 92
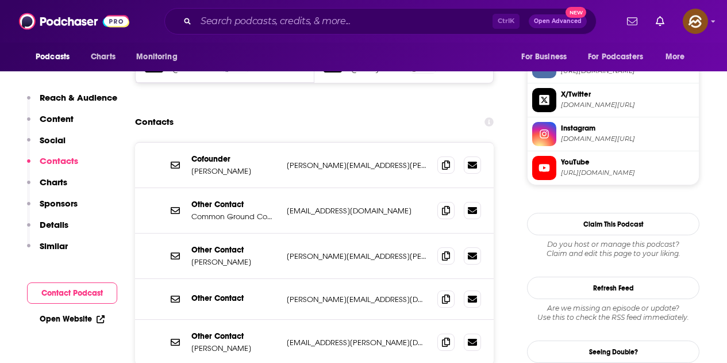
scroll to position [1092, 0]
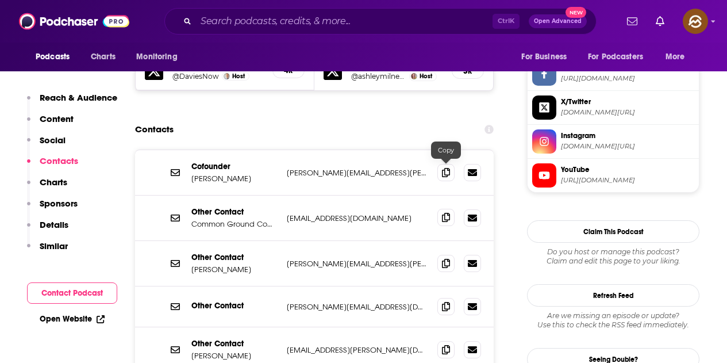
click at [442, 213] on icon at bounding box center [446, 217] width 8 height 9
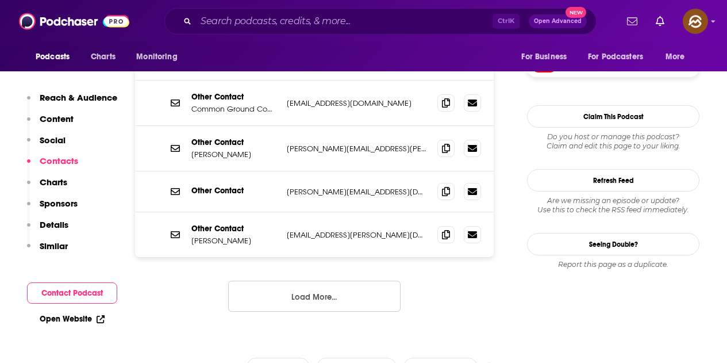
click at [326, 280] on button "Load More..." at bounding box center [314, 295] width 172 height 31
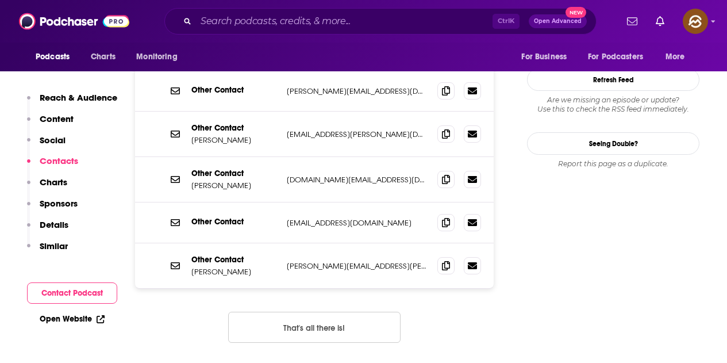
scroll to position [1264, 0]
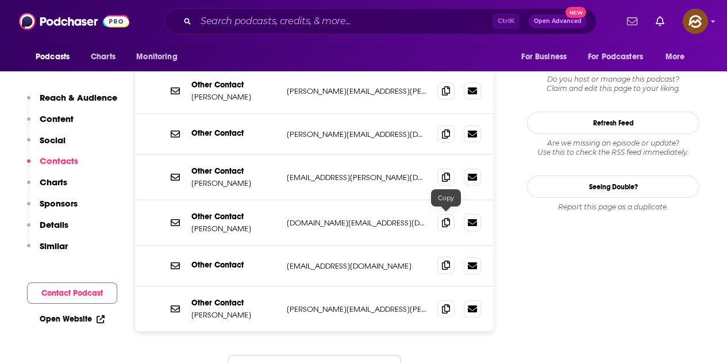
click at [443, 260] on icon at bounding box center [446, 264] width 8 height 9
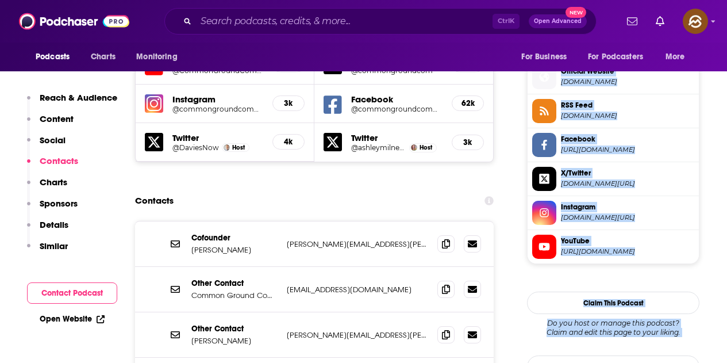
scroll to position [892, 0]
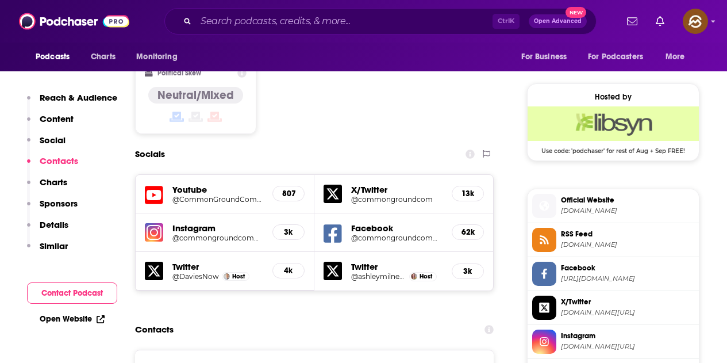
drag, startPoint x: 367, startPoint y: 221, endPoint x: 335, endPoint y: 264, distance: 53.0
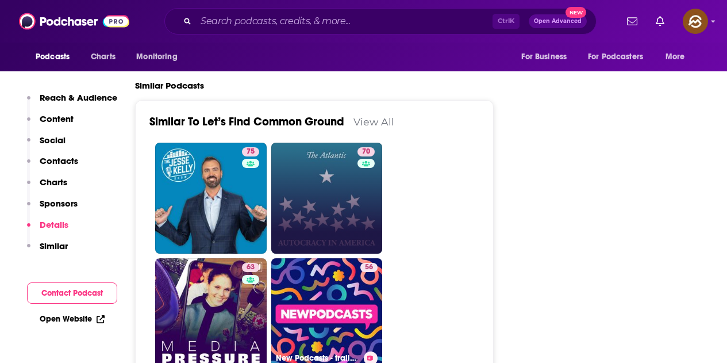
scroll to position [2329, 0]
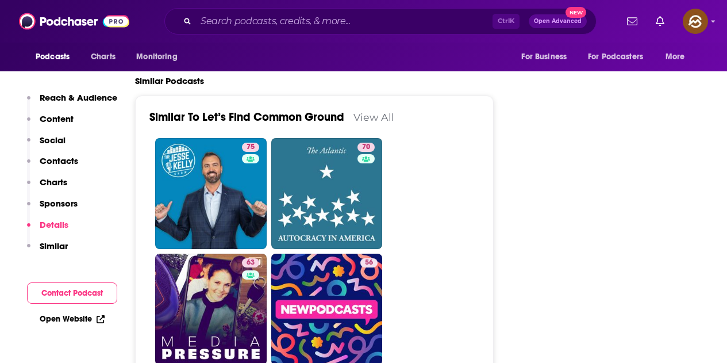
drag, startPoint x: 334, startPoint y: 147, endPoint x: 542, endPoint y: 121, distance: 209.6
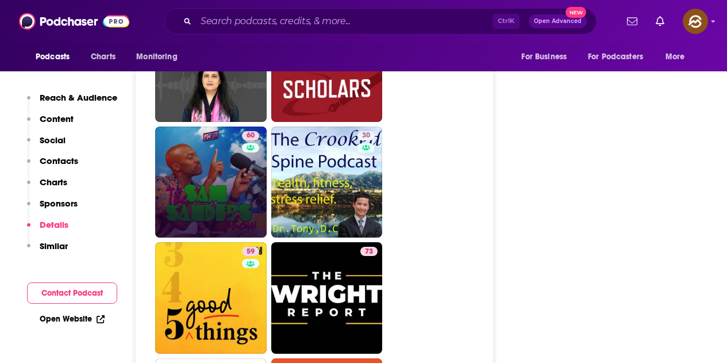
scroll to position [2846, 0]
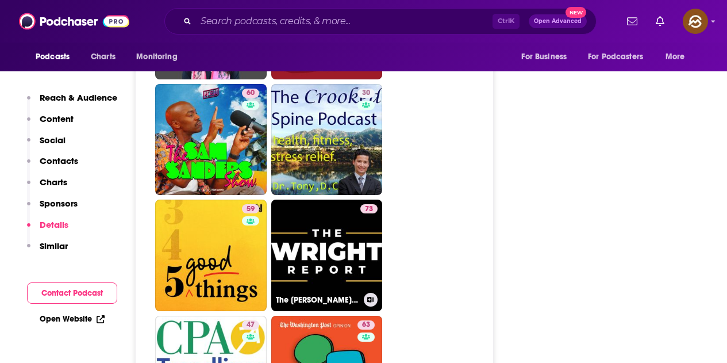
drag, startPoint x: 339, startPoint y: 190, endPoint x: 558, endPoint y: 144, distance: 223.7
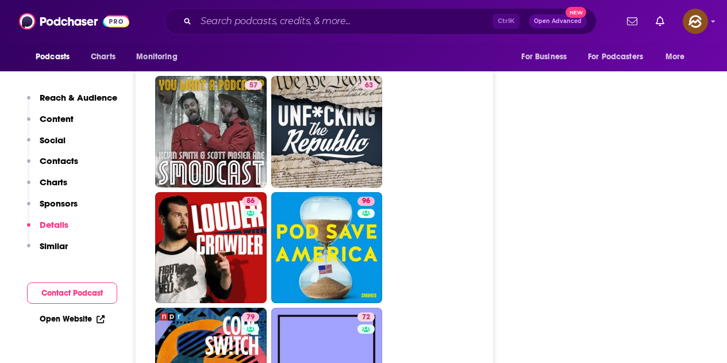
scroll to position [5317, 0]
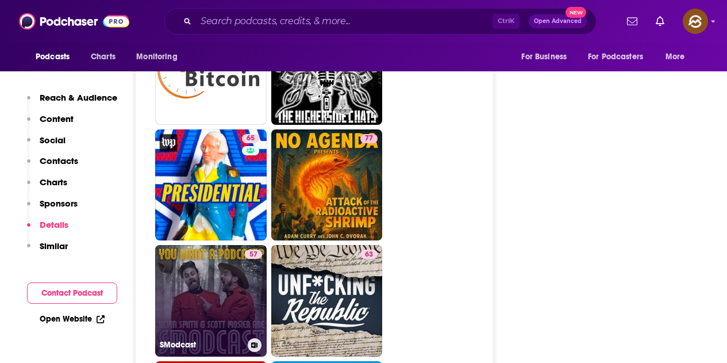
click at [195, 253] on link "57 SModcast" at bounding box center [210, 300] width 111 height 111
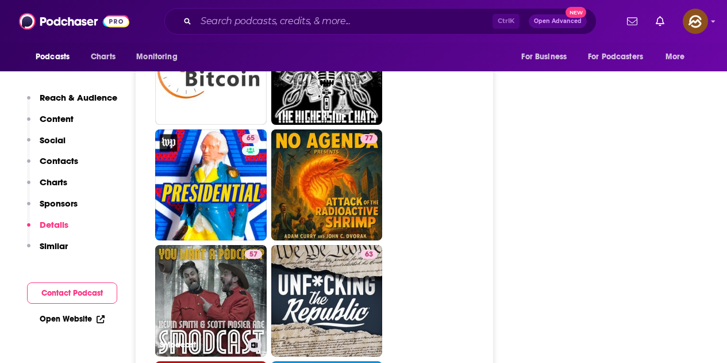
type input "https://www.podchaser.com/podcasts/smodcast-25160"
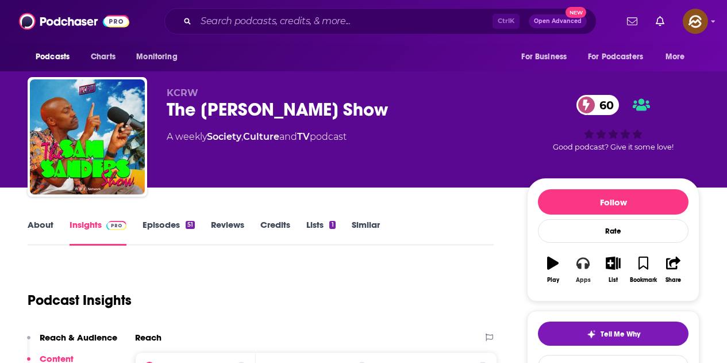
click at [580, 260] on icon "button" at bounding box center [582, 262] width 13 height 11
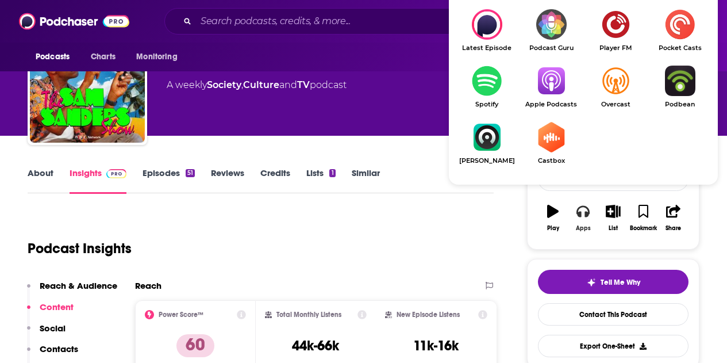
scroll to position [57, 0]
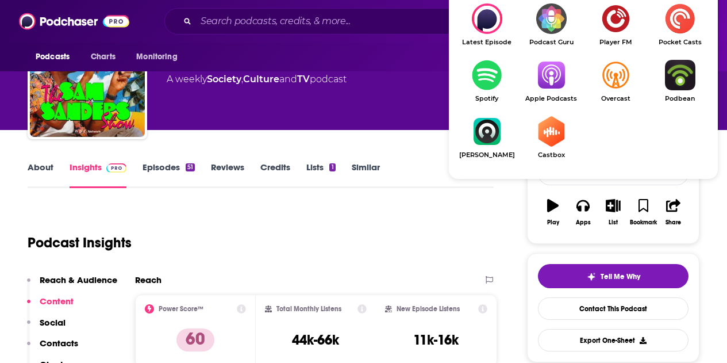
click at [542, 89] on img "Show Listen On dropdown" at bounding box center [551, 75] width 64 height 30
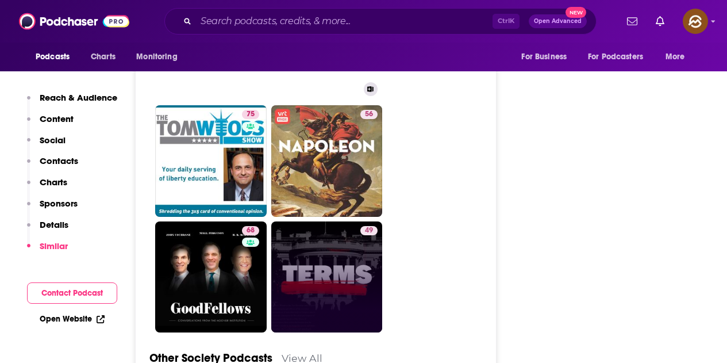
scroll to position [4195, 0]
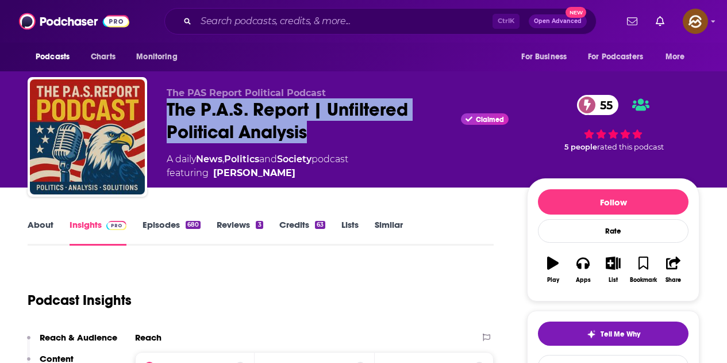
drag, startPoint x: 168, startPoint y: 103, endPoint x: 310, endPoint y: 125, distance: 144.2
click at [310, 125] on div "The P.A.S. Report | Unfiltered Political Analysis Claimed 55" at bounding box center [338, 120] width 342 height 45
click at [438, 66] on div "Podcasts Charts Monitoring For Business For Podcasters More" at bounding box center [363, 57] width 727 height 29
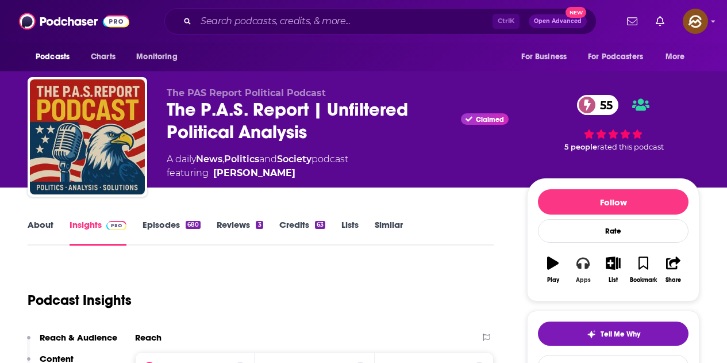
click at [584, 264] on icon "button" at bounding box center [582, 262] width 13 height 13
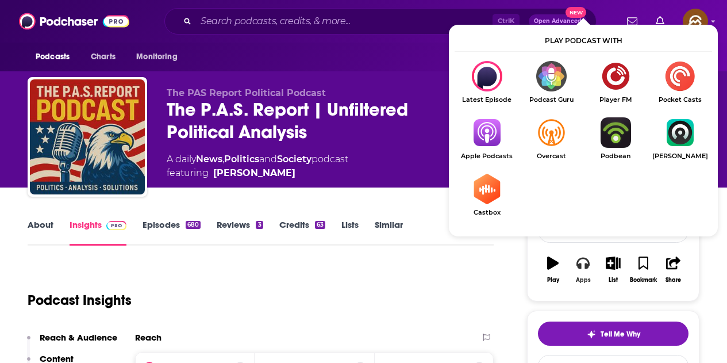
scroll to position [57, 0]
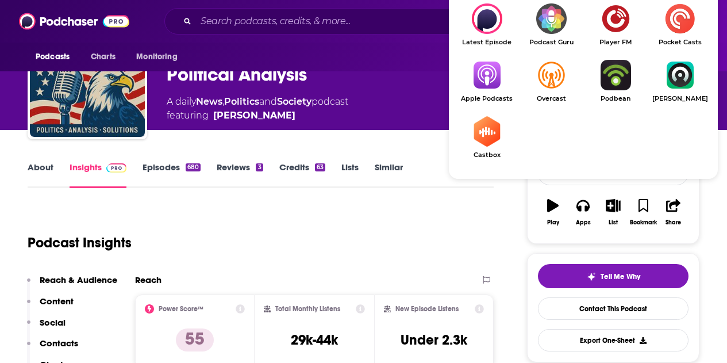
click at [478, 72] on img "Show Listen On dropdown" at bounding box center [487, 75] width 64 height 30
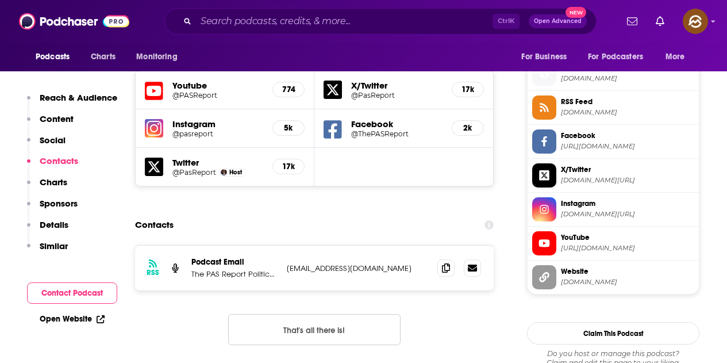
scroll to position [1034, 0]
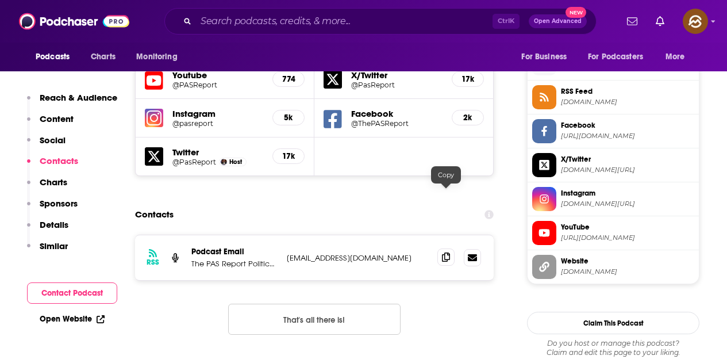
click at [449, 252] on icon at bounding box center [446, 256] width 8 height 9
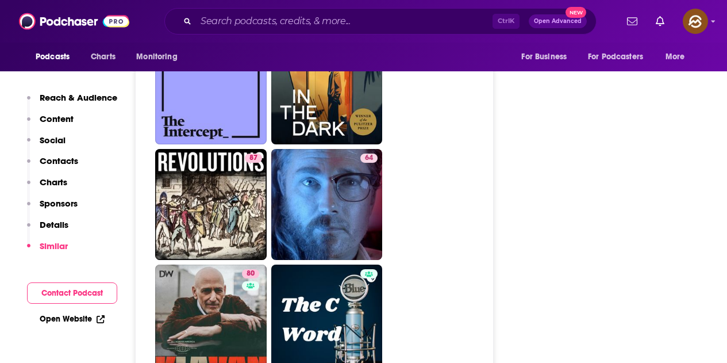
scroll to position [4942, 0]
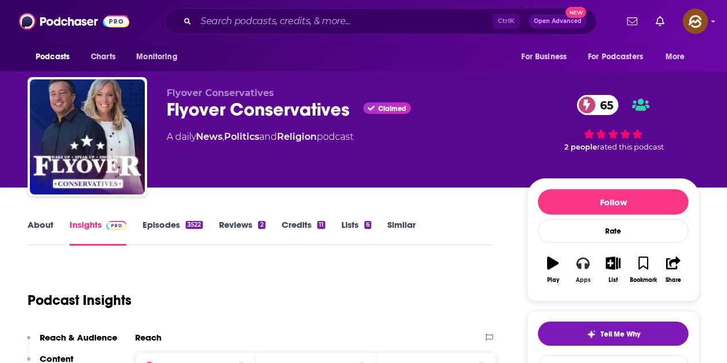
click at [574, 266] on button "Apps" at bounding box center [583, 269] width 30 height 41
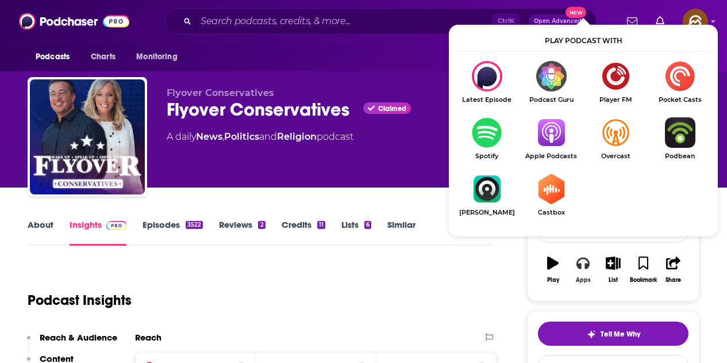
scroll to position [57, 0]
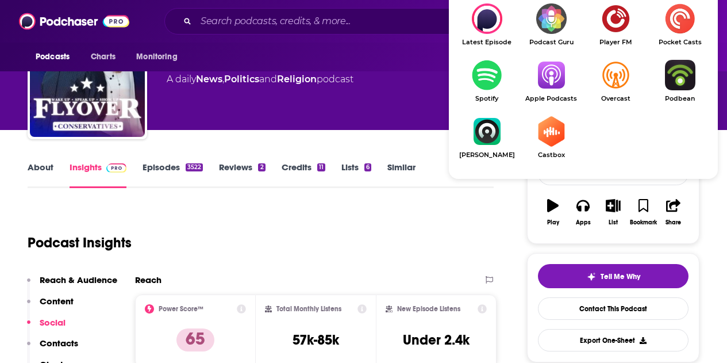
click at [536, 80] on img "Show Listen On dropdown" at bounding box center [551, 75] width 64 height 30
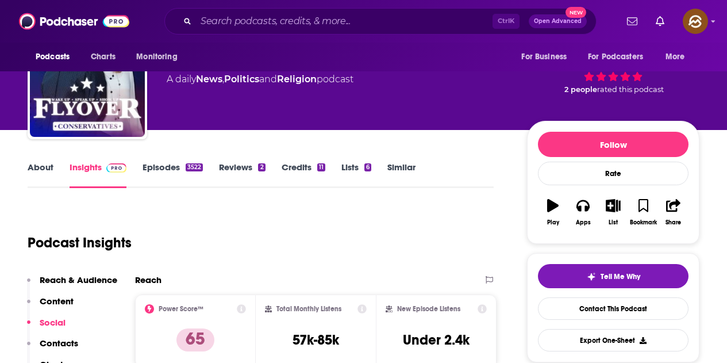
click at [390, 70] on div "Podcasts Charts Monitoring For Business For Podcasters More" at bounding box center [363, 57] width 727 height 29
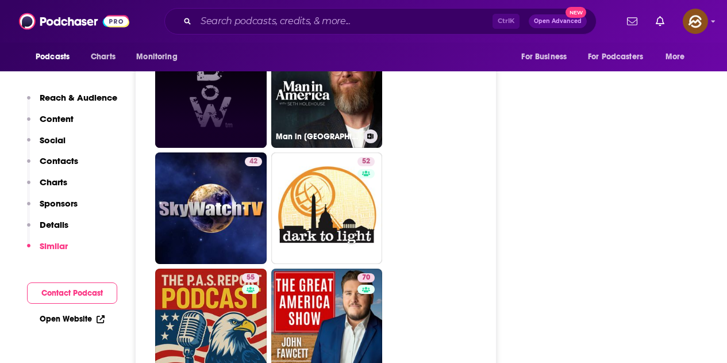
scroll to position [3161, 0]
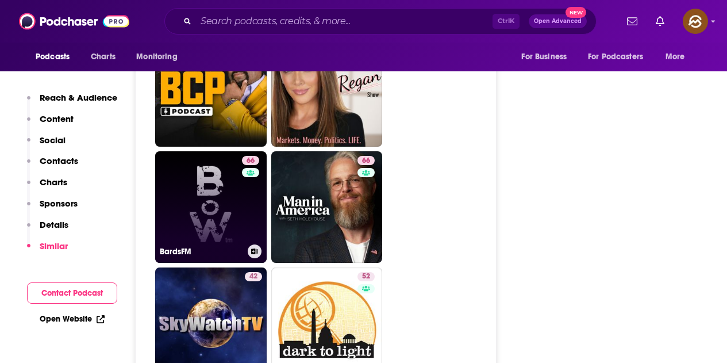
click at [238, 151] on link "66 BardsFM" at bounding box center [210, 206] width 111 height 111
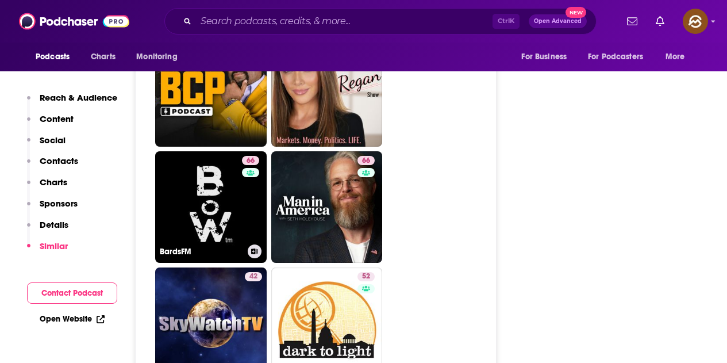
type input "https://www.podchaser.com/podcasts/bardsfm-1384947"
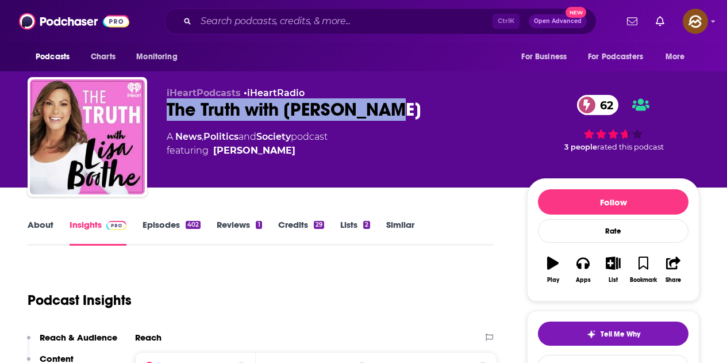
drag, startPoint x: 167, startPoint y: 104, endPoint x: 381, endPoint y: 101, distance: 214.4
click at [381, 101] on div "The Truth with [PERSON_NAME] 62" at bounding box center [338, 109] width 342 height 22
click at [581, 256] on button "Apps" at bounding box center [583, 269] width 30 height 41
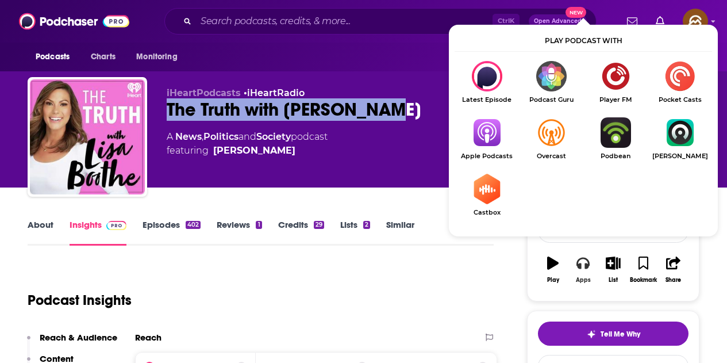
scroll to position [57, 0]
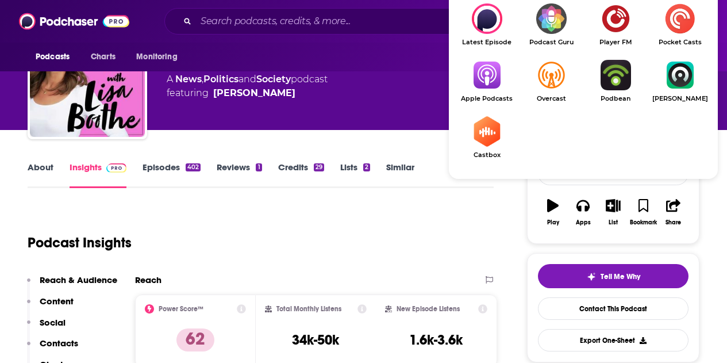
click at [472, 76] on img "Show Listen On dropdown" at bounding box center [487, 75] width 64 height 30
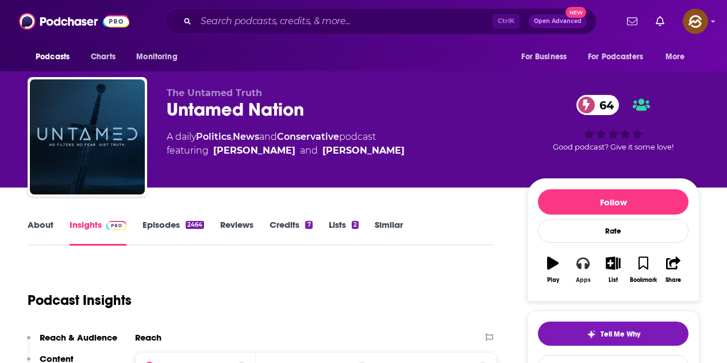
click at [576, 272] on button "Apps" at bounding box center [583, 269] width 30 height 41
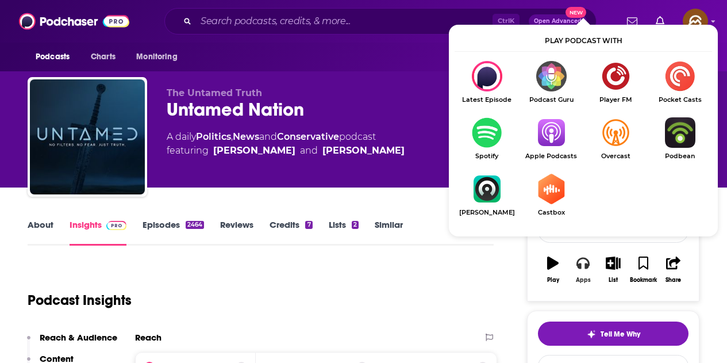
scroll to position [115, 0]
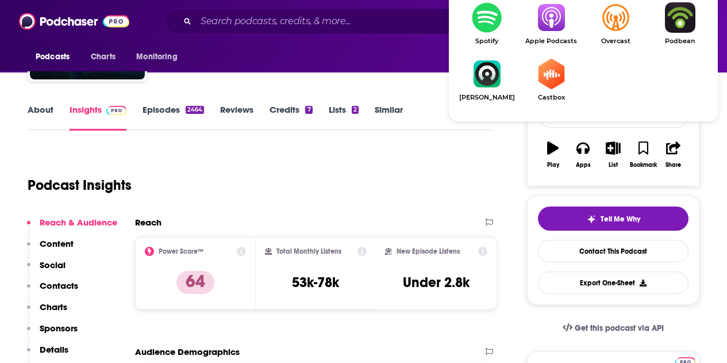
click at [554, 32] on img "Show Listen On dropdown" at bounding box center [551, 17] width 64 height 30
